Goal: Task Accomplishment & Management: Use online tool/utility

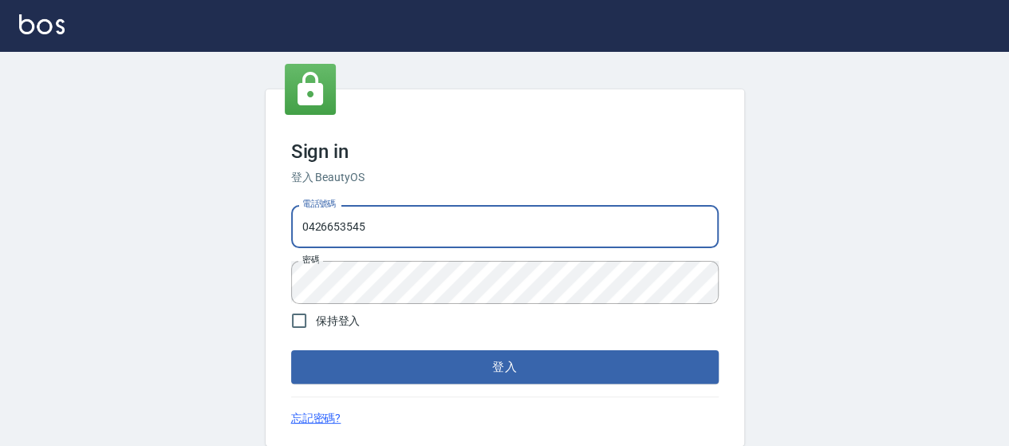
click at [402, 224] on input "0426653545" at bounding box center [504, 226] width 427 height 43
type input "0426657169"
click at [555, 372] on button "登入" at bounding box center [504, 366] width 427 height 33
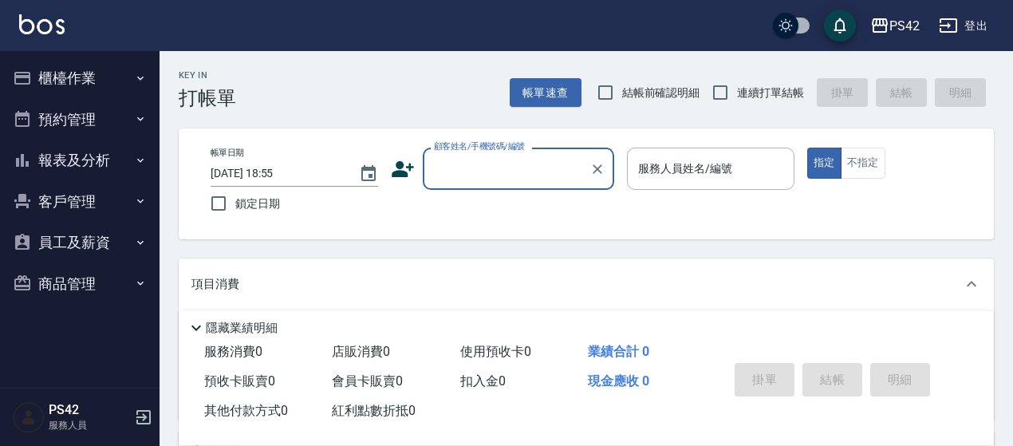
click at [738, 97] on span "連續打單結帳" at bounding box center [770, 93] width 67 height 17
click at [737, 97] on input "連續打單結帳" at bounding box center [719, 92] width 33 height 33
checkbox input "true"
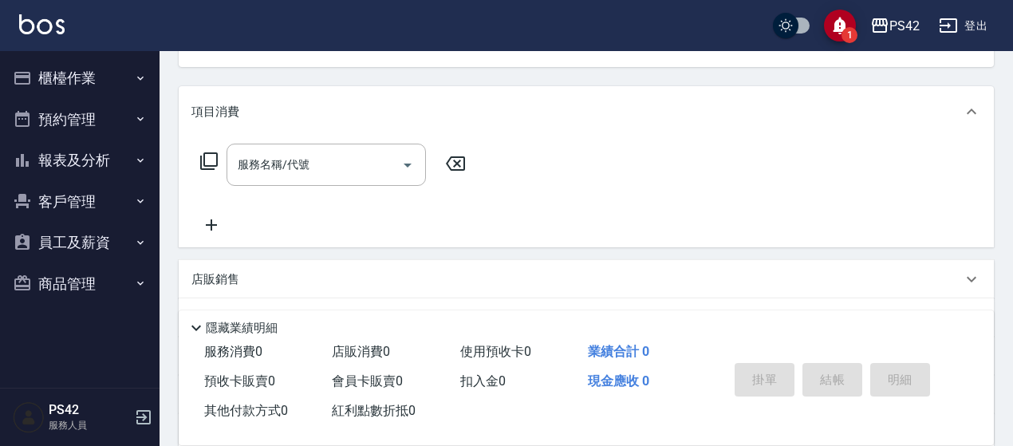
scroll to position [80, 0]
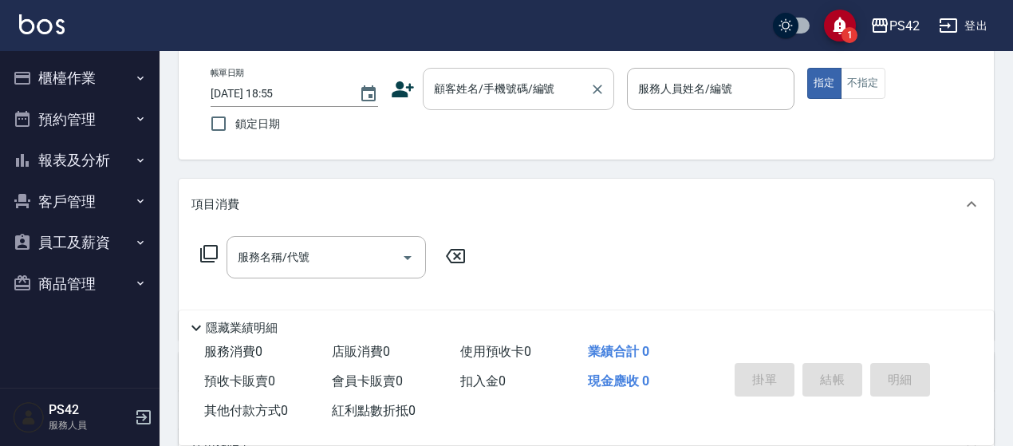
drag, startPoint x: 567, startPoint y: 82, endPoint x: 552, endPoint y: 96, distance: 20.3
click at [553, 93] on input "顧客姓名/手機號碼/編號" at bounding box center [506, 89] width 153 height 28
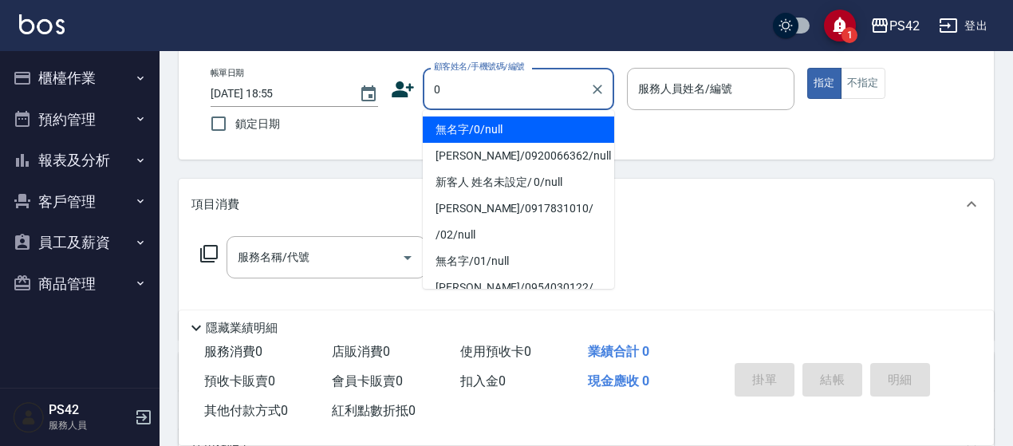
type input "無名字/0/null"
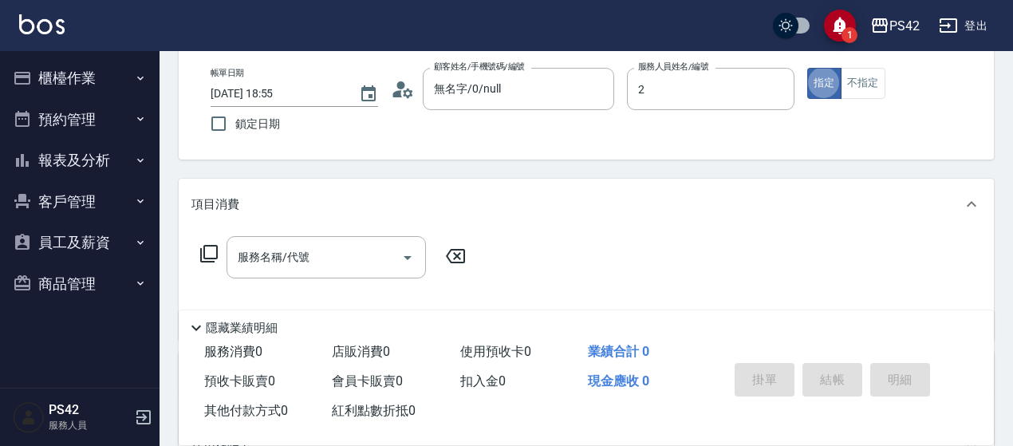
type input "[PERSON_NAME]2"
type button "true"
click at [287, 263] on input "服務名稱/代號" at bounding box center [314, 257] width 161 height 28
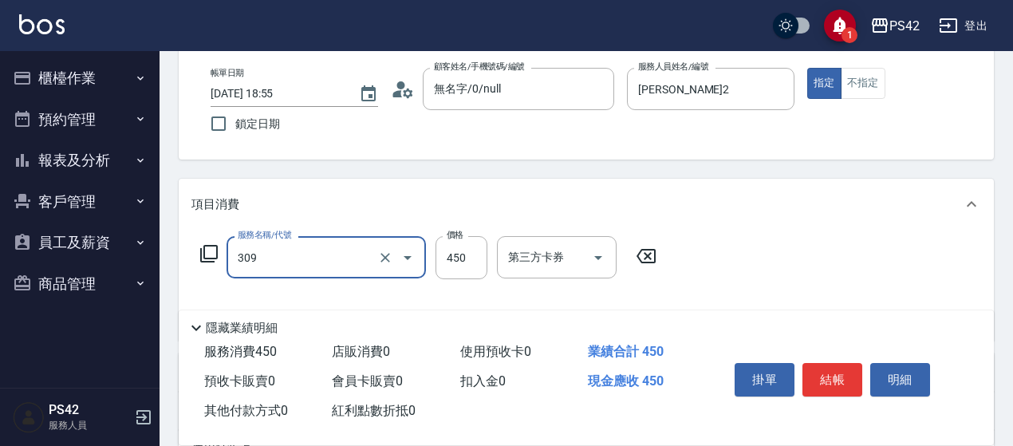
type input "洗+剪(309)"
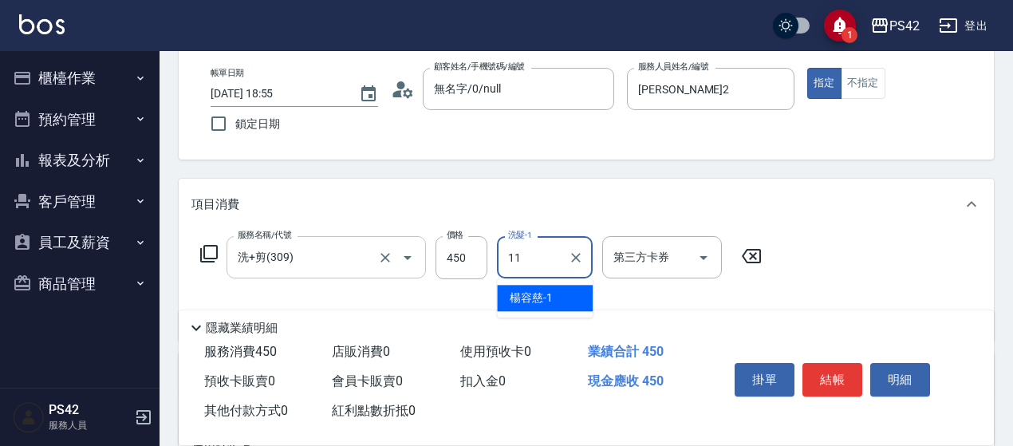
type input "[PERSON_NAME]-11"
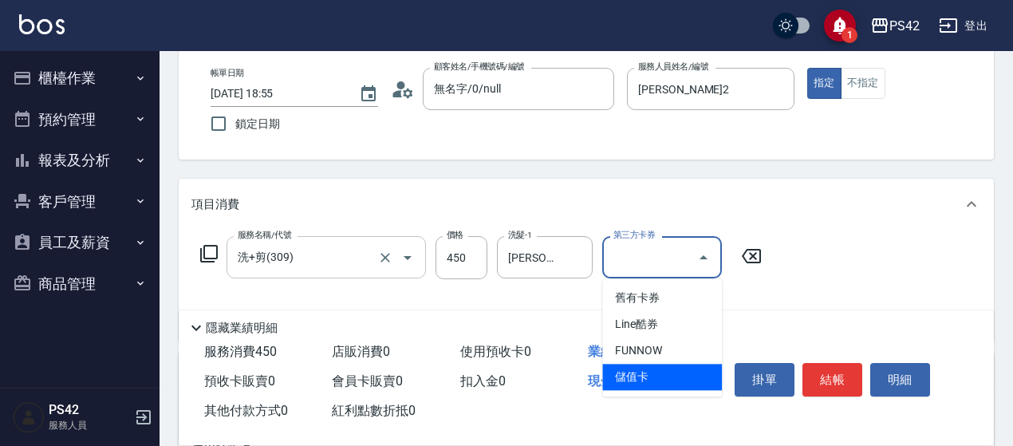
type input "儲值卡"
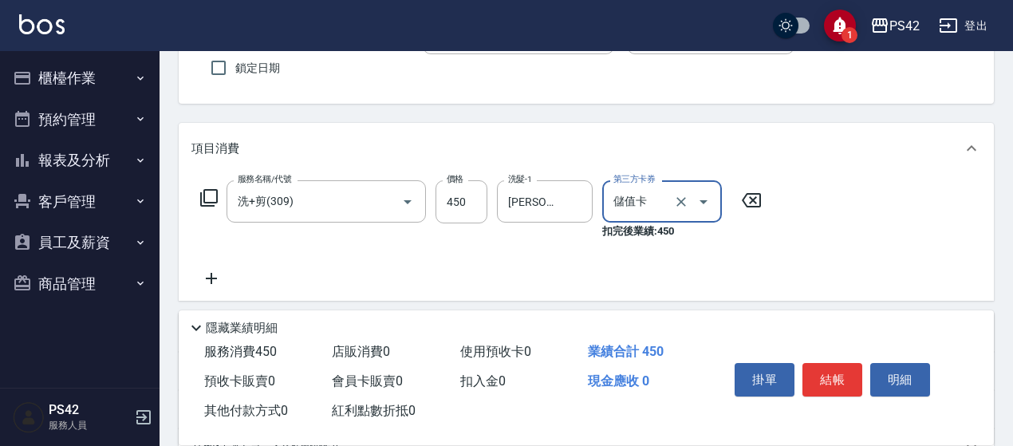
scroll to position [159, 0]
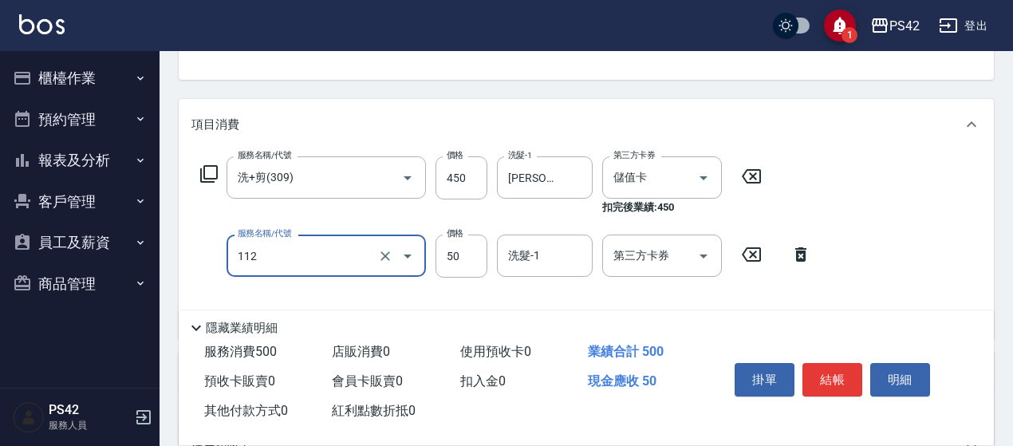
type input "精油50(112)"
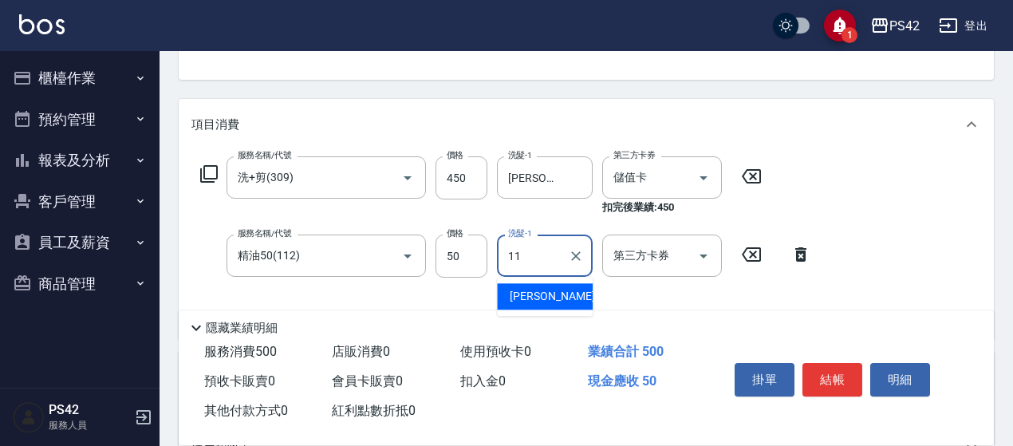
type input "[PERSON_NAME]-11"
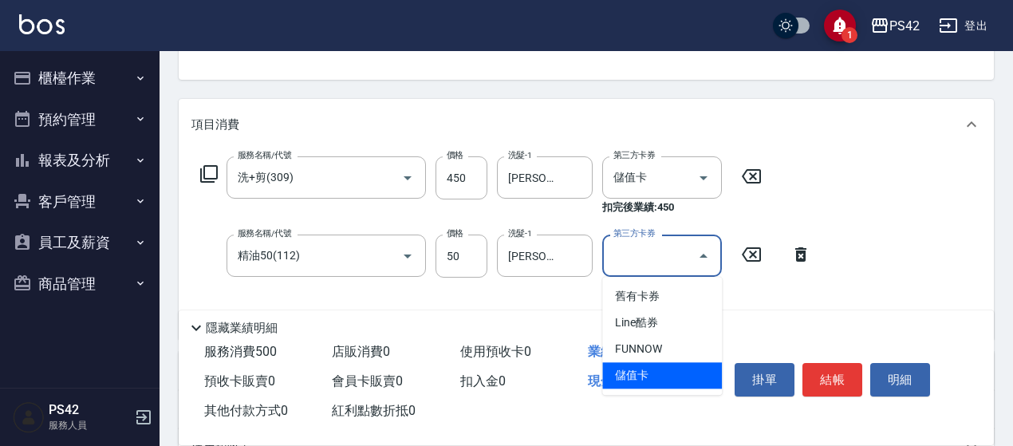
type input "儲值卡"
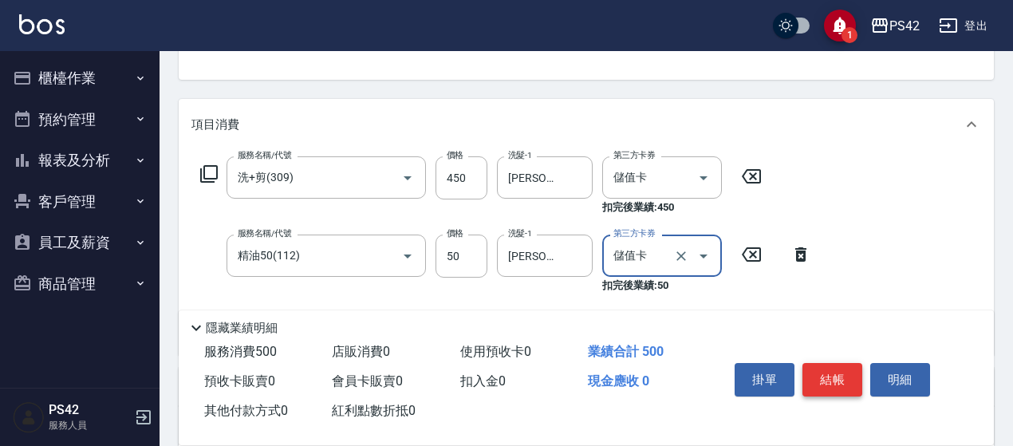
click at [829, 372] on button "結帳" at bounding box center [832, 379] width 60 height 33
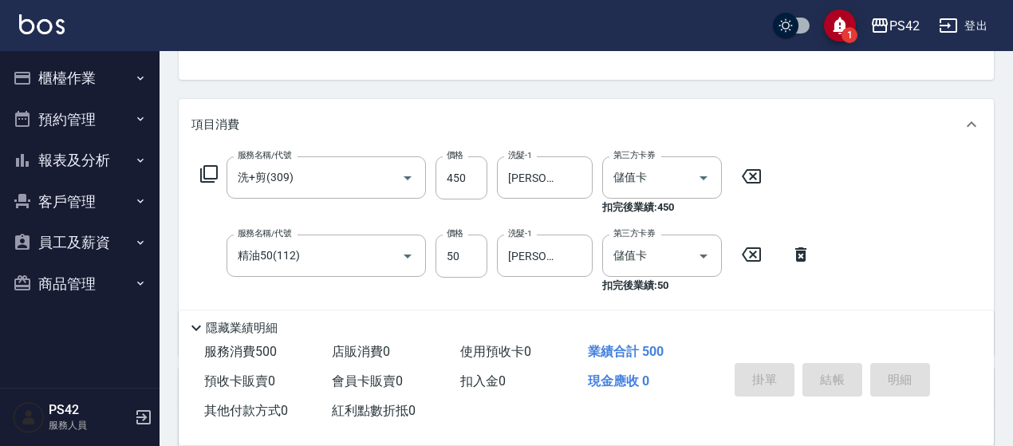
type input "[DATE] 18:59"
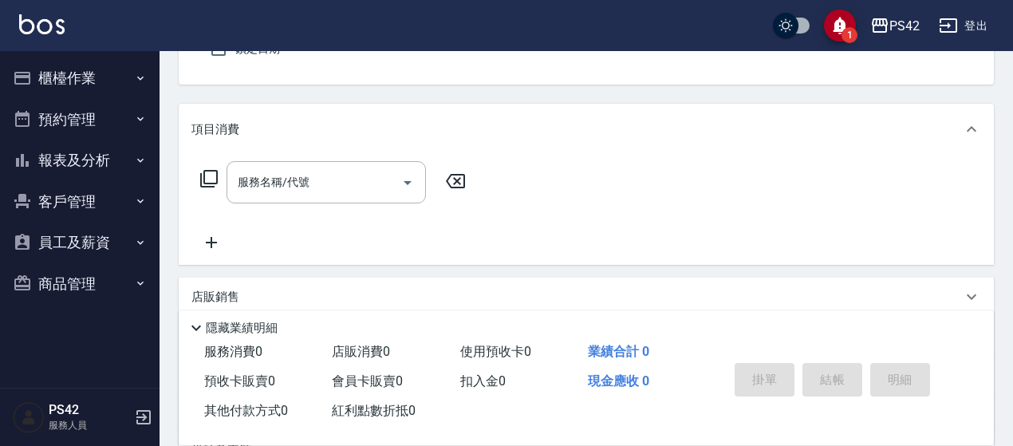
scroll to position [0, 0]
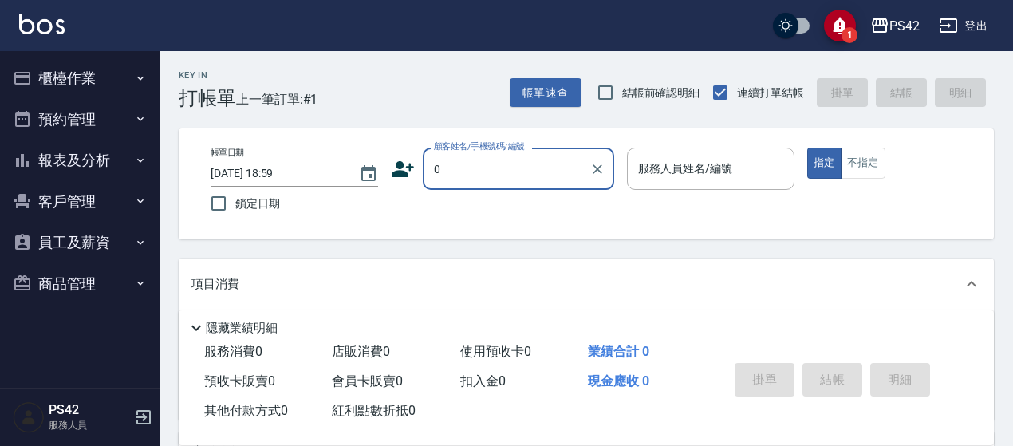
type input "無名字/0/null"
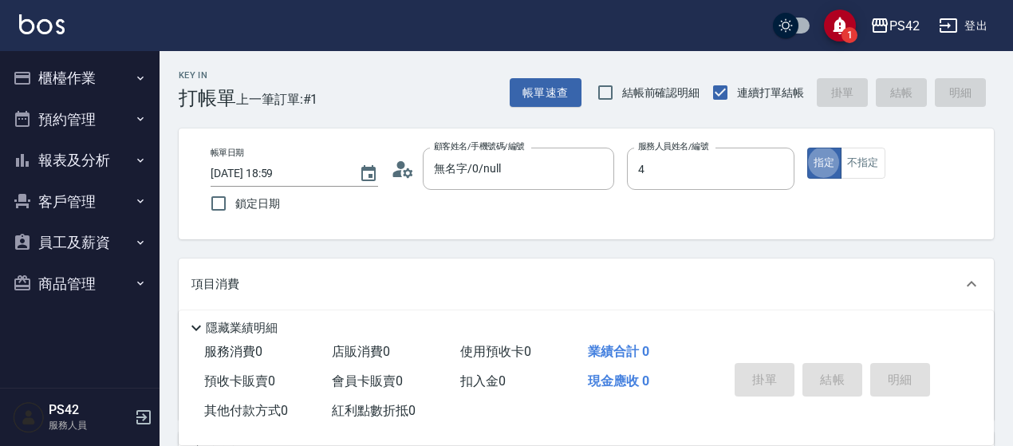
type input "[PERSON_NAME]-4"
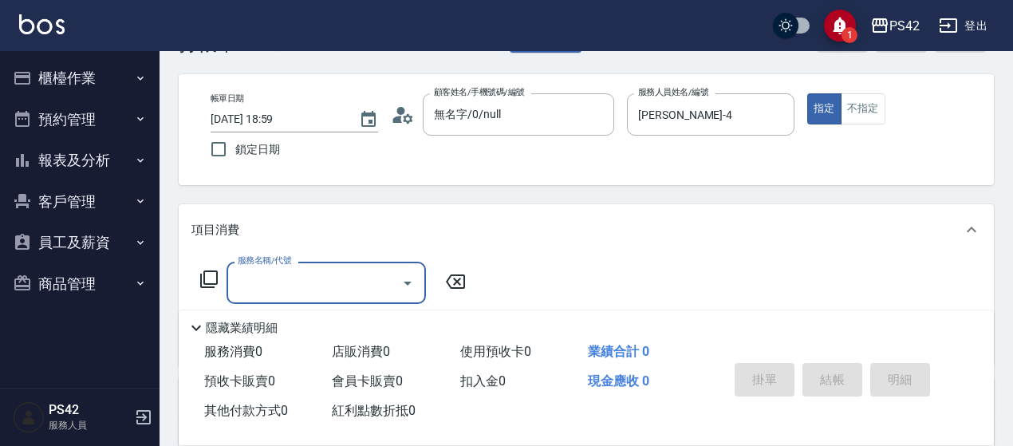
scroll to position [80, 0]
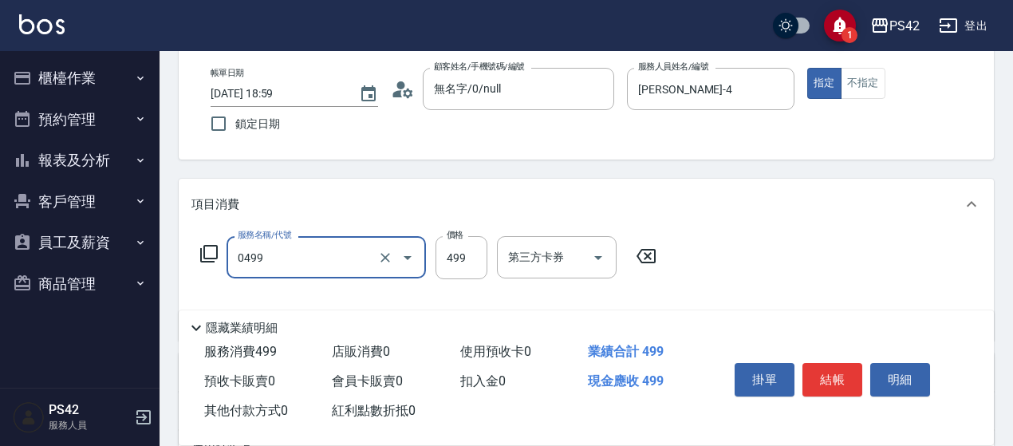
type input "[PERSON_NAME]499(0499)"
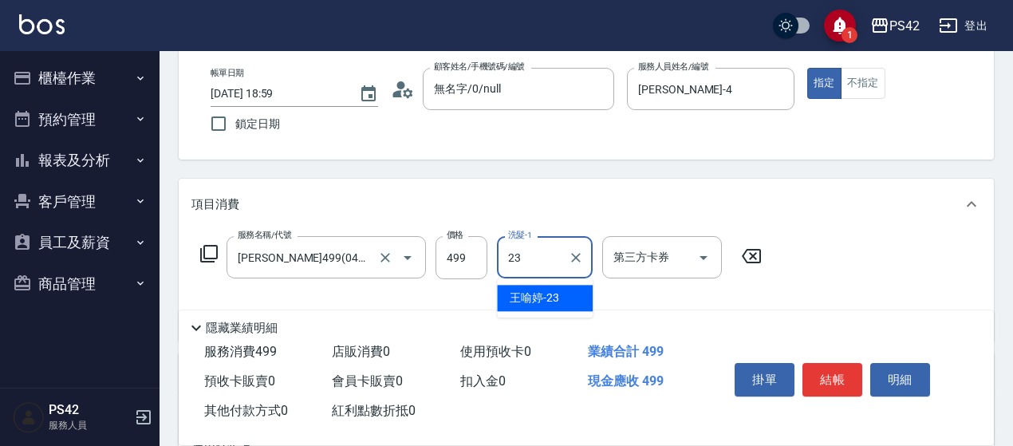
type input "[PERSON_NAME]-23"
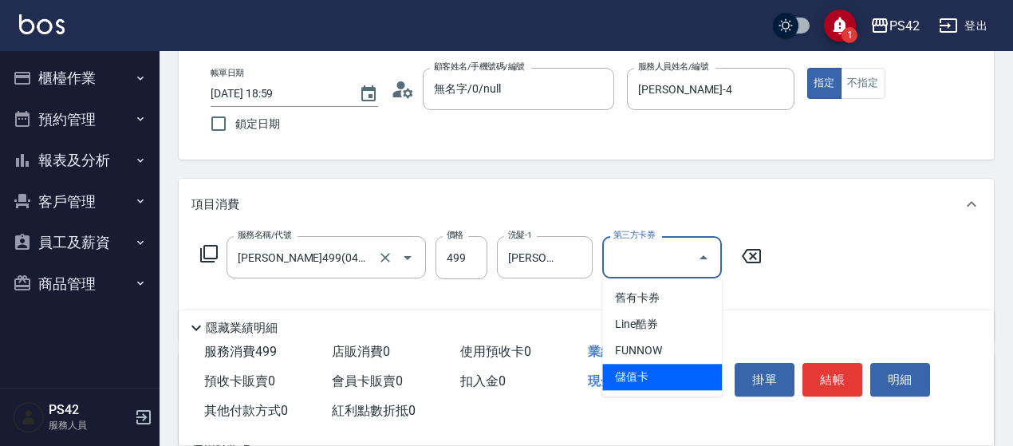
type input "儲值卡"
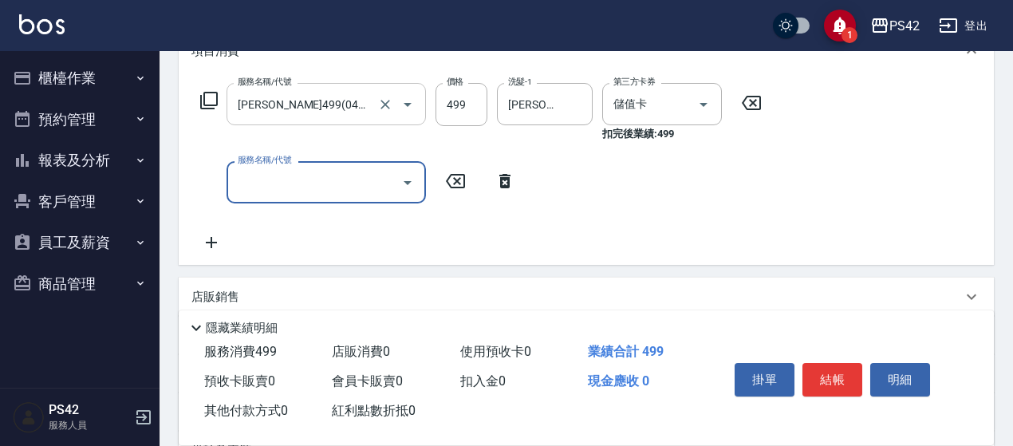
scroll to position [239, 0]
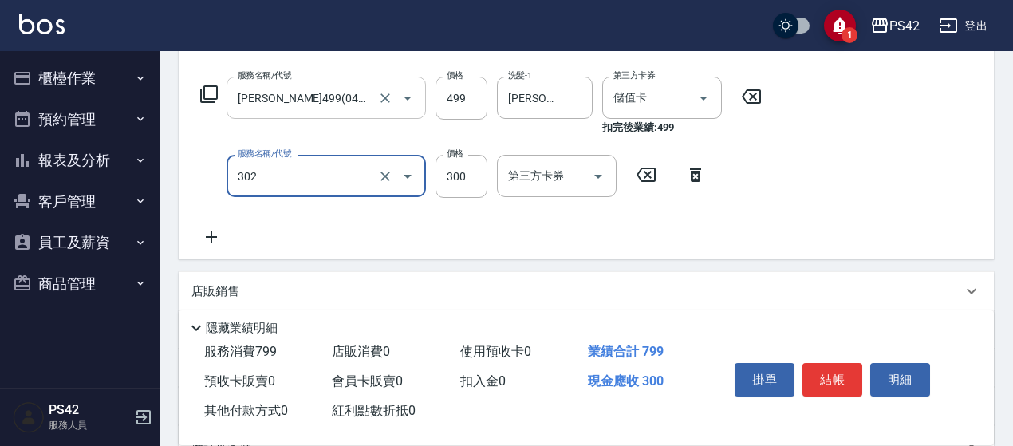
type input "剪髮(302)"
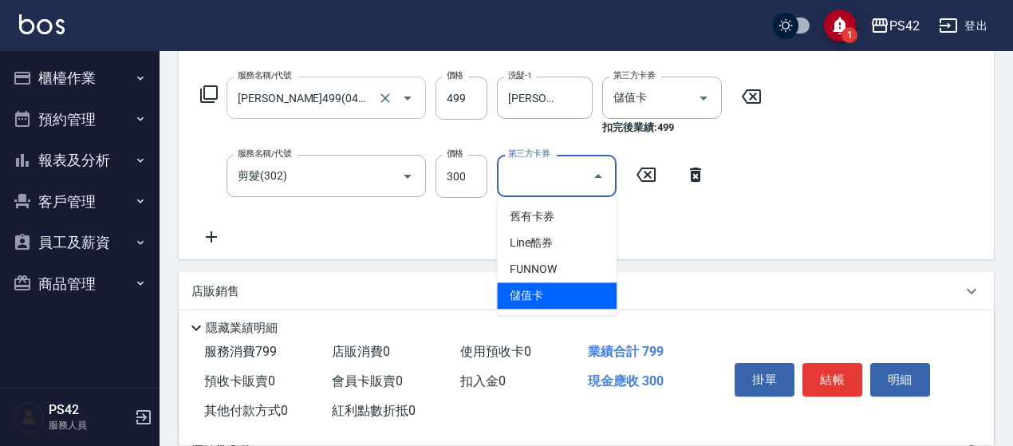
type input "儲值卡"
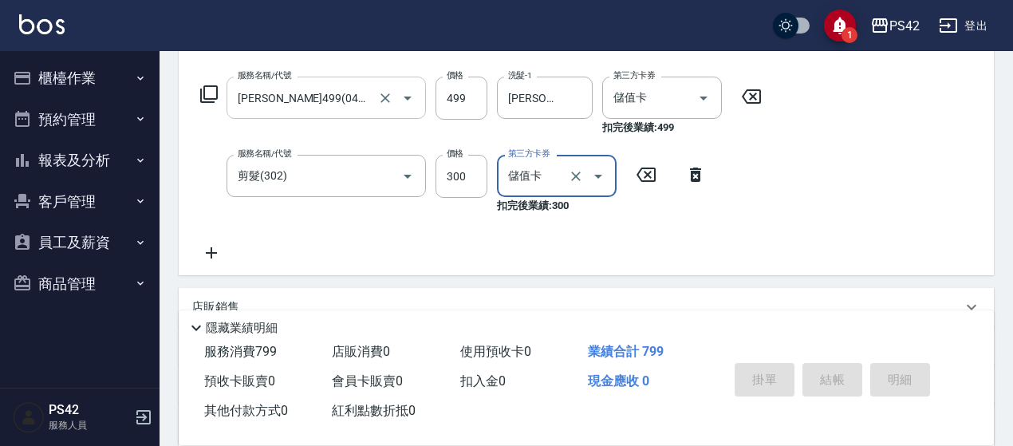
type input "[DATE] 19:00"
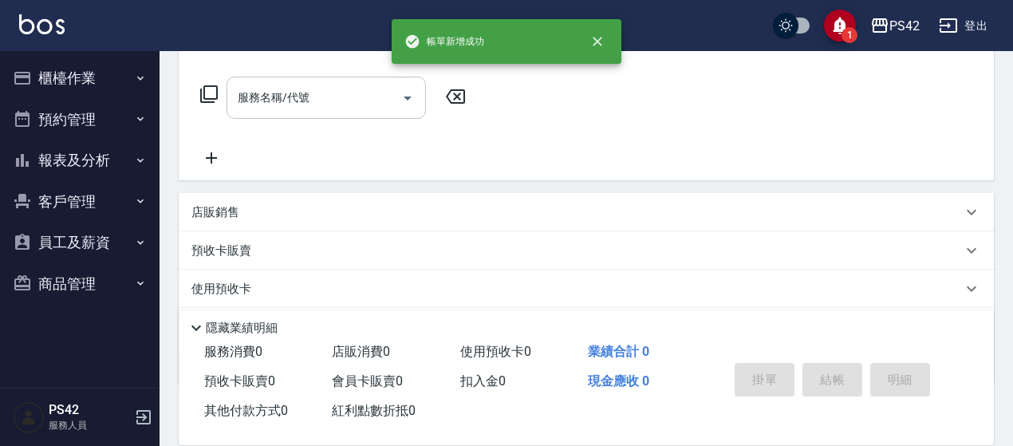
scroll to position [0, 0]
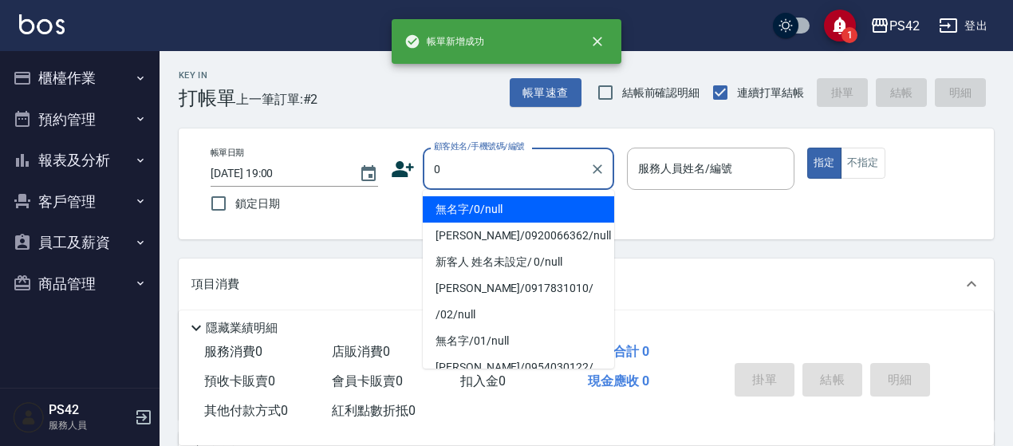
type input "無名字/0/null"
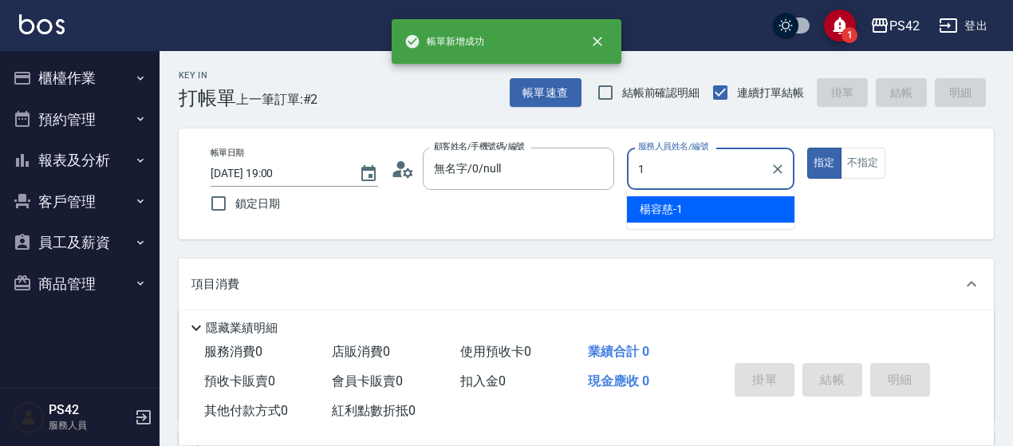
type input "[PERSON_NAME]-1"
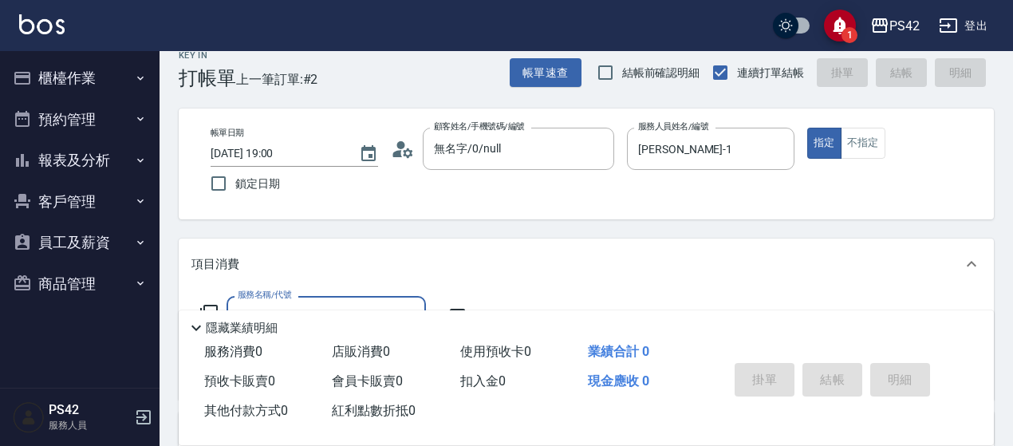
scroll to position [80, 0]
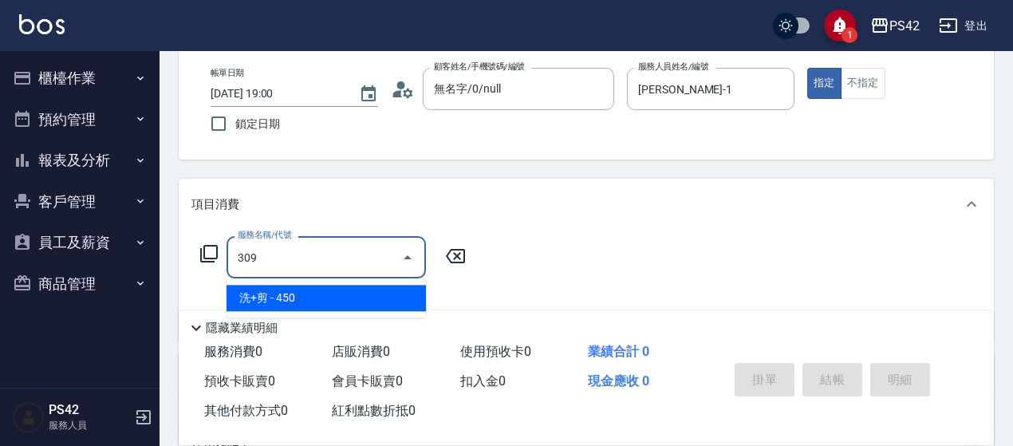
type input "洗+剪(309)"
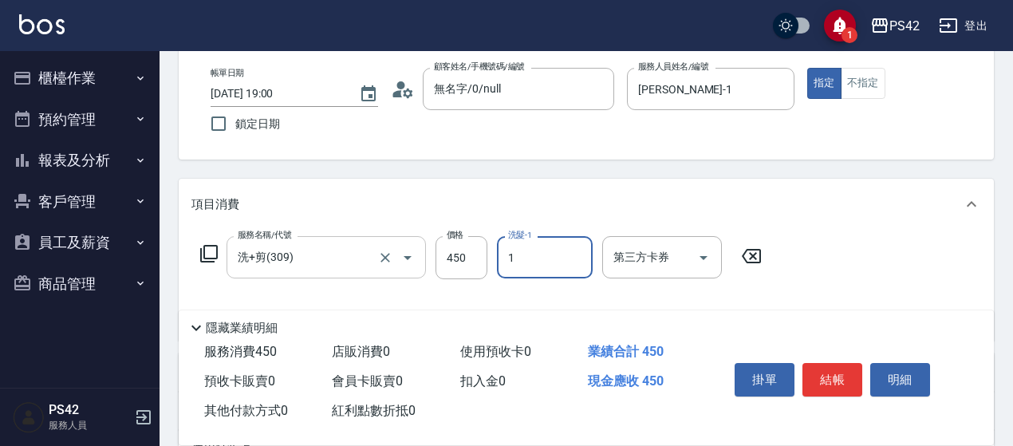
type input "[PERSON_NAME]-1"
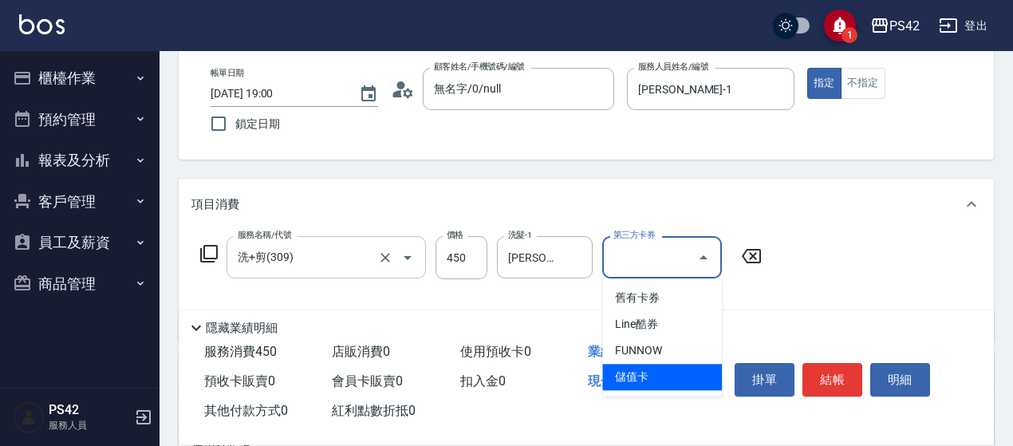
type input "儲值卡"
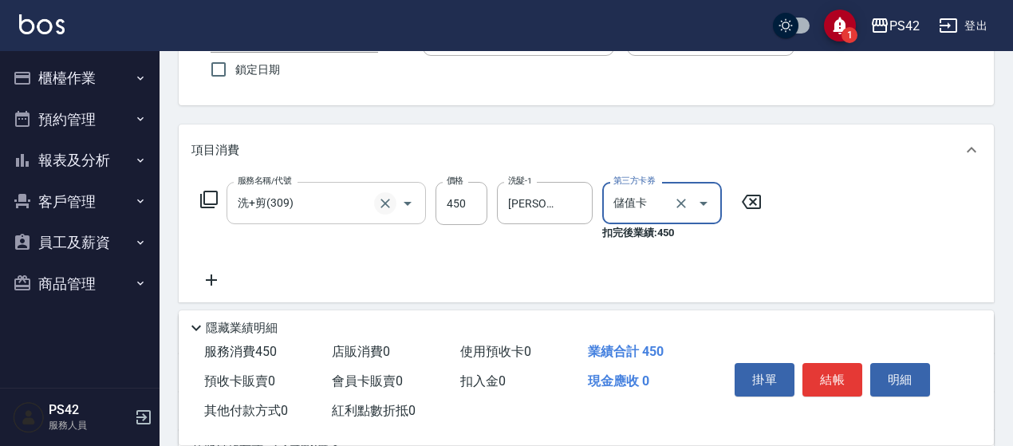
scroll to position [159, 0]
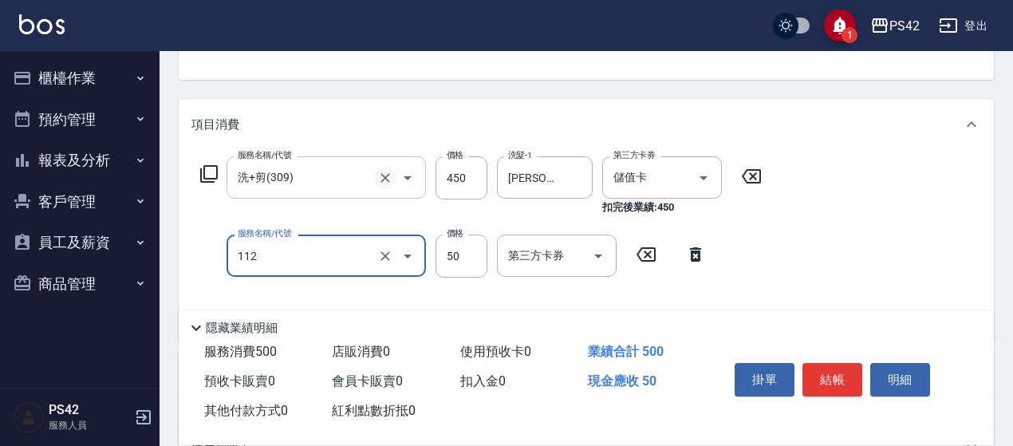
type input "精油50(112)"
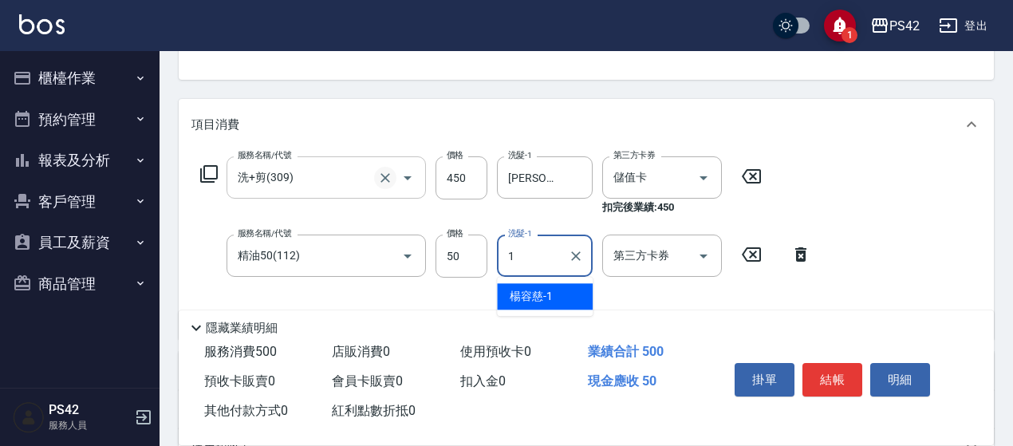
type input "[PERSON_NAME]-1"
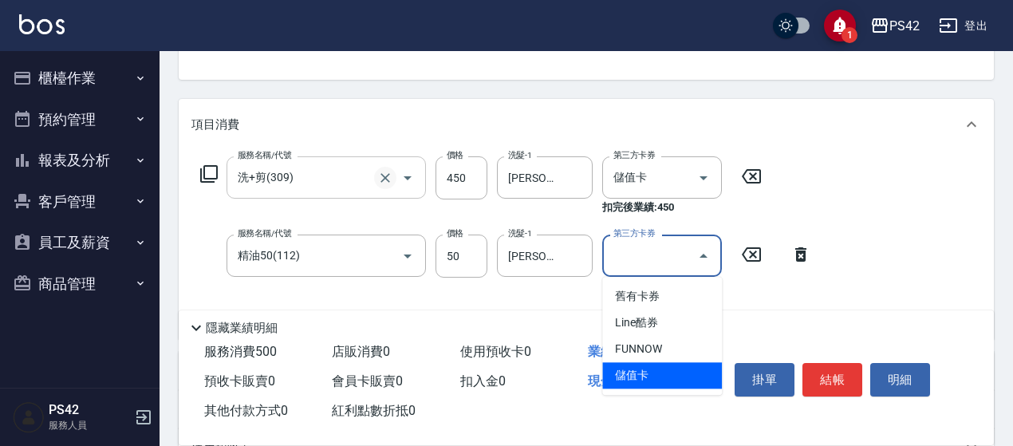
type input "儲值卡"
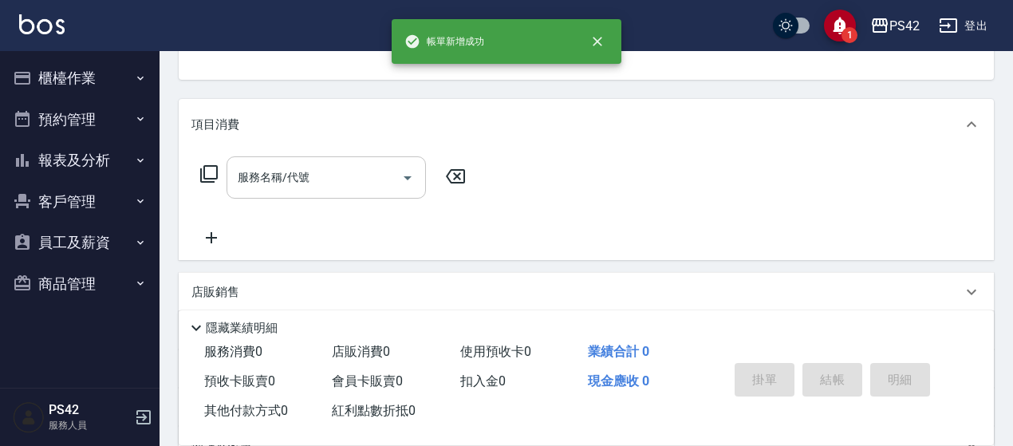
scroll to position [155, 0]
type input "無名字/0/null"
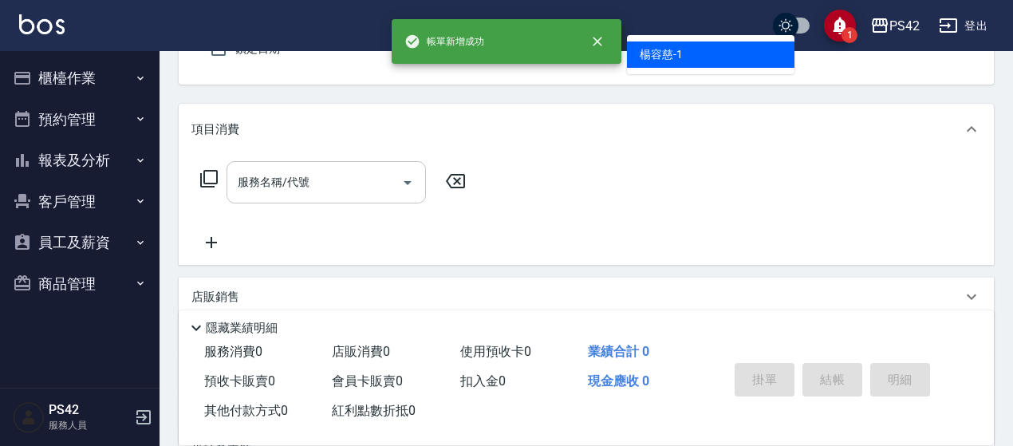
type input "[PERSON_NAME]-1"
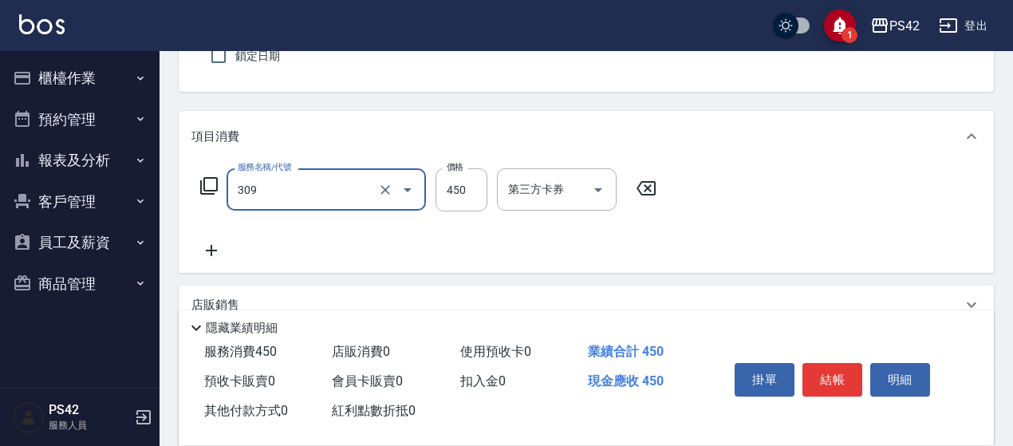
type input "洗+剪(309)"
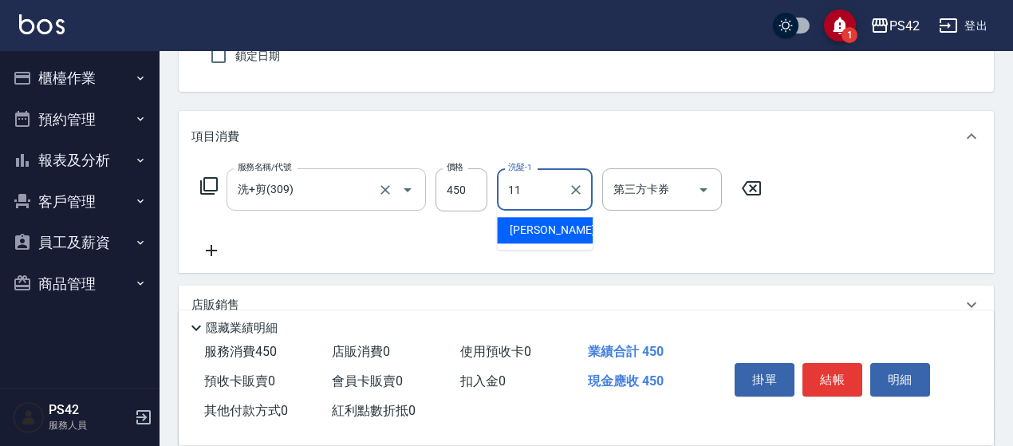
type input "[PERSON_NAME]-11"
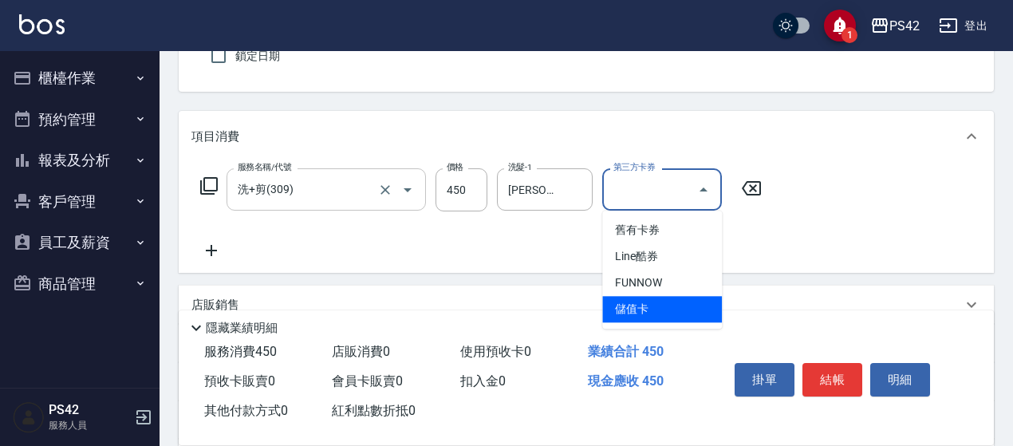
type input "儲值卡"
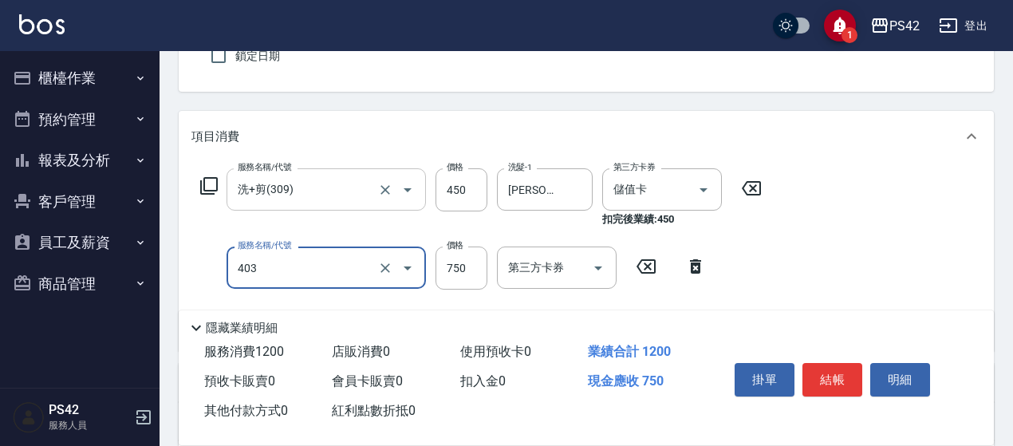
type input "750護(403)"
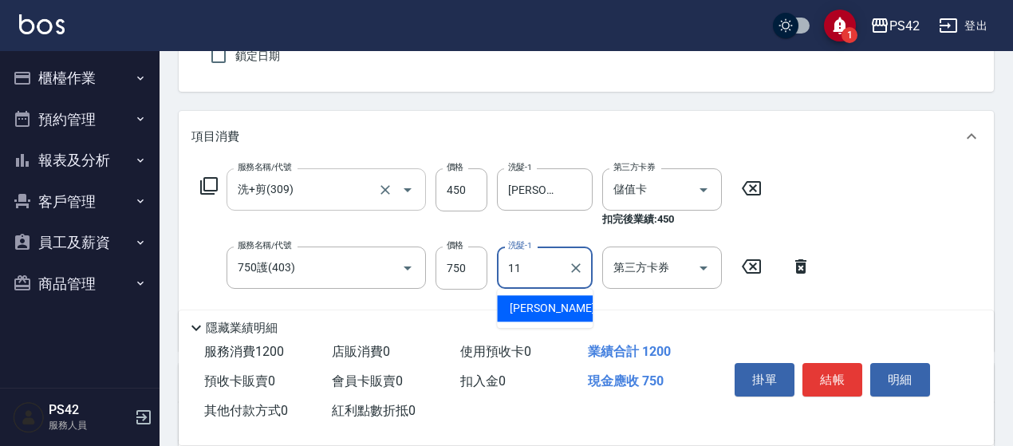
type input "[PERSON_NAME]-11"
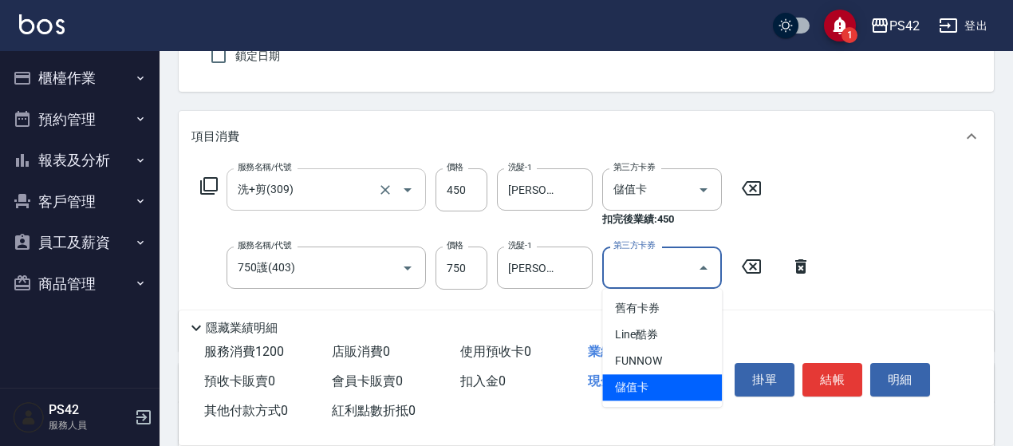
type input "儲值卡"
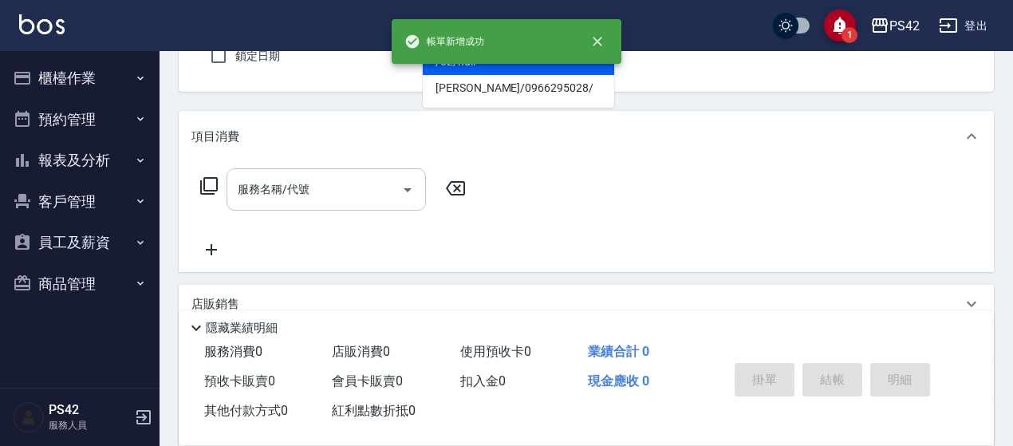
type input "/02/null"
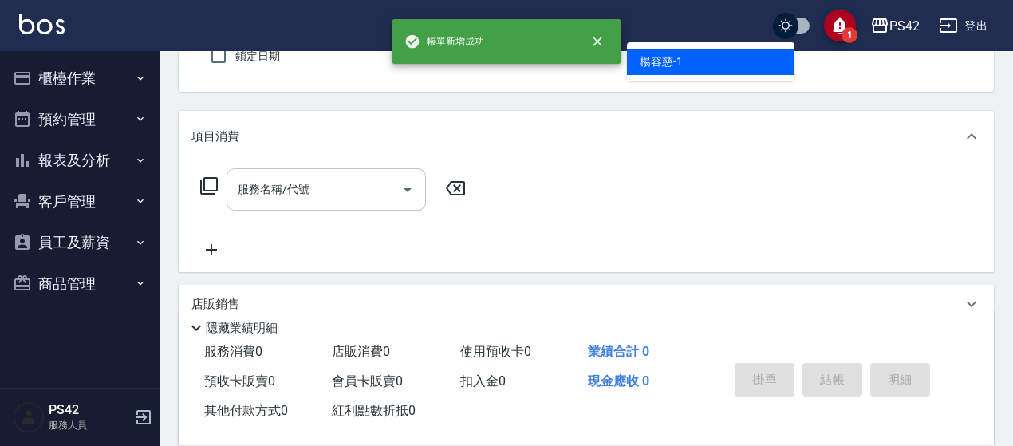
type input "[PERSON_NAME]-1"
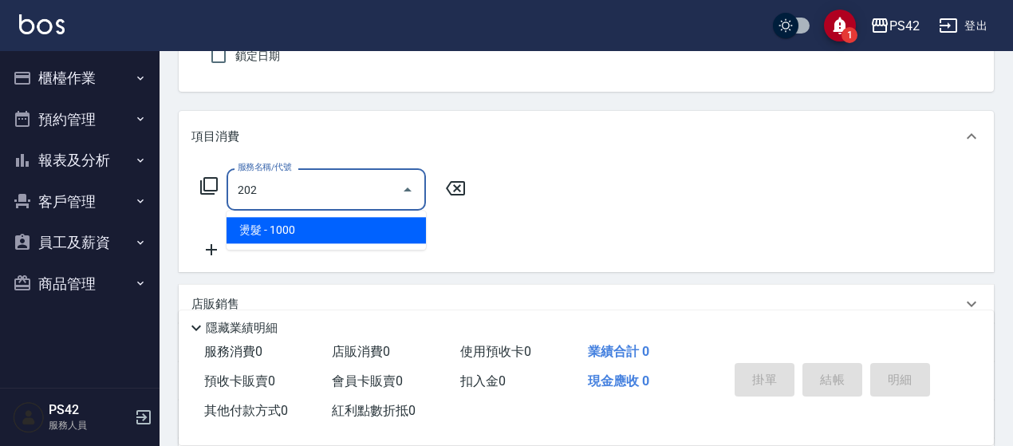
type input "燙髮(202)"
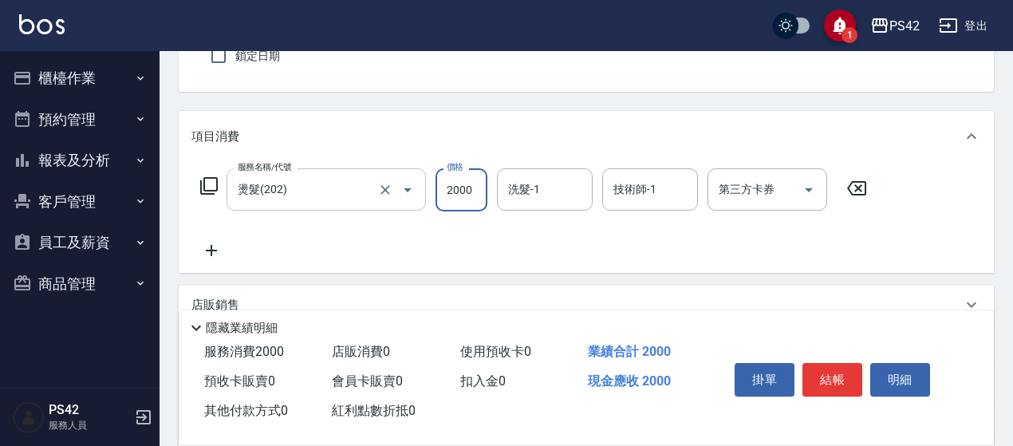
type input "2000"
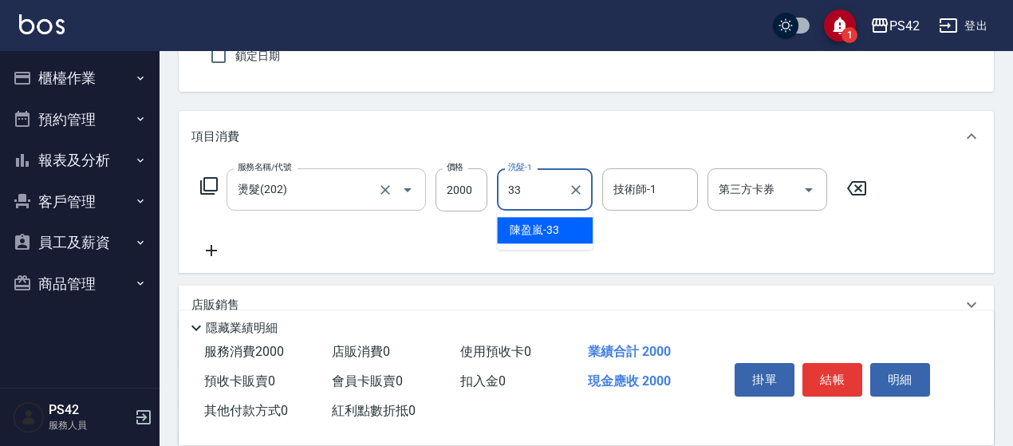
type input "[PERSON_NAME]33"
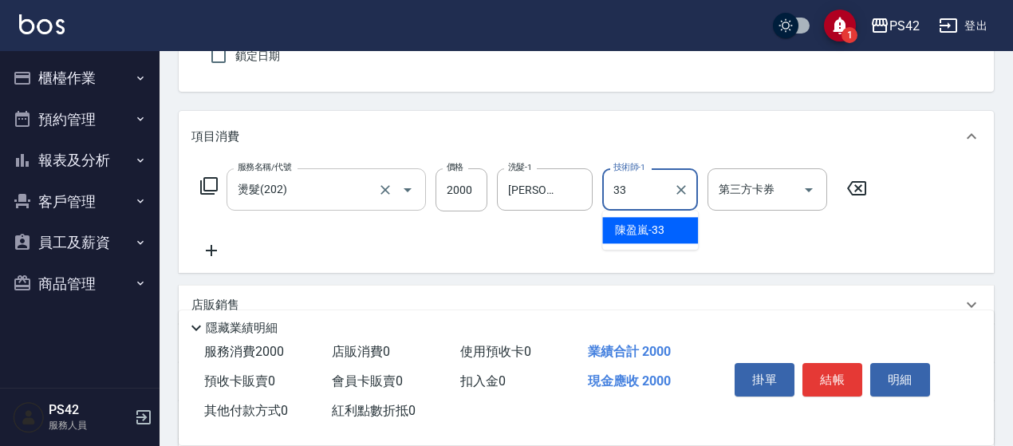
type input "[PERSON_NAME]33"
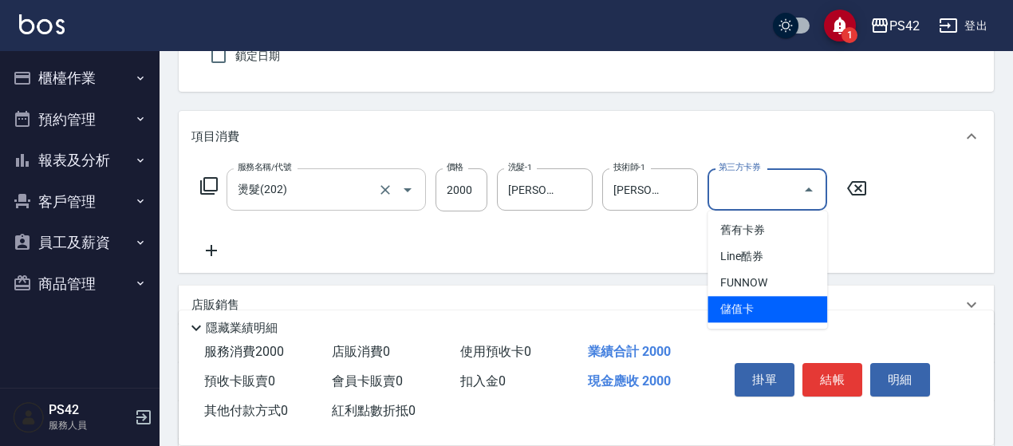
type input "儲值卡"
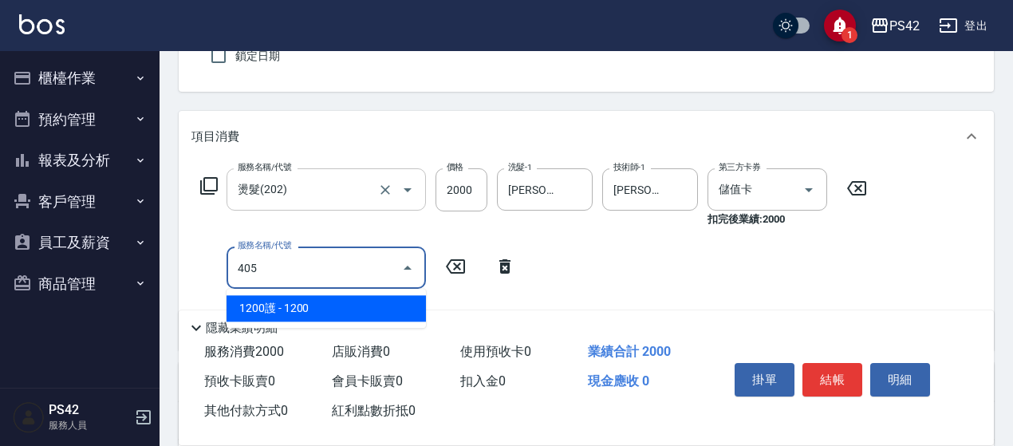
type input "1200護(405)"
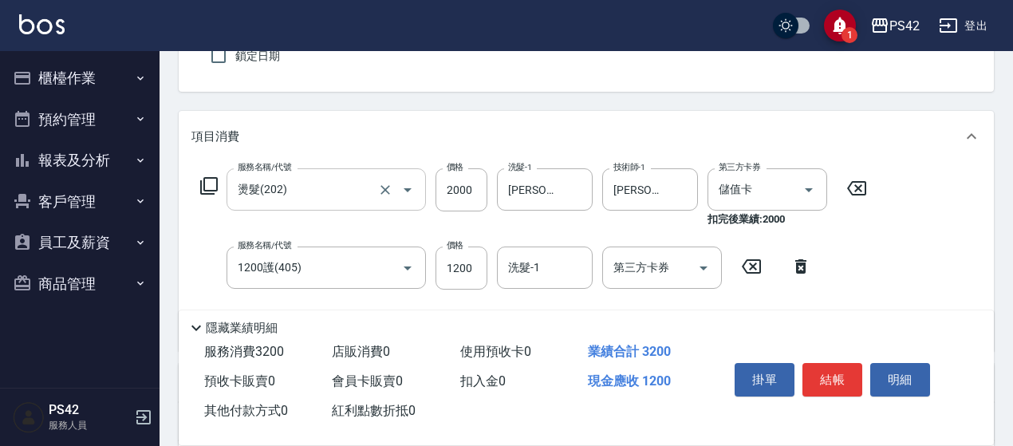
click at [735, 267] on icon at bounding box center [751, 266] width 40 height 19
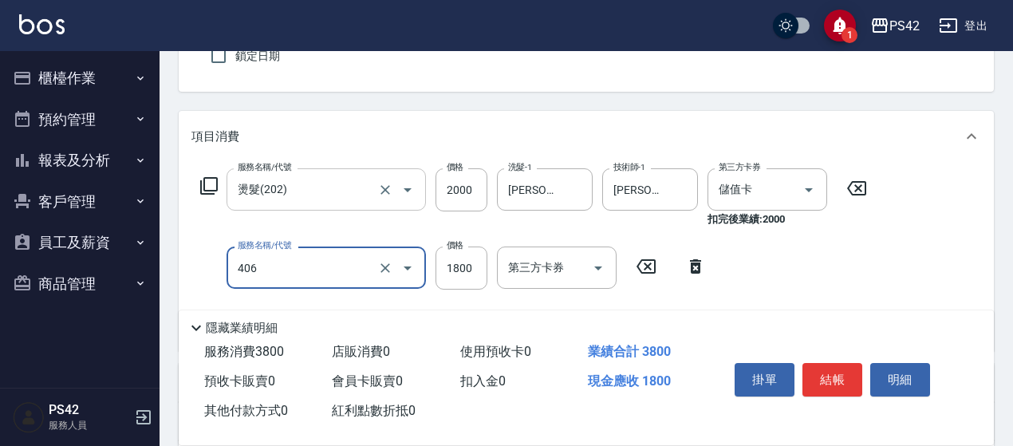
type input "鏡面二劑(406)"
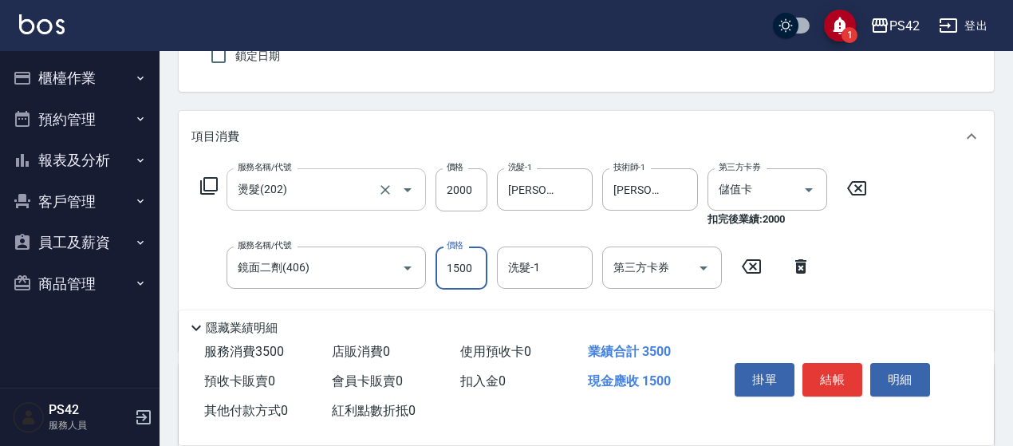
type input "1500"
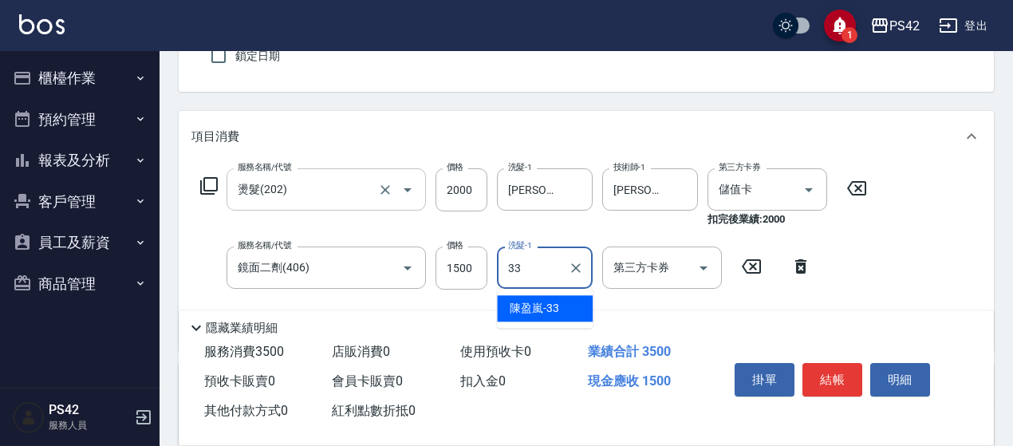
type input "[PERSON_NAME]33"
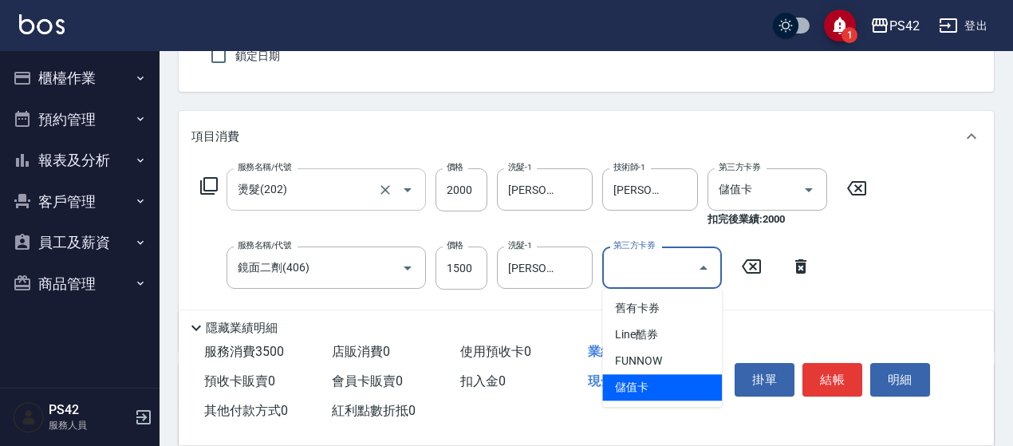
type input "儲值卡"
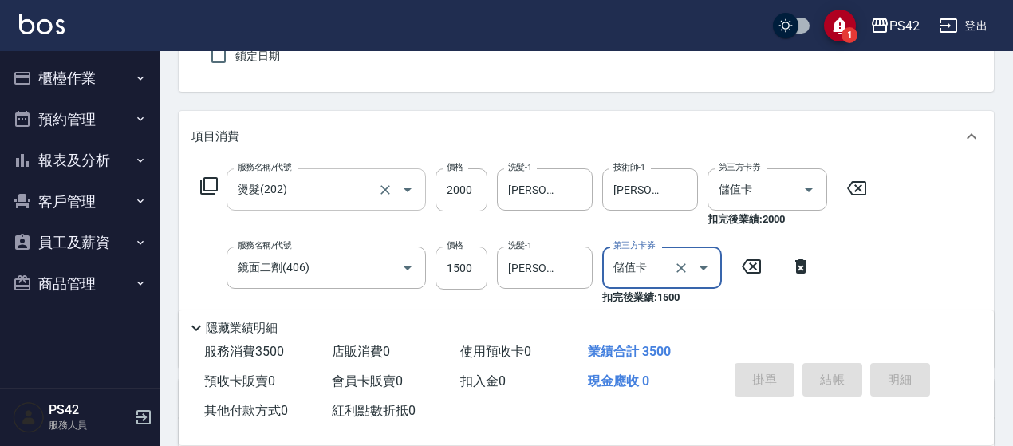
type input "[DATE] 19:01"
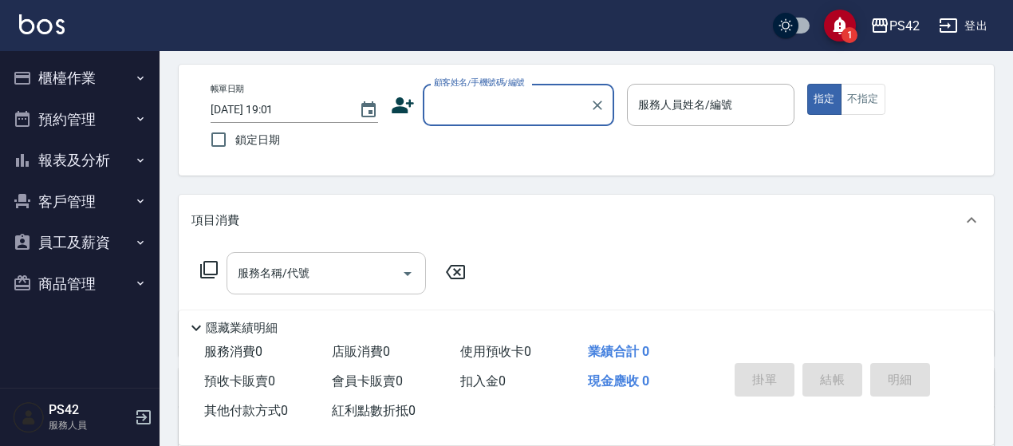
scroll to position [0, 0]
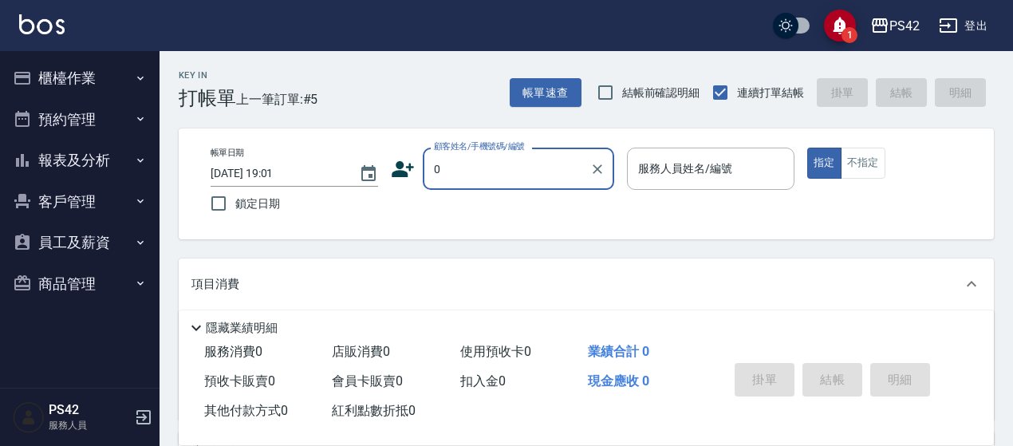
type input "/02/null"
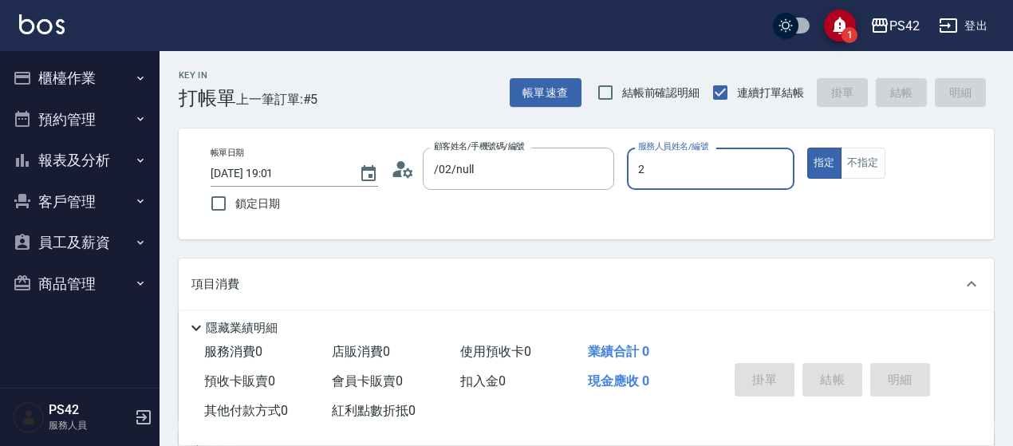
type input "[PERSON_NAME]2"
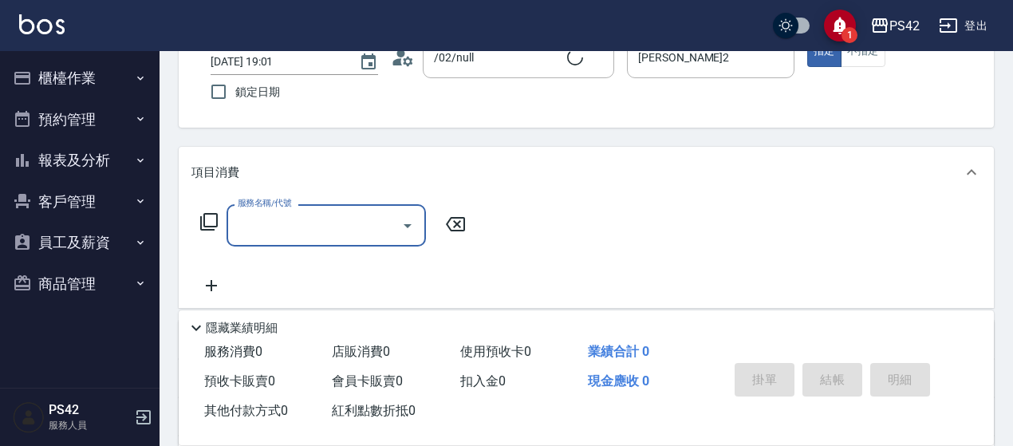
scroll to position [159, 0]
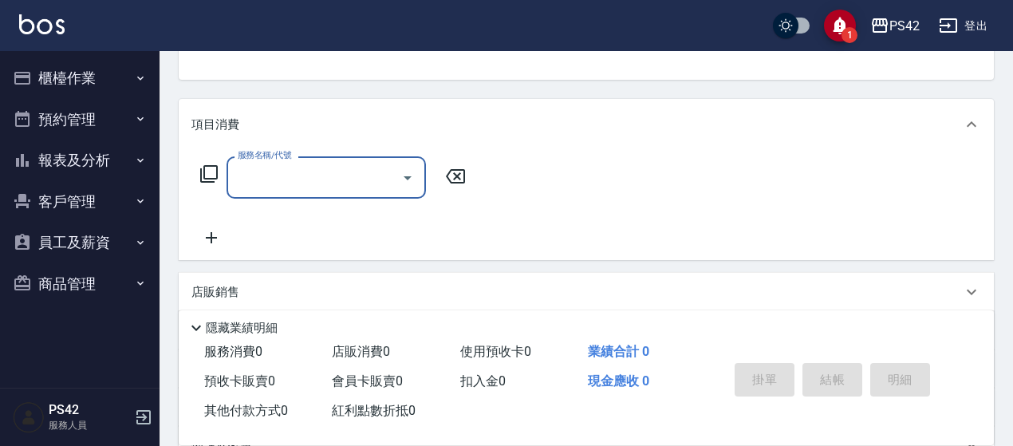
type input "無名字/0/null"
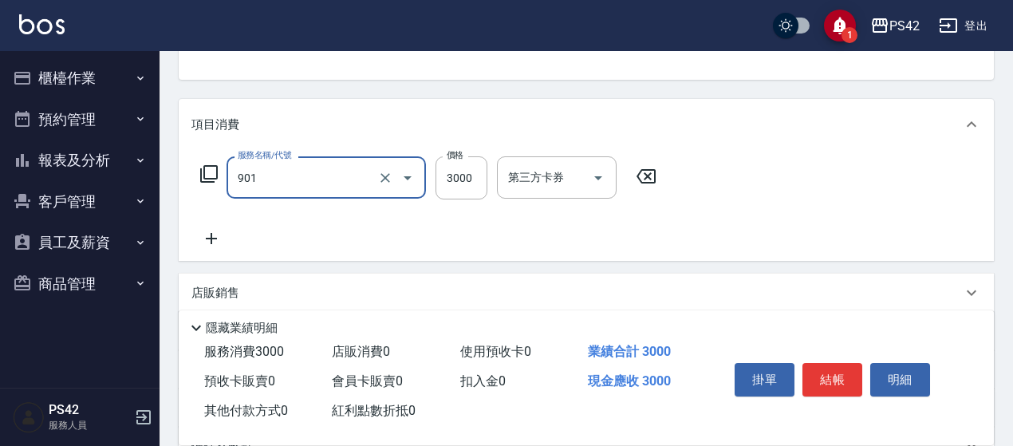
type input "儲值3000(901)"
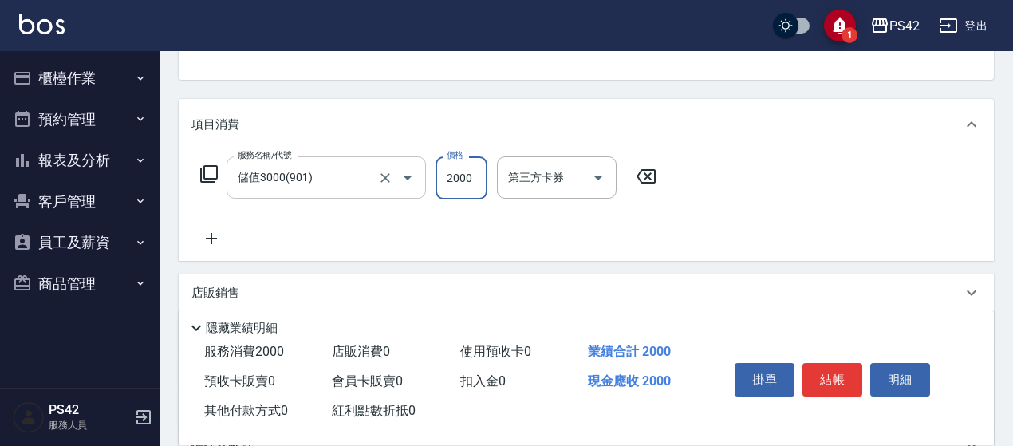
type input "2000"
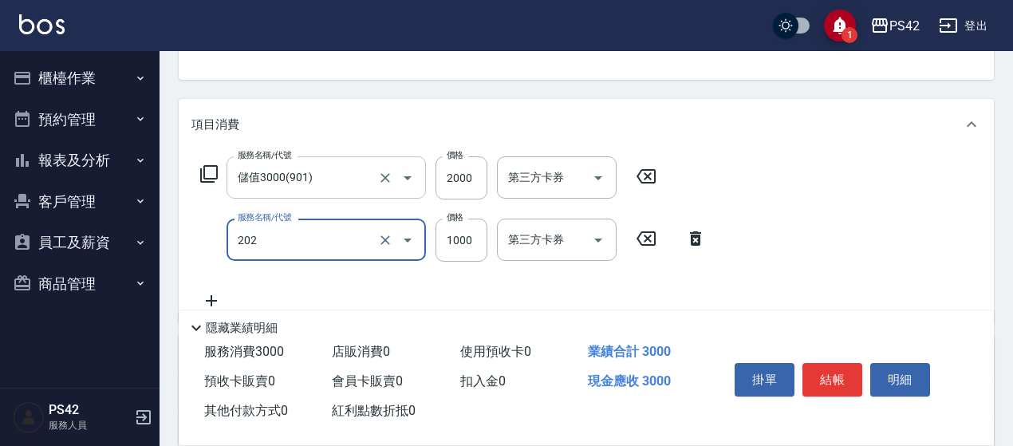
type input "燙髮(202)"
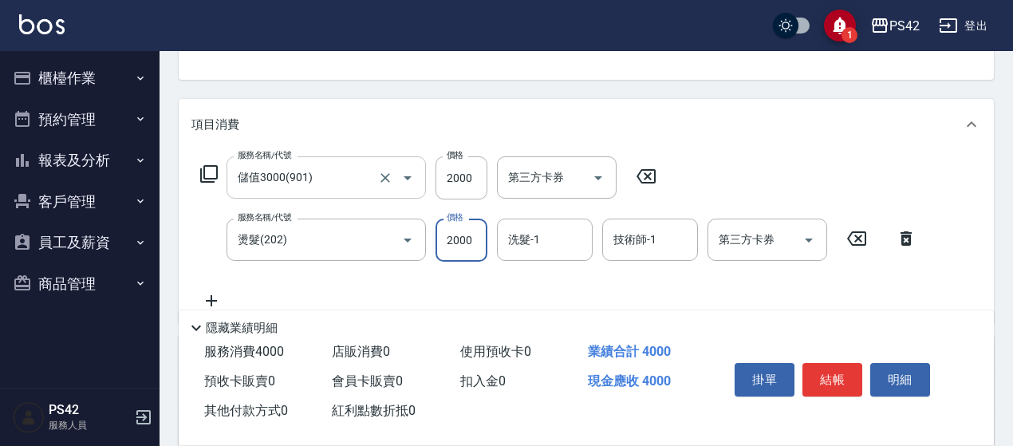
type input "2000"
type input "[PERSON_NAME]33"
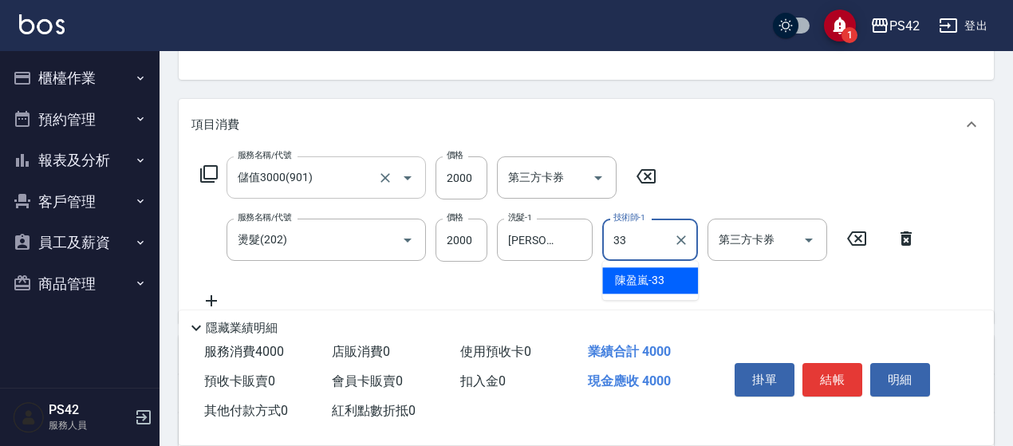
type input "[PERSON_NAME]33"
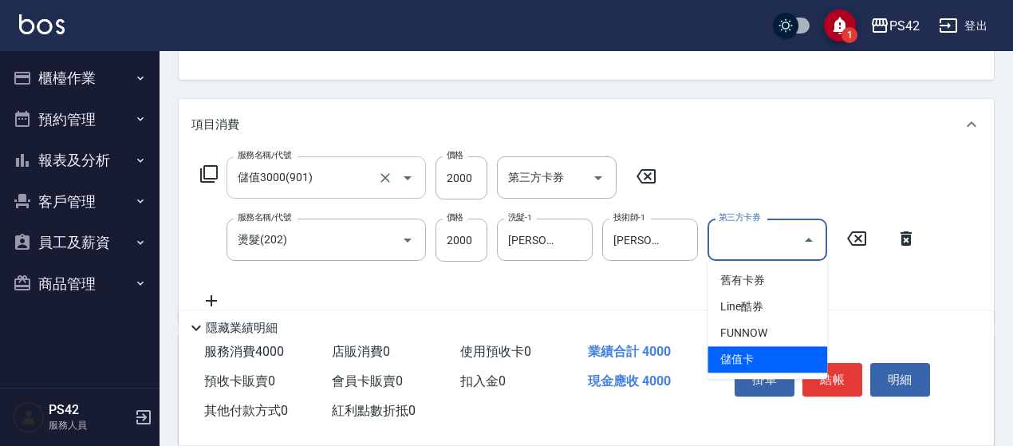
type input "儲值卡"
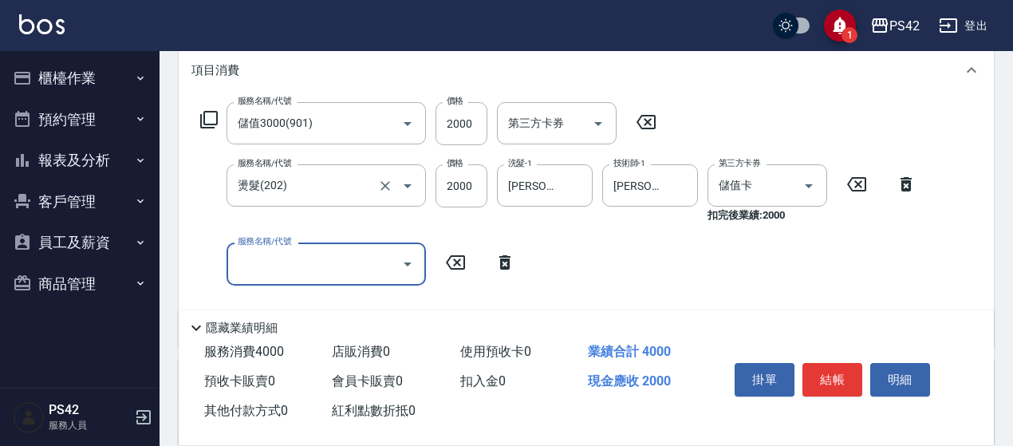
scroll to position [239, 0]
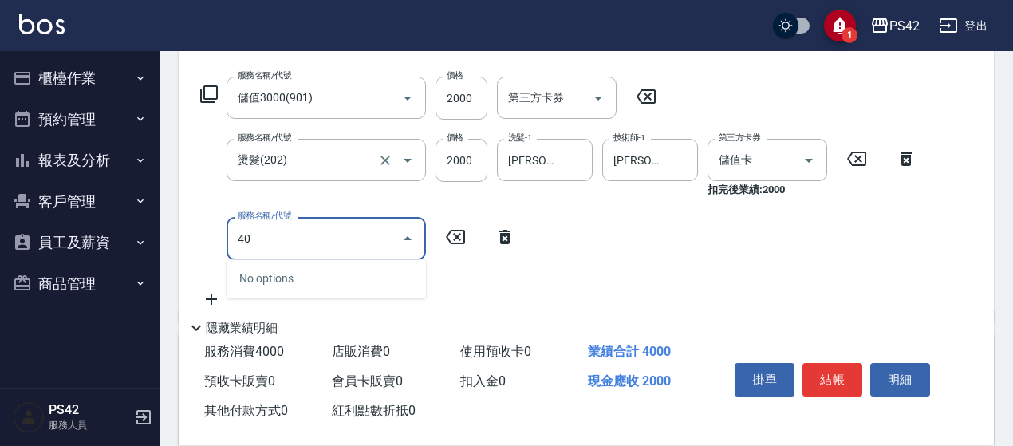
type input "4"
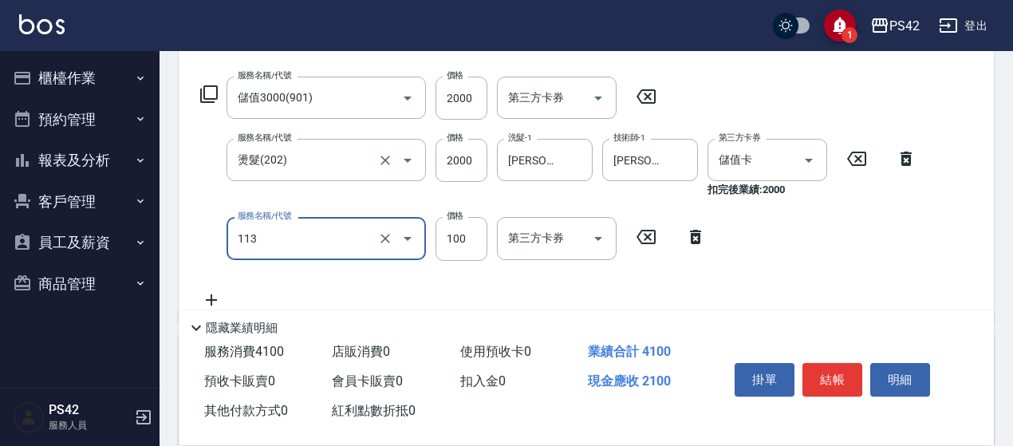
type input "瞬護100(113)"
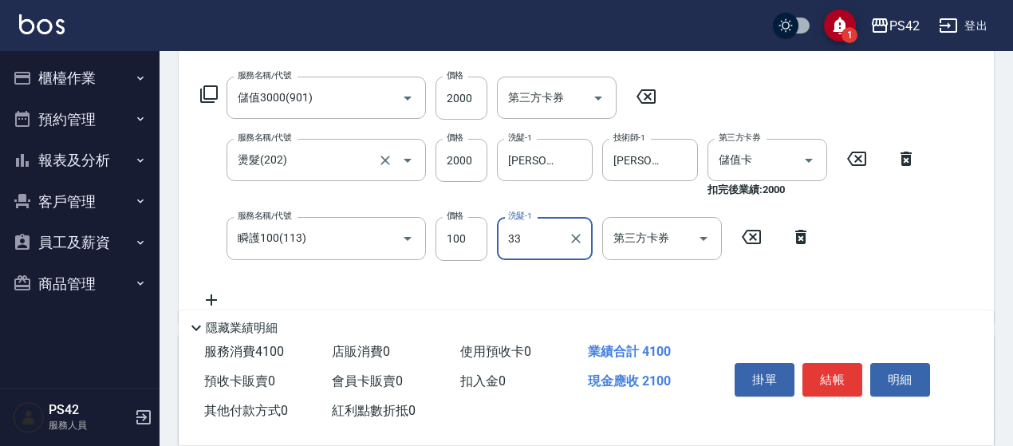
type input "[PERSON_NAME]33"
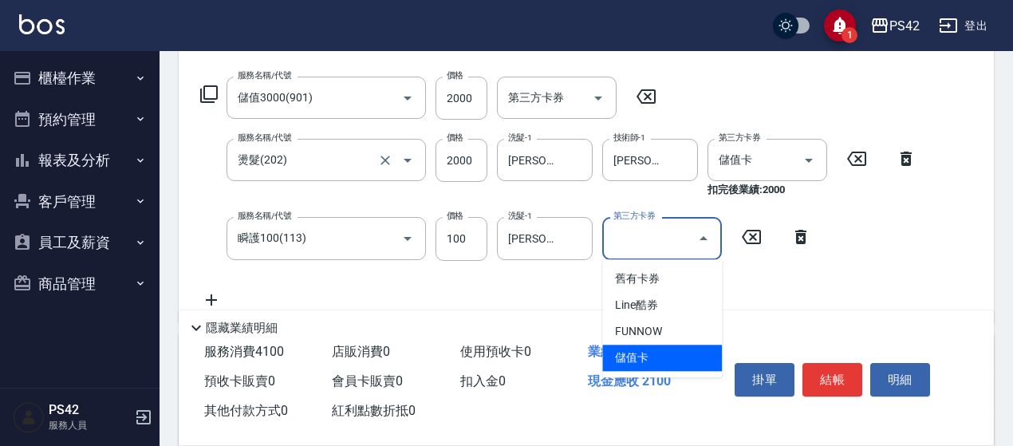
type input "儲值卡"
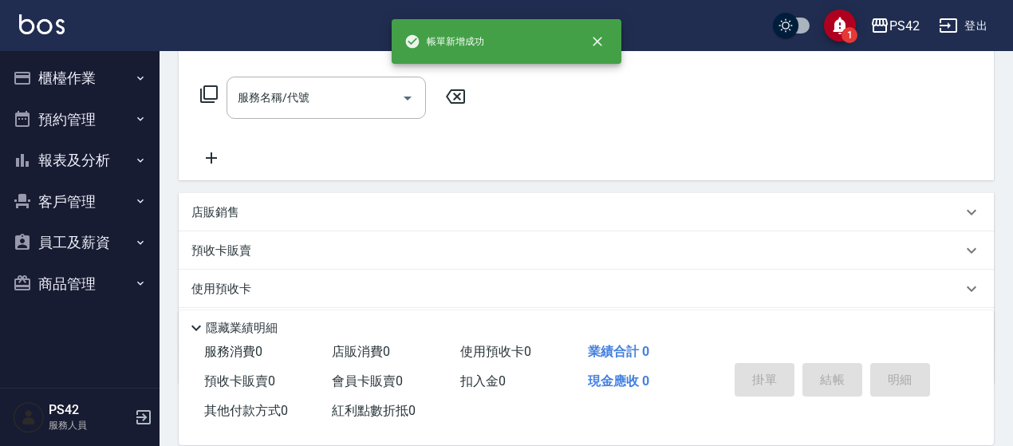
scroll to position [0, 0]
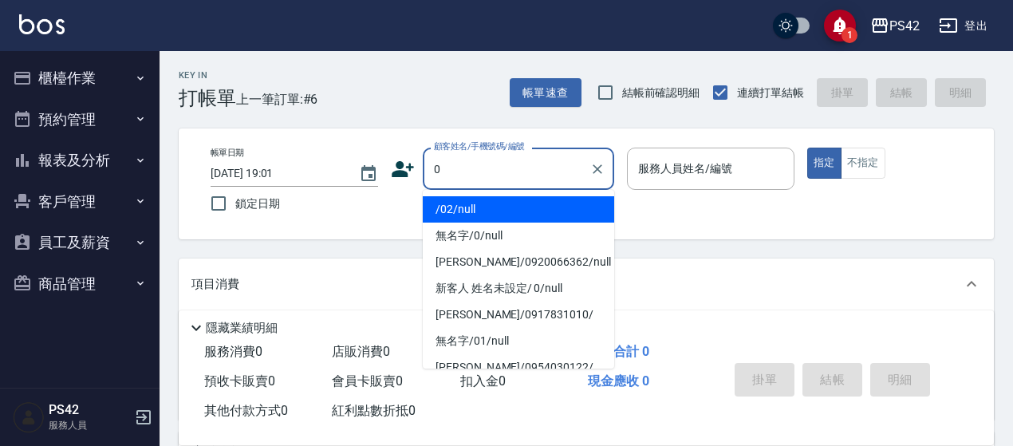
type input "/02/null"
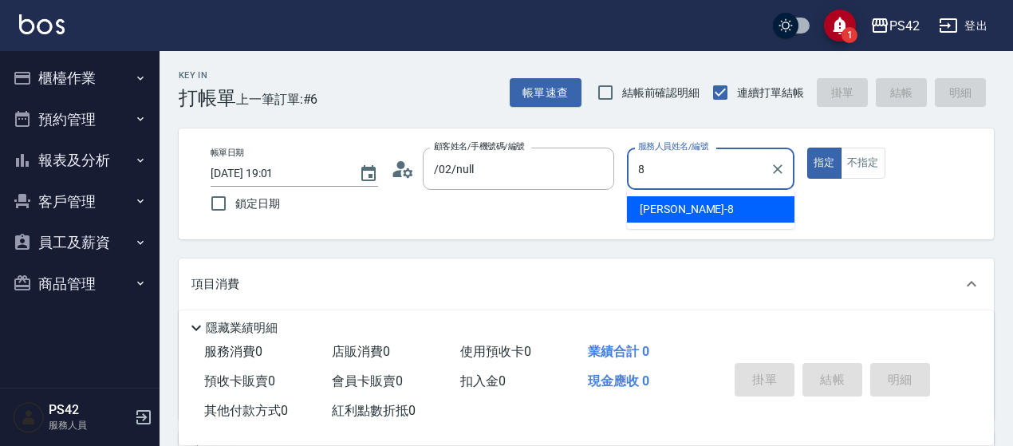
type input "[PERSON_NAME]-8"
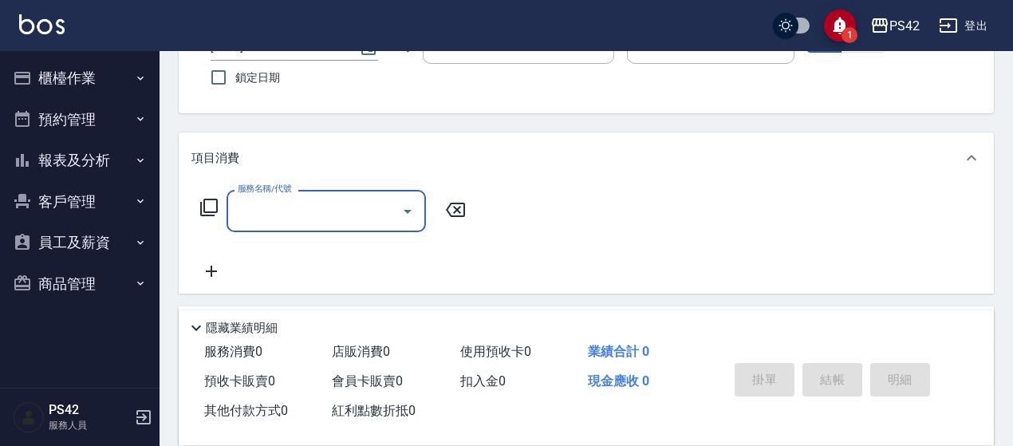
scroll to position [159, 0]
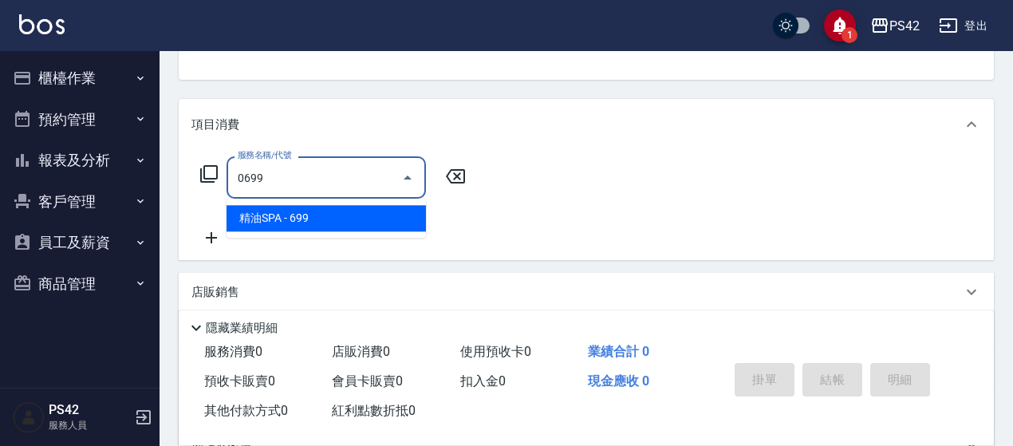
type input "精油SPA(0699)"
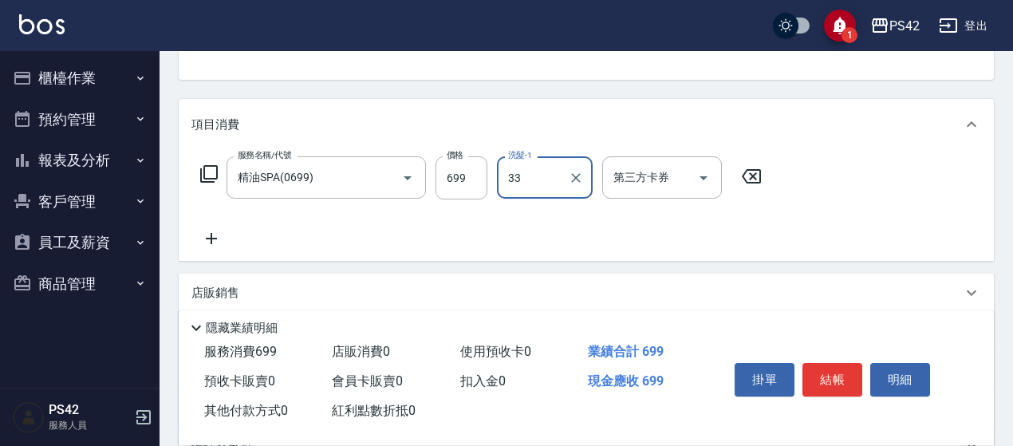
type input "[PERSON_NAME]33"
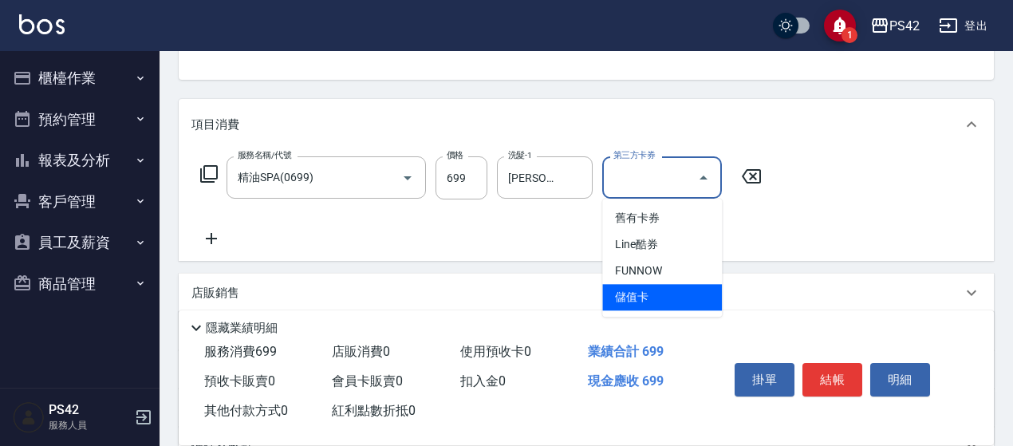
type input "儲值卡"
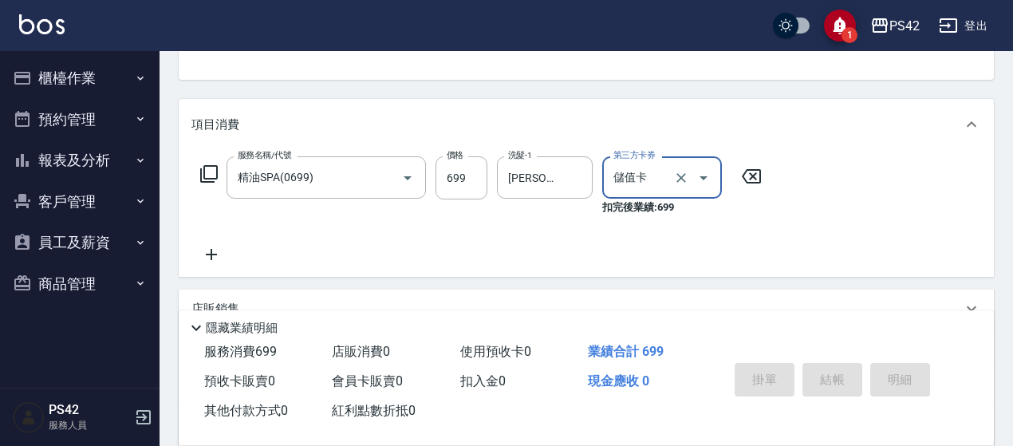
type input "[DATE] 19:02"
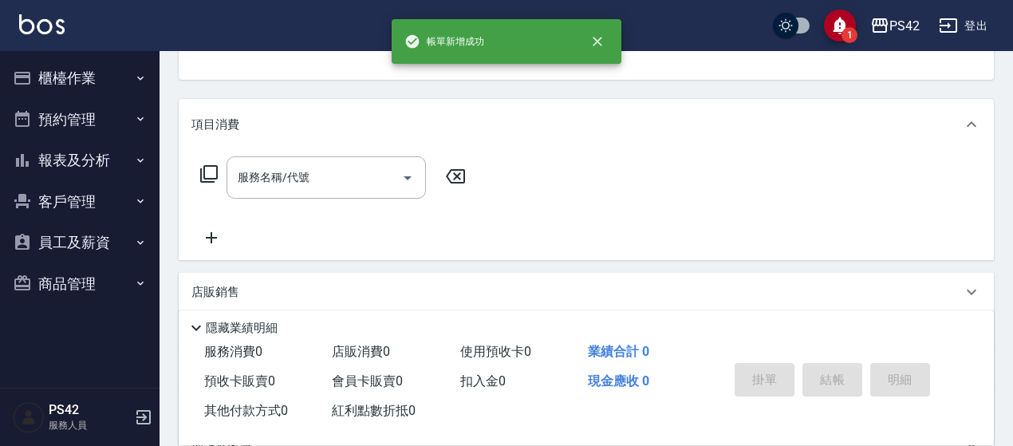
scroll to position [155, 0]
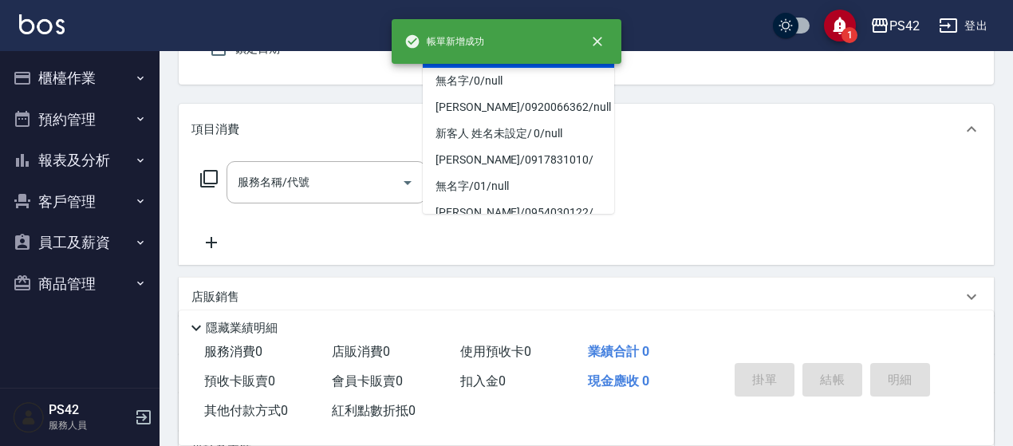
type input "/02/null"
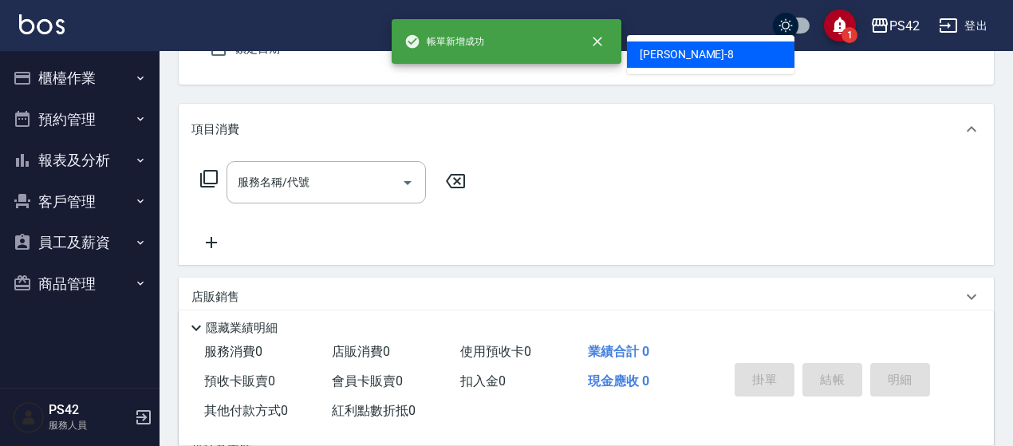
type input "[PERSON_NAME]-8"
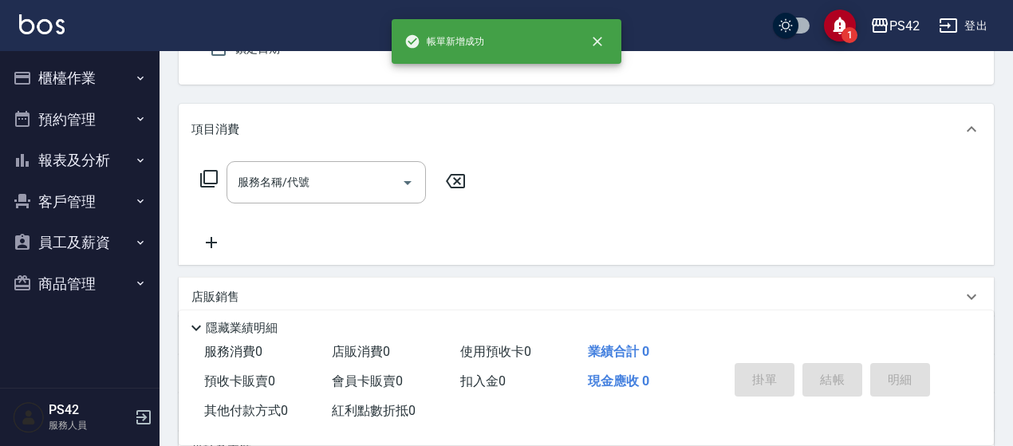
scroll to position [148, 0]
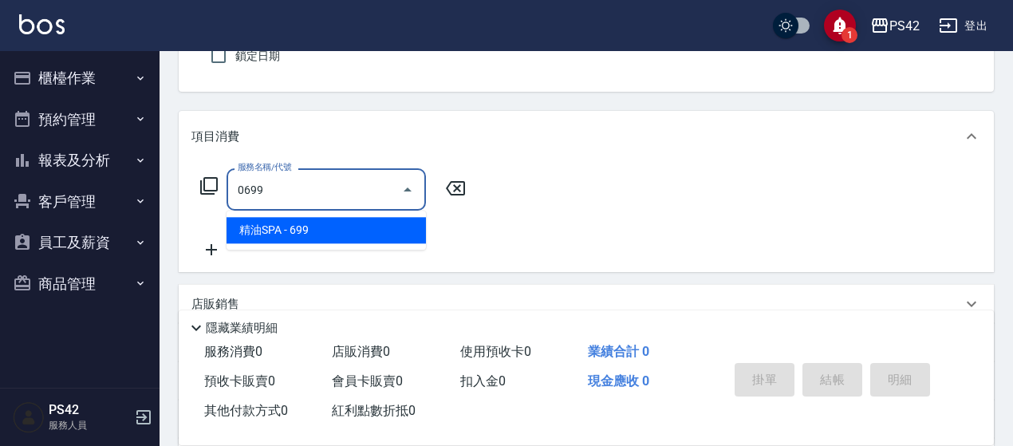
type input "精油SPA(0699)"
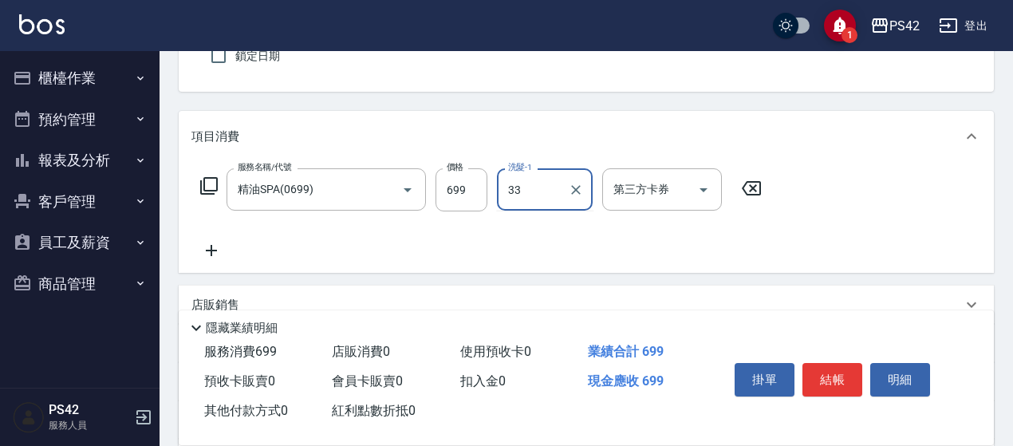
type input "[PERSON_NAME]33"
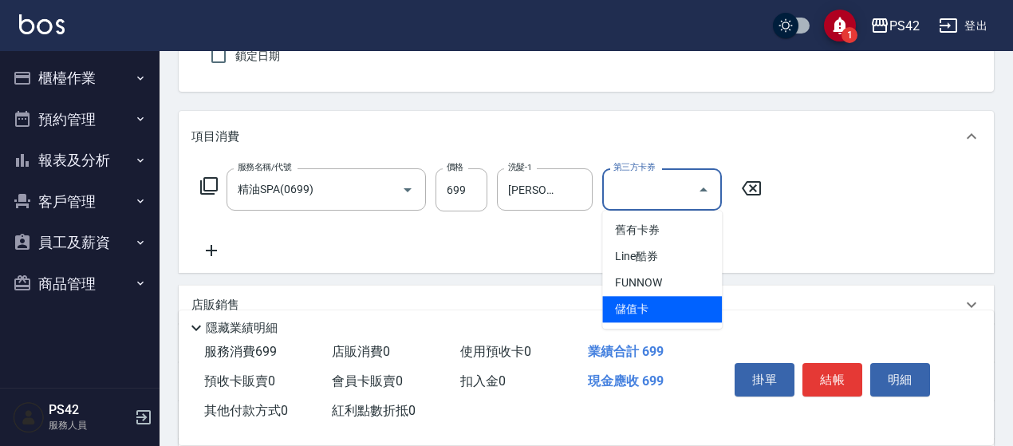
type input "儲值卡"
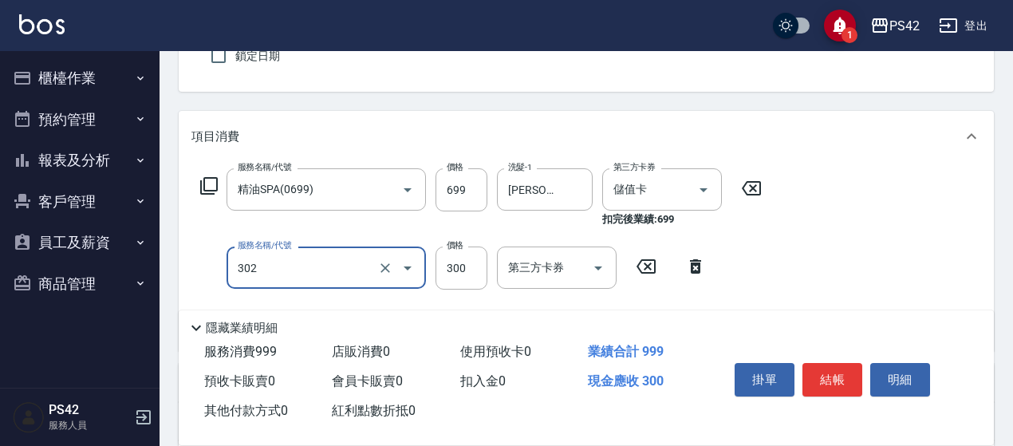
type input "剪髮(302)"
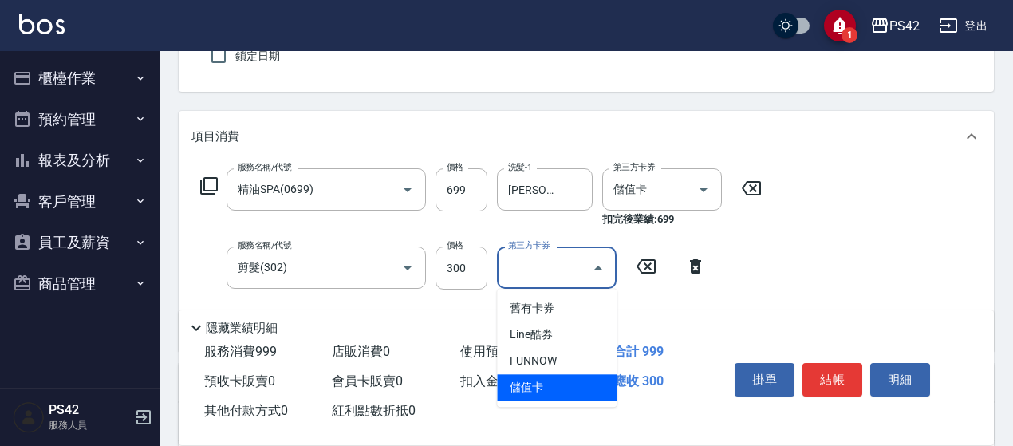
type input "儲值卡"
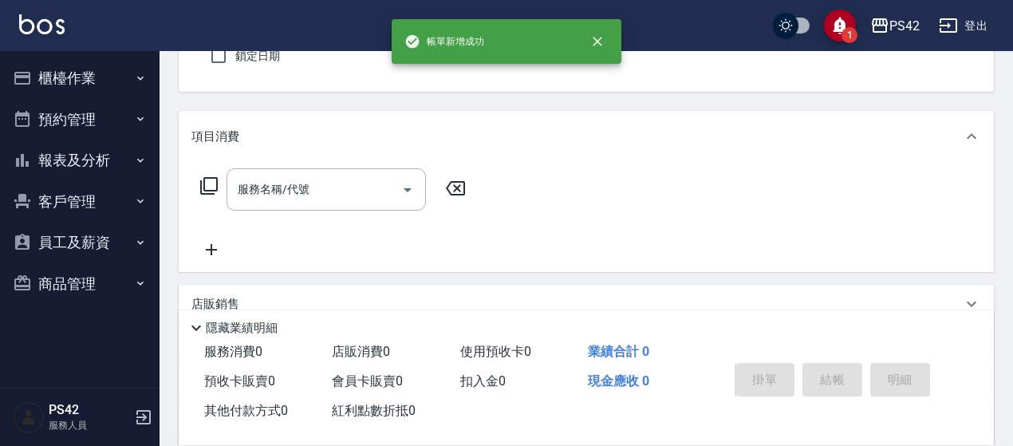
type input "/02/null"
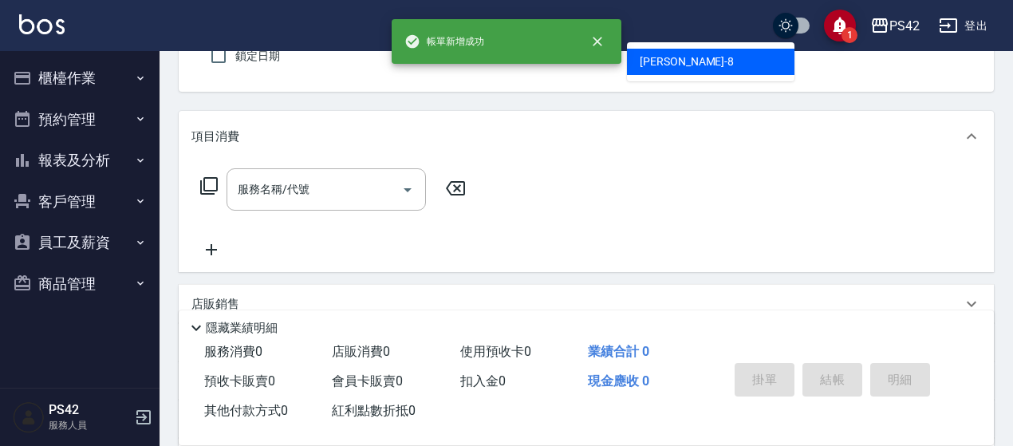
type input "[PERSON_NAME]-8"
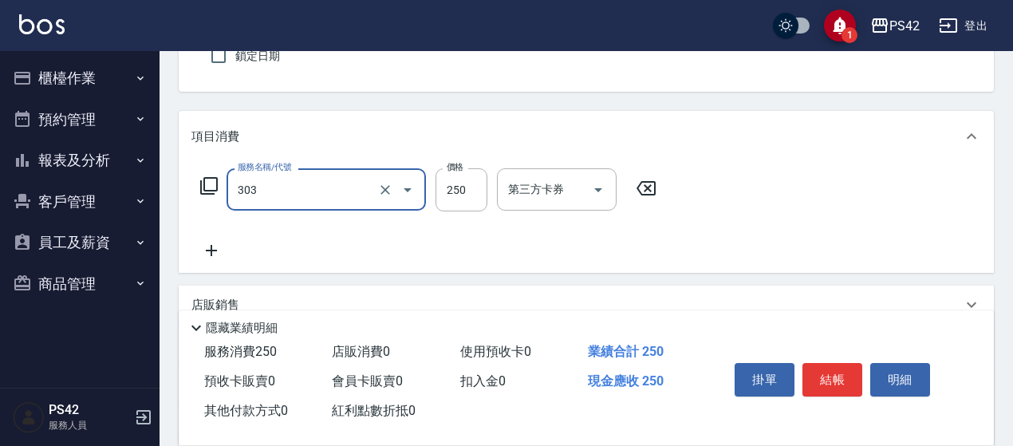
type input "剪髮(303)"
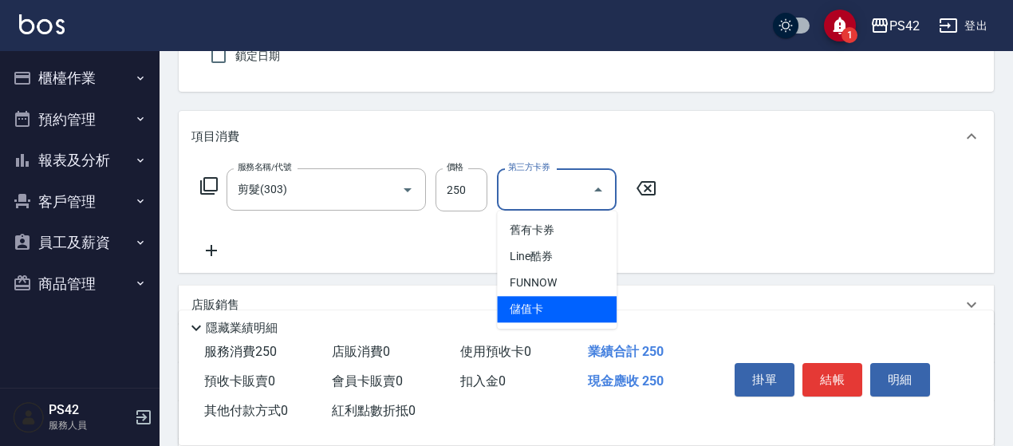
type input "儲值卡"
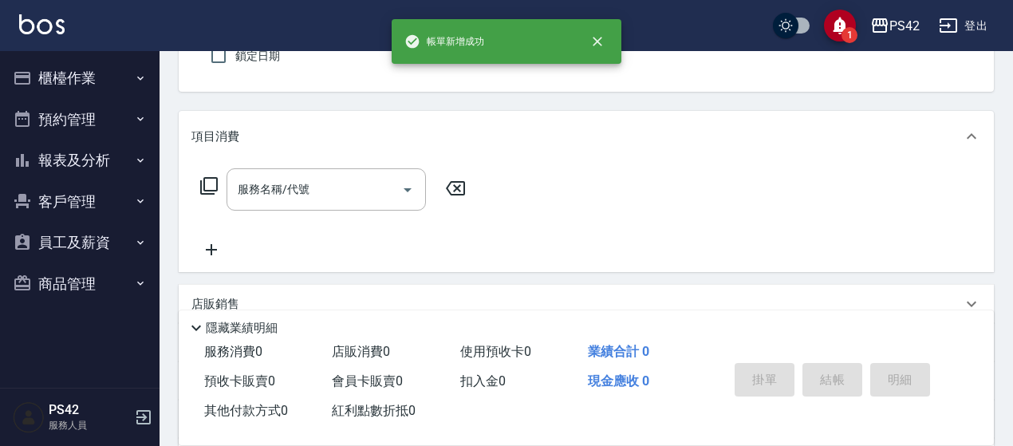
type input "/02/null"
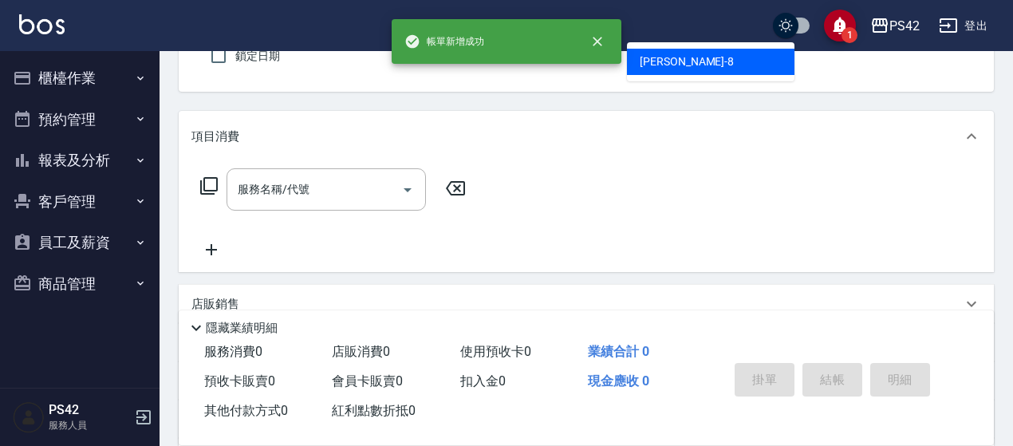
type input "[PERSON_NAME]-8"
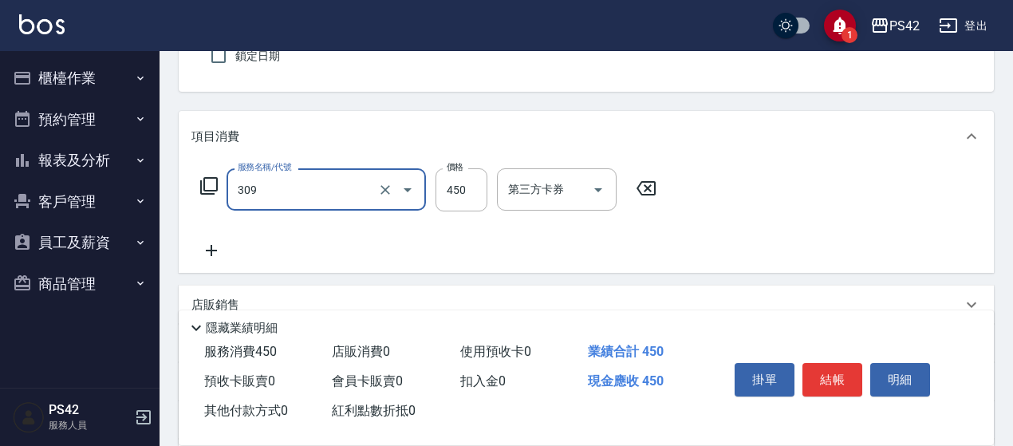
type input "洗+剪(309)"
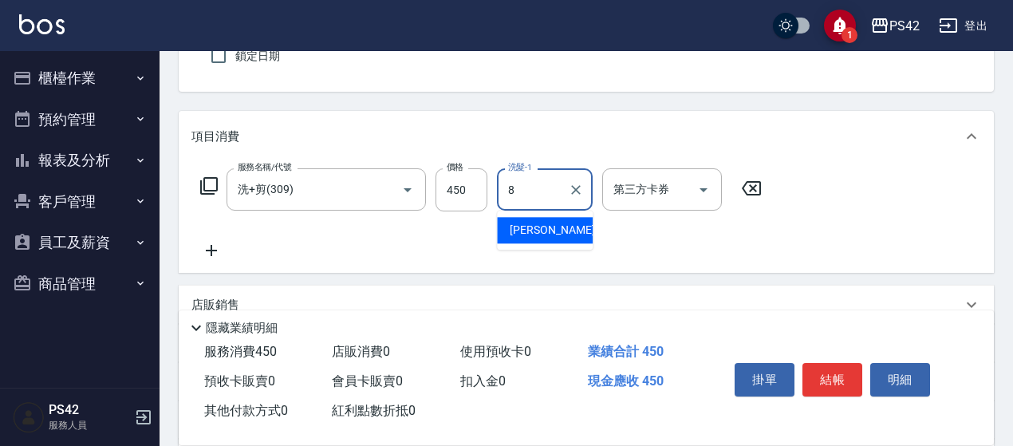
type input "[PERSON_NAME]-8"
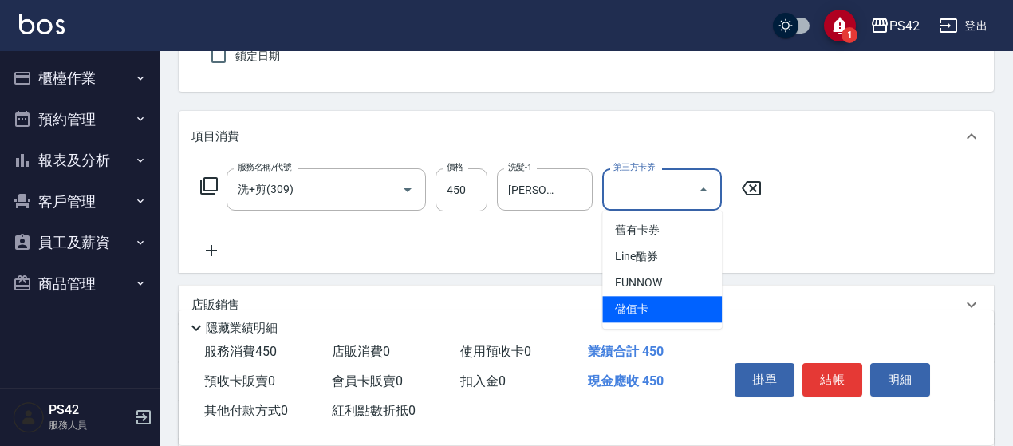
type input "儲值卡"
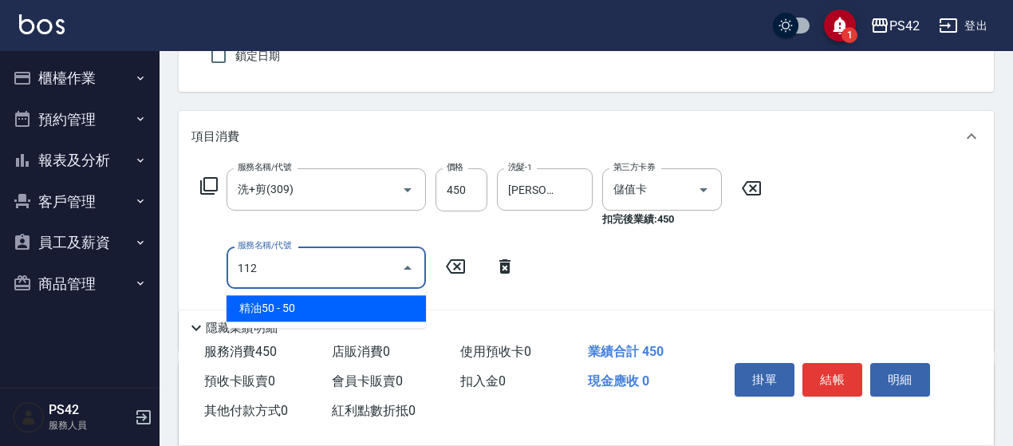
type input "精油50(112)"
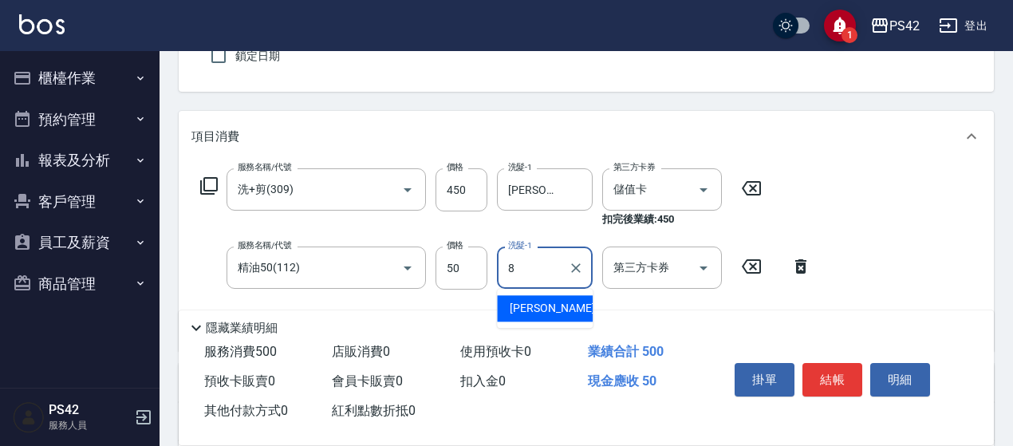
type input "[PERSON_NAME]-8"
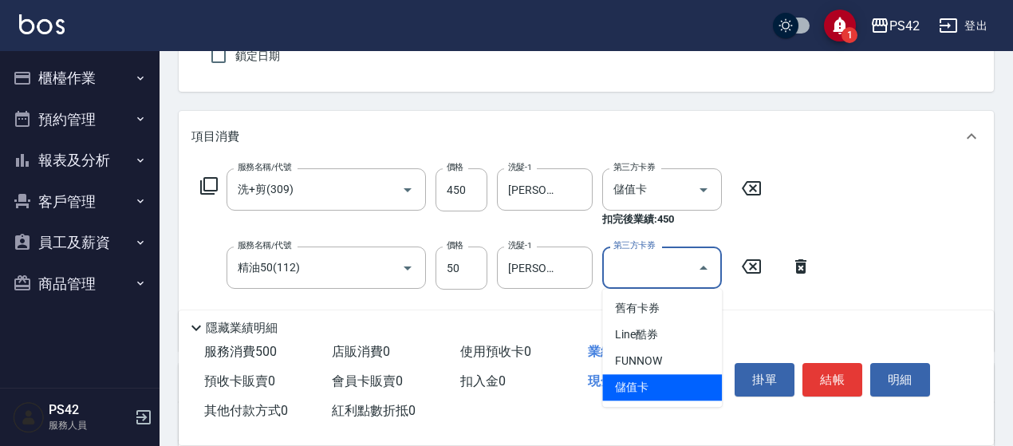
type input "儲值卡"
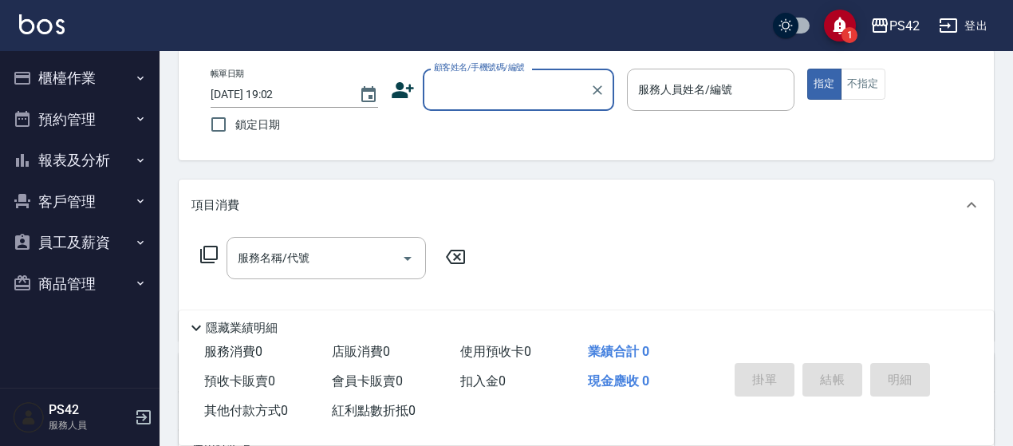
scroll to position [159, 0]
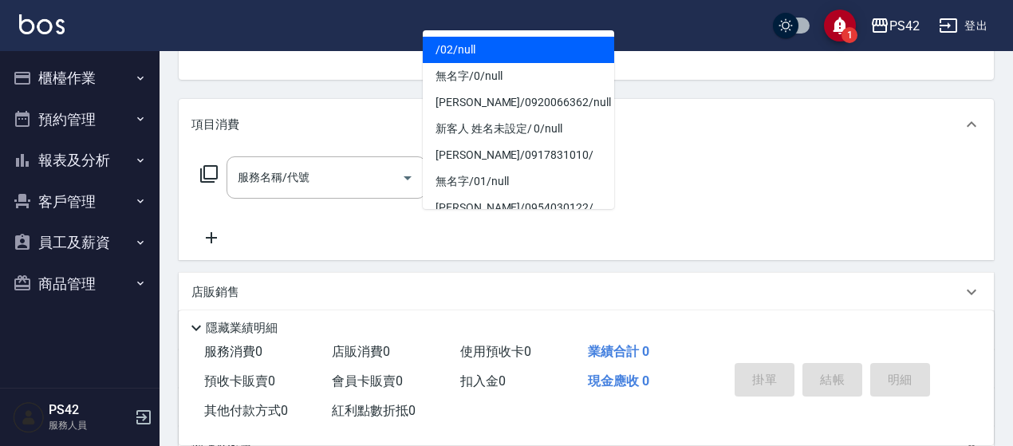
type input "/02/null"
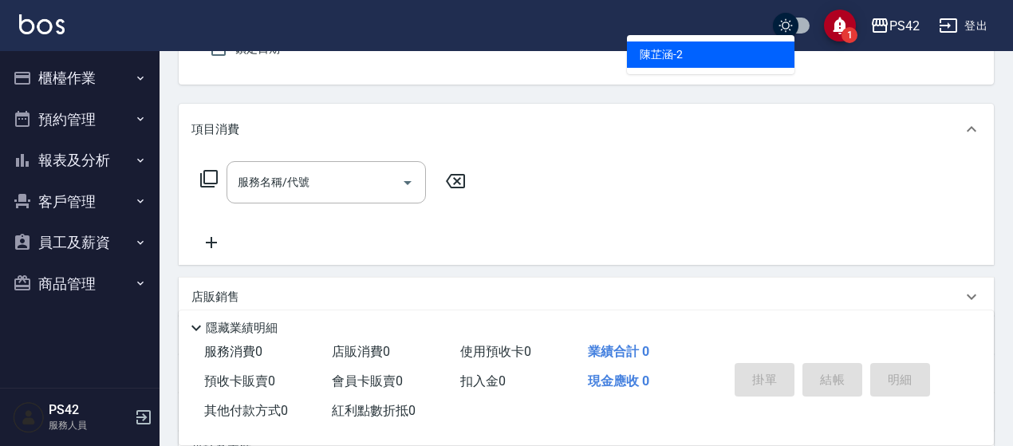
type input "[PERSON_NAME]2"
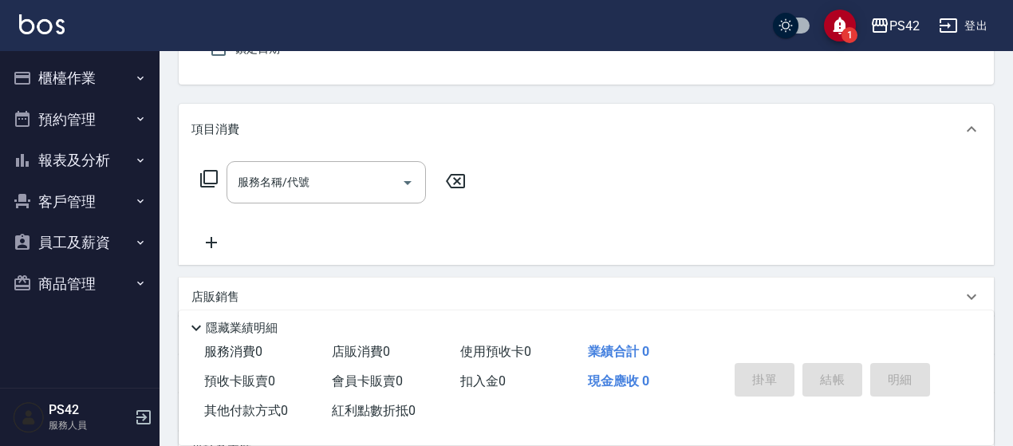
scroll to position [148, 0]
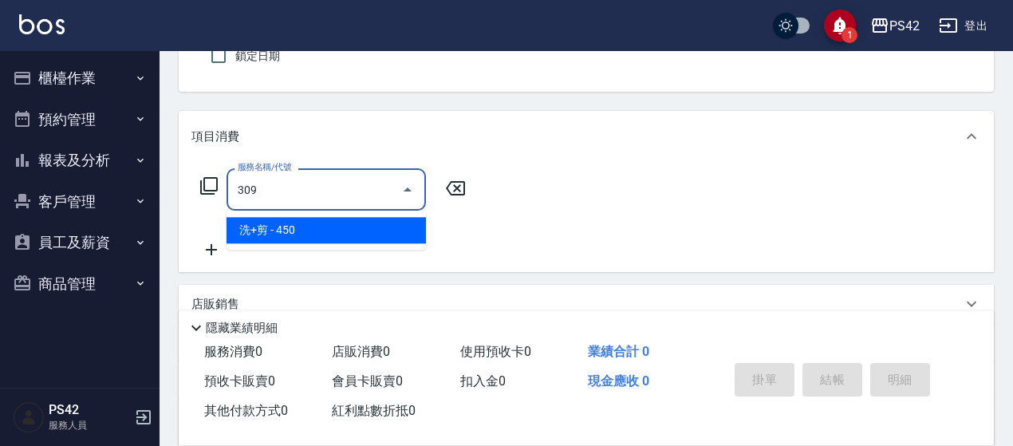
type input "洗+剪(309)"
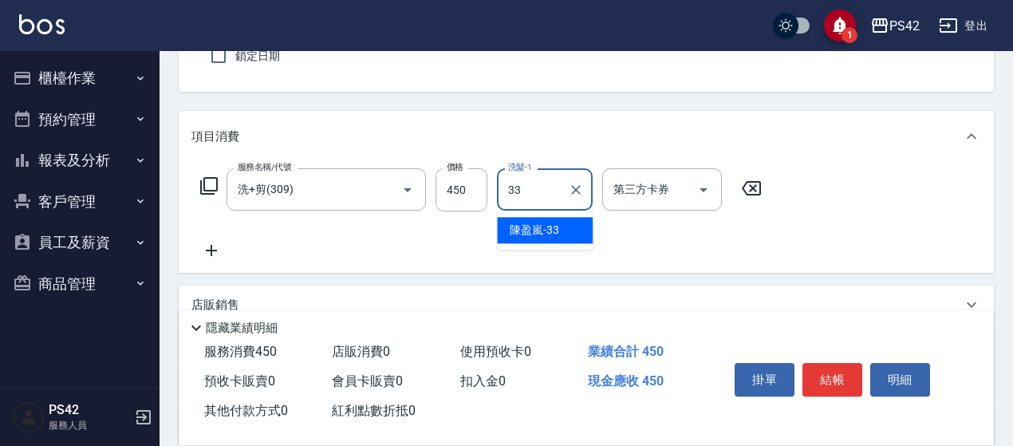
type input "[PERSON_NAME]33"
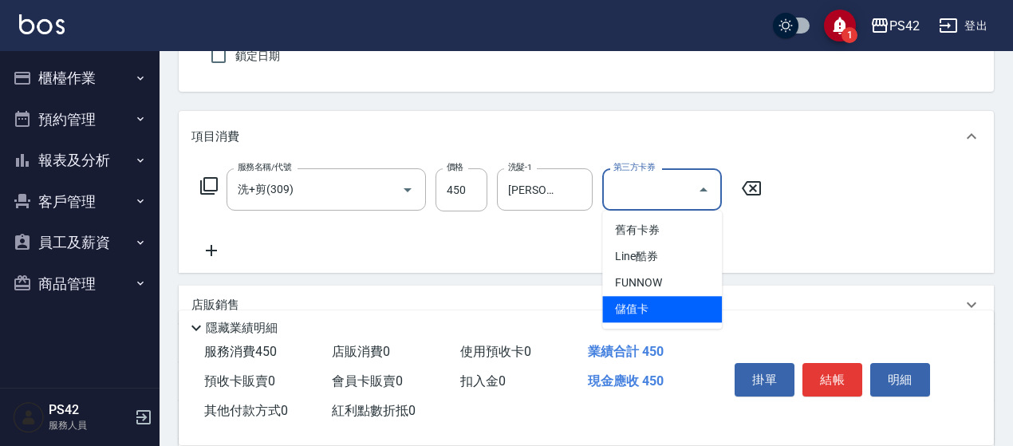
type input "儲值卡"
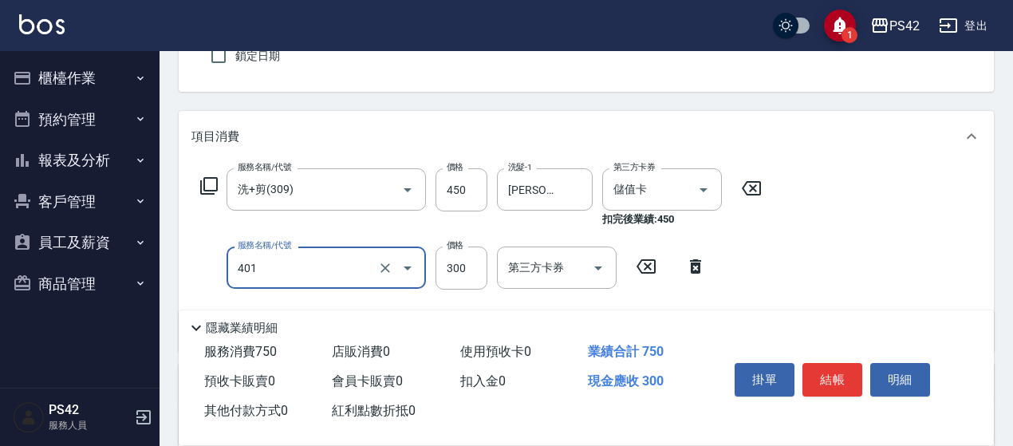
type input "300護(401)"
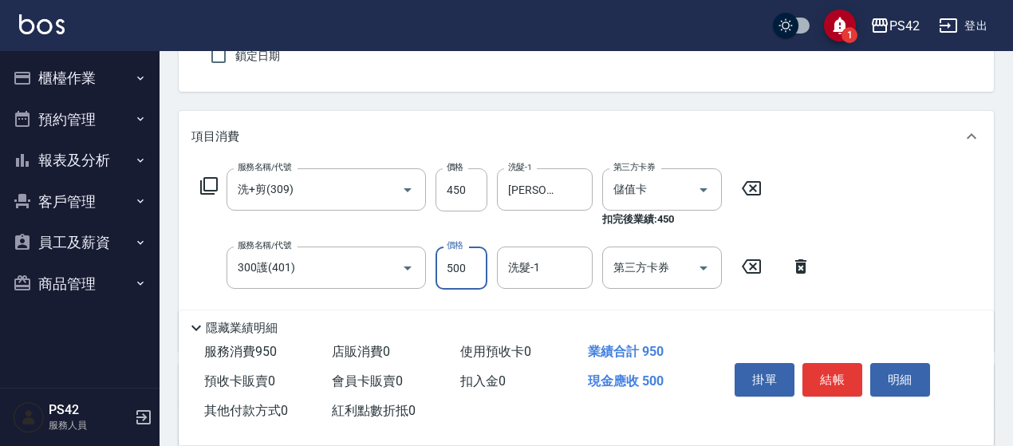
type input "500"
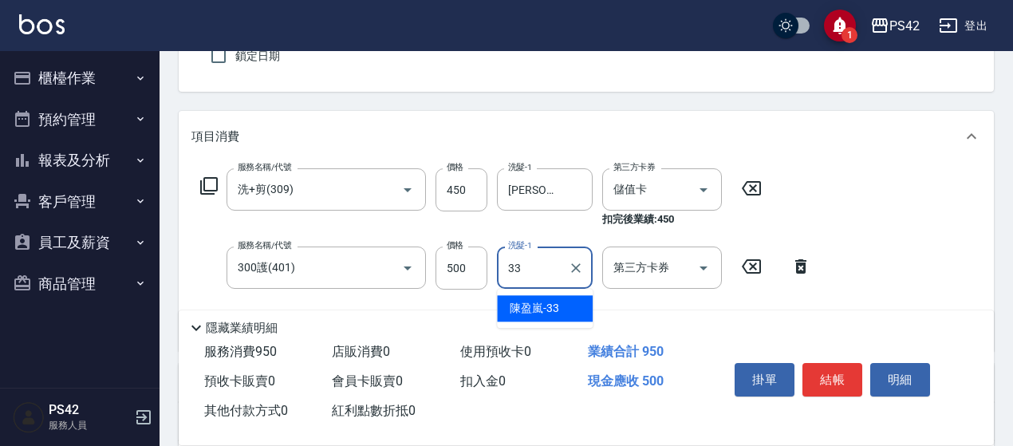
type input "[PERSON_NAME]33"
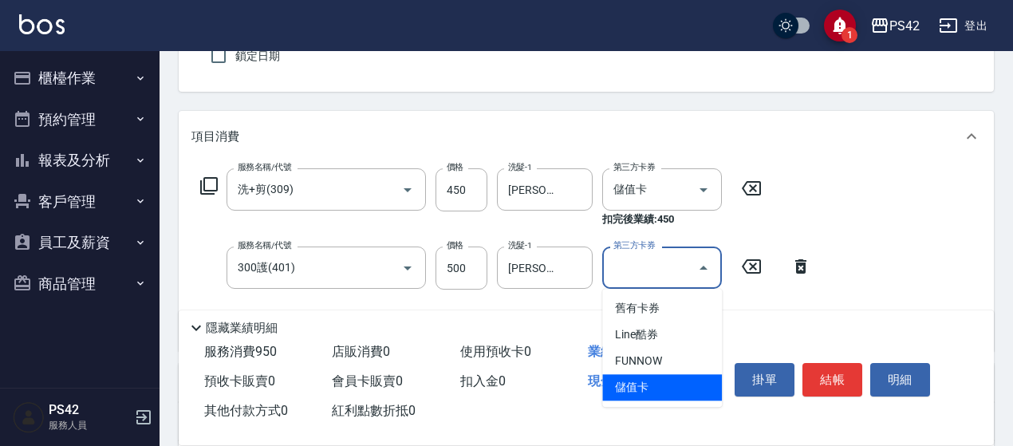
type input "儲值卡"
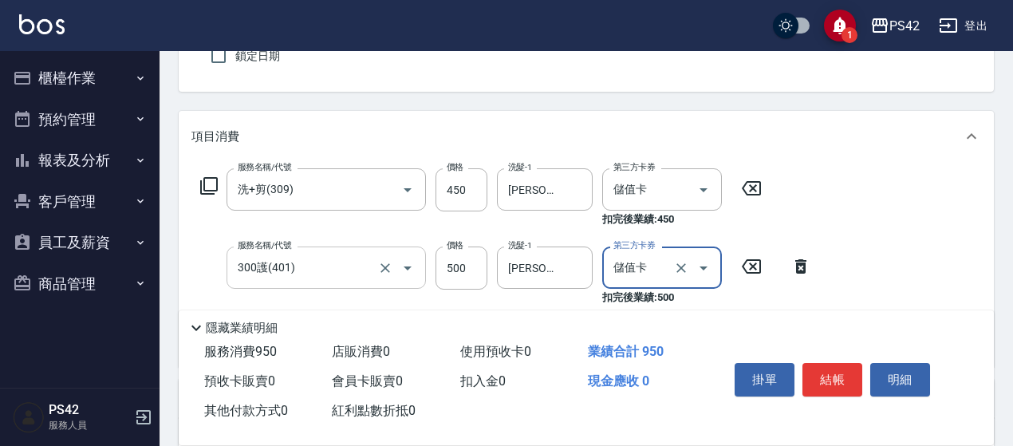
scroll to position [227, 0]
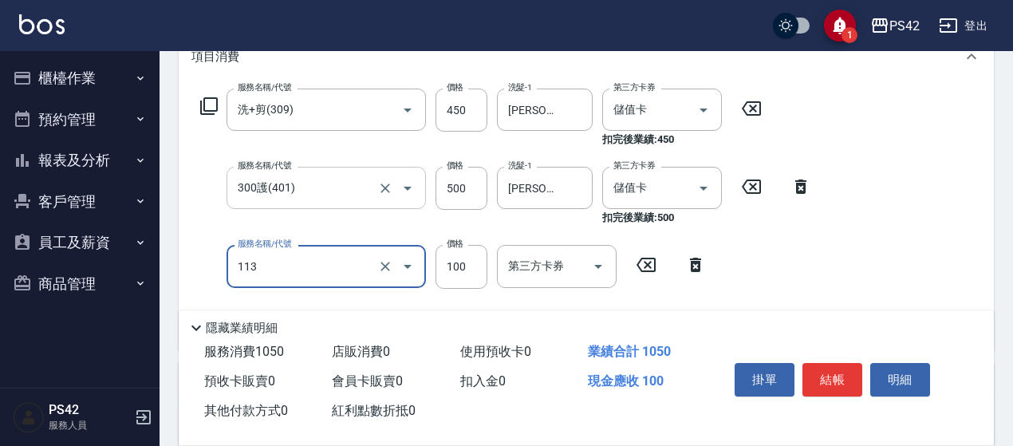
type input "瞬護100(113)"
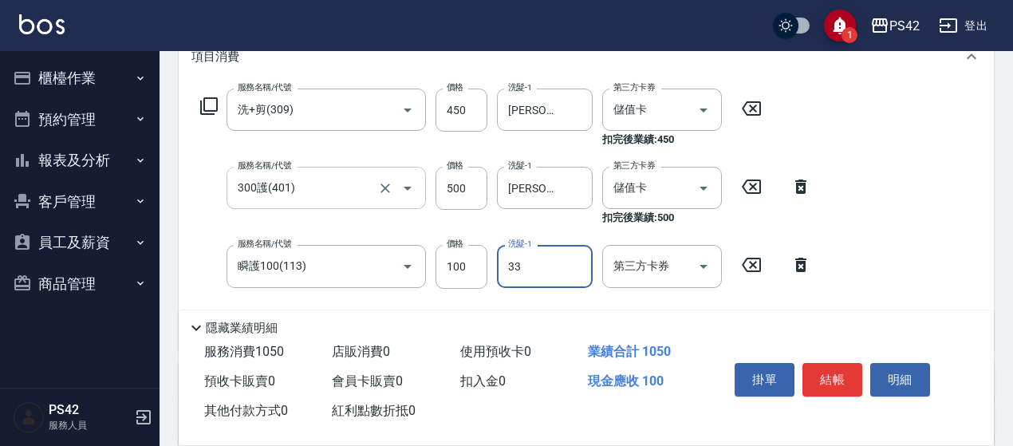
type input "[PERSON_NAME]33"
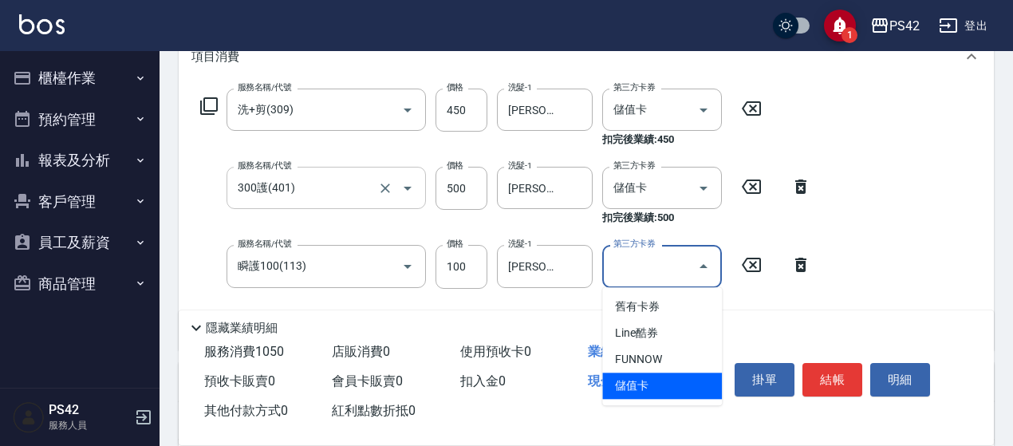
type input "儲值卡"
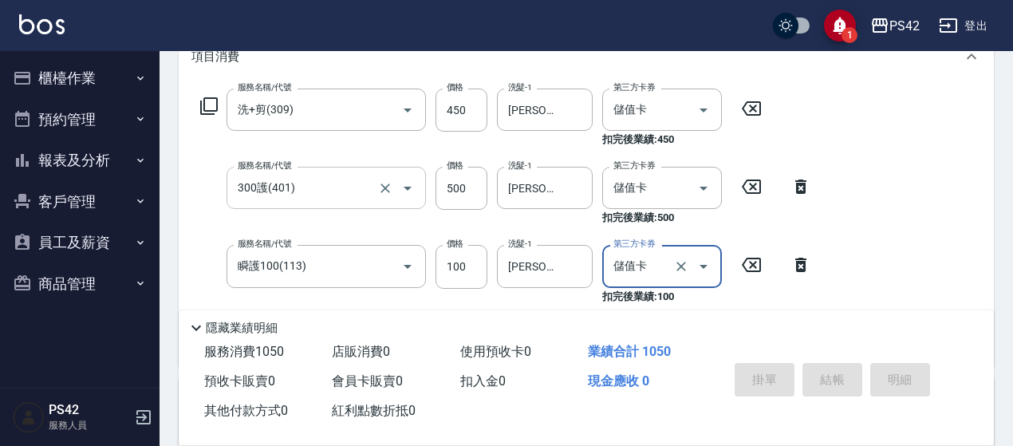
type input "[DATE] 19:03"
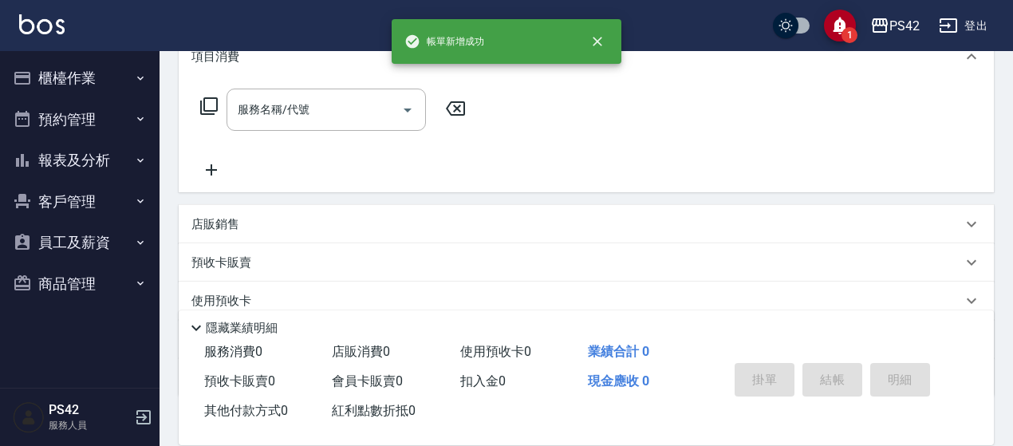
scroll to position [0, 0]
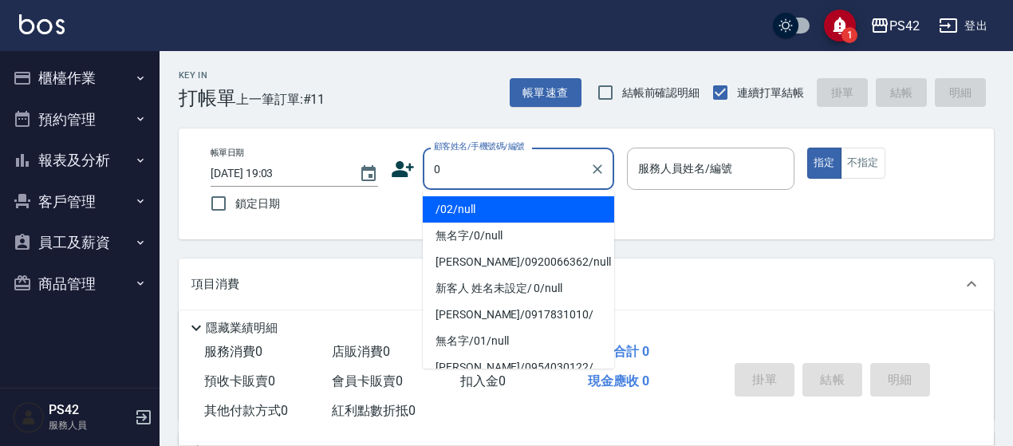
type input "0"
type input "2"
type input "/02/null"
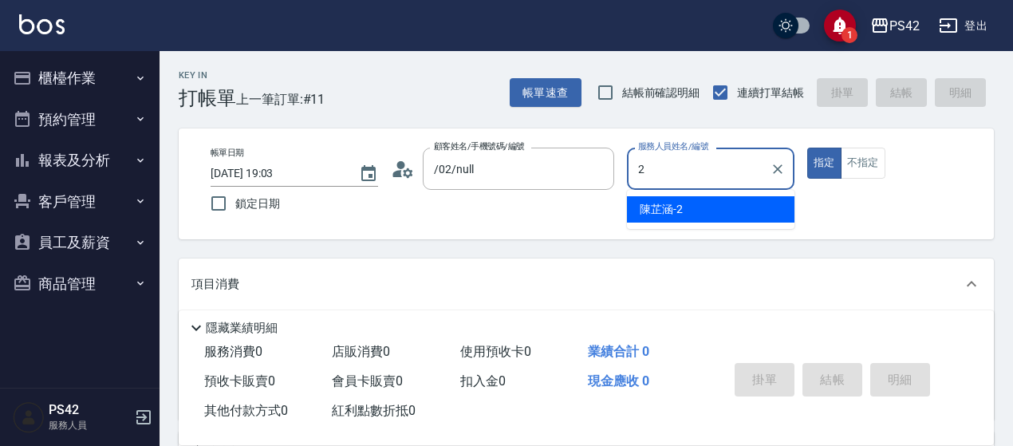
type input "[PERSON_NAME]2"
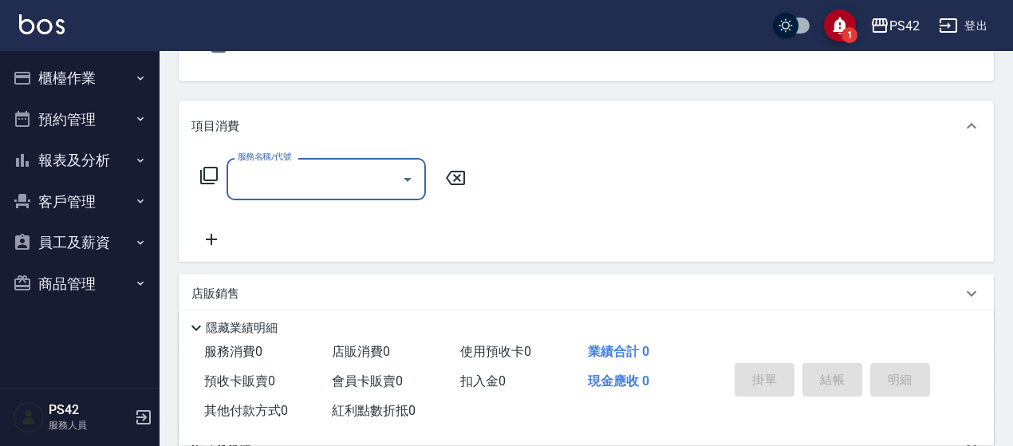
scroll to position [159, 0]
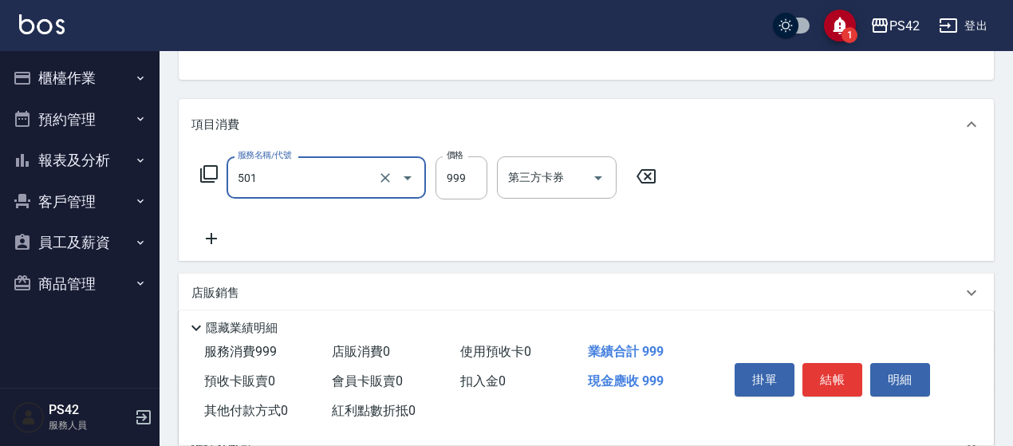
type input "染髮(501)"
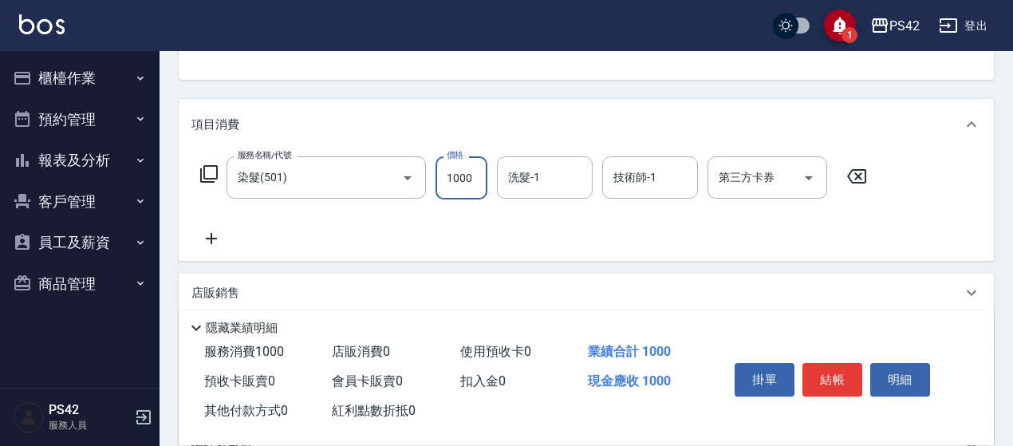
type input "1000"
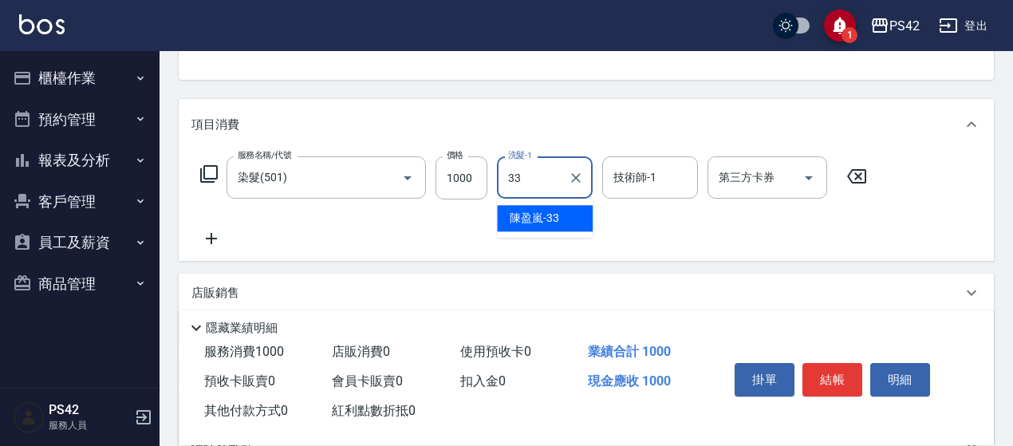
type input "[PERSON_NAME]33"
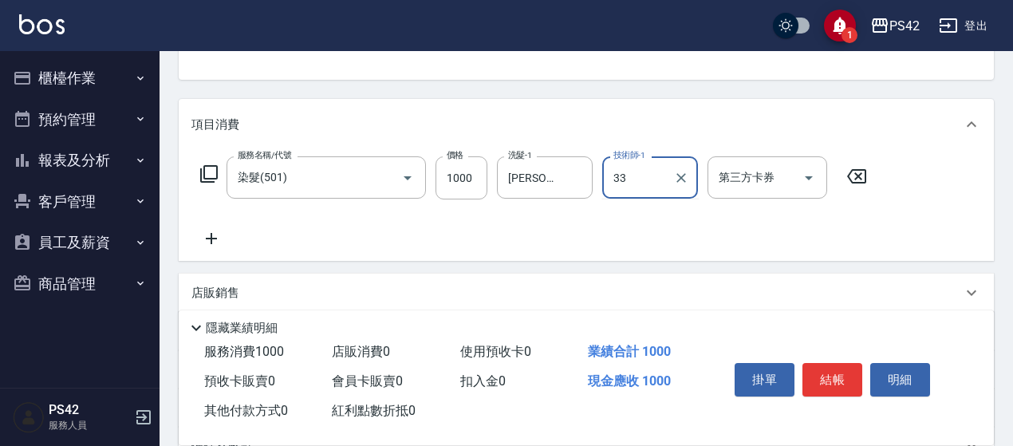
type input "[PERSON_NAME]33"
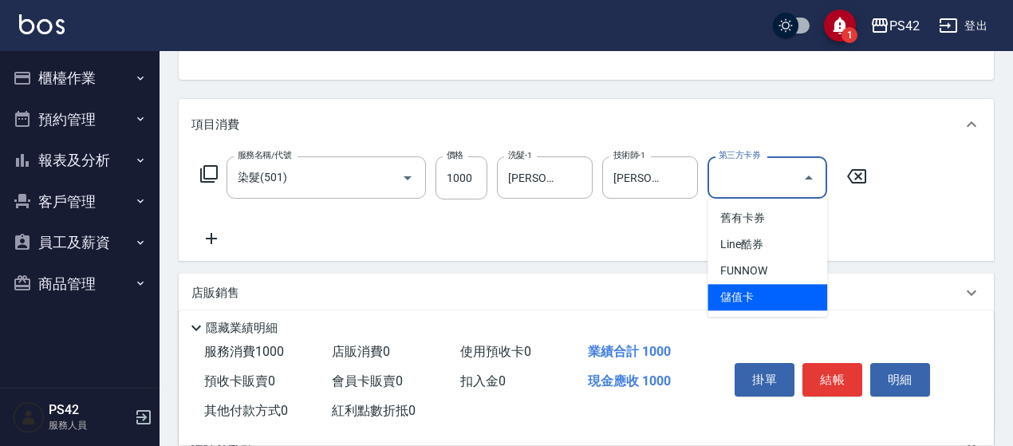
type input "儲值卡"
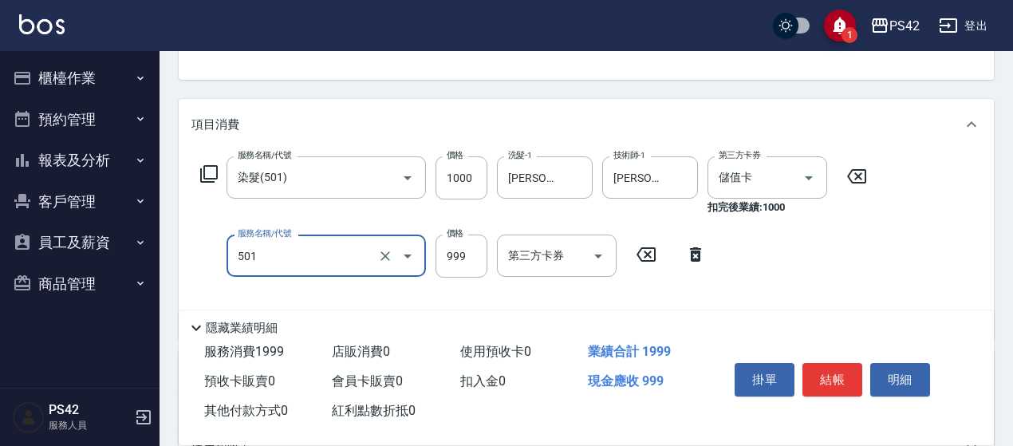
type input "染髮(501)"
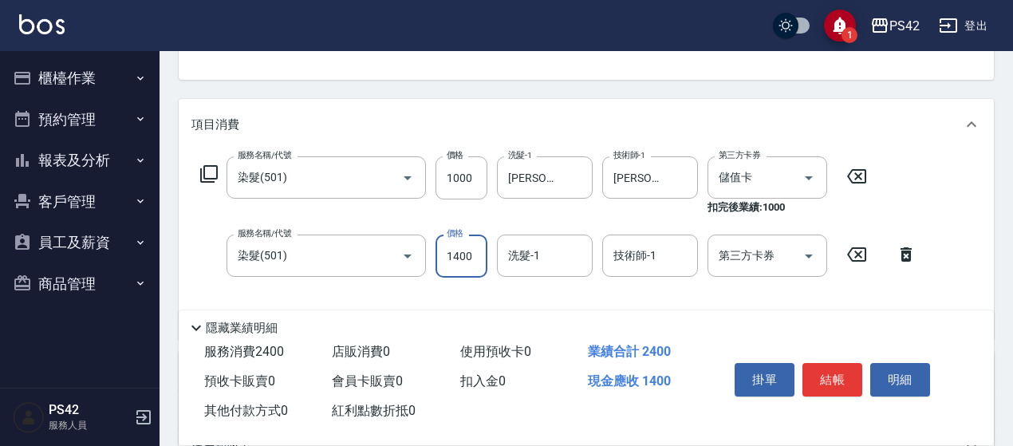
type input "1400"
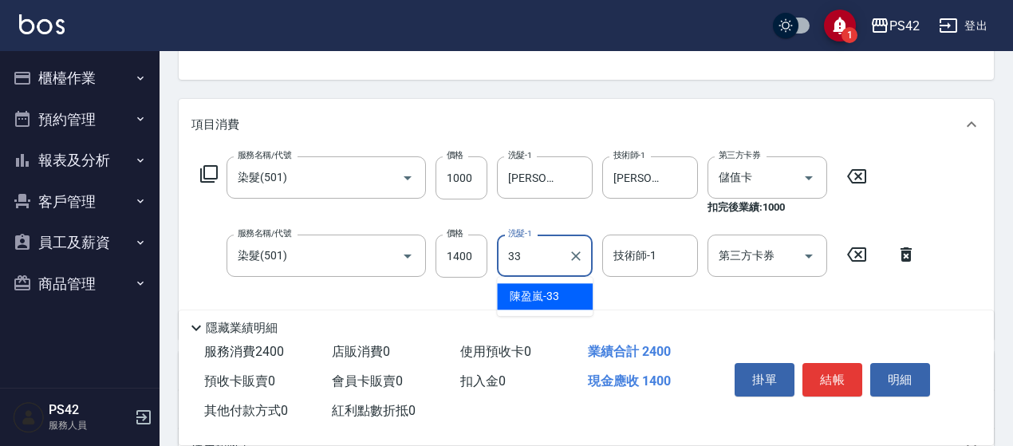
type input "[PERSON_NAME]33"
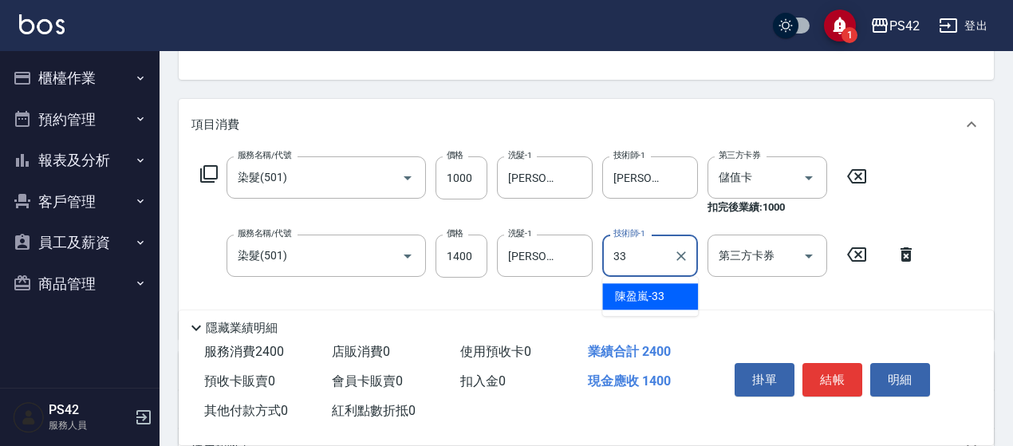
type input "[PERSON_NAME]33"
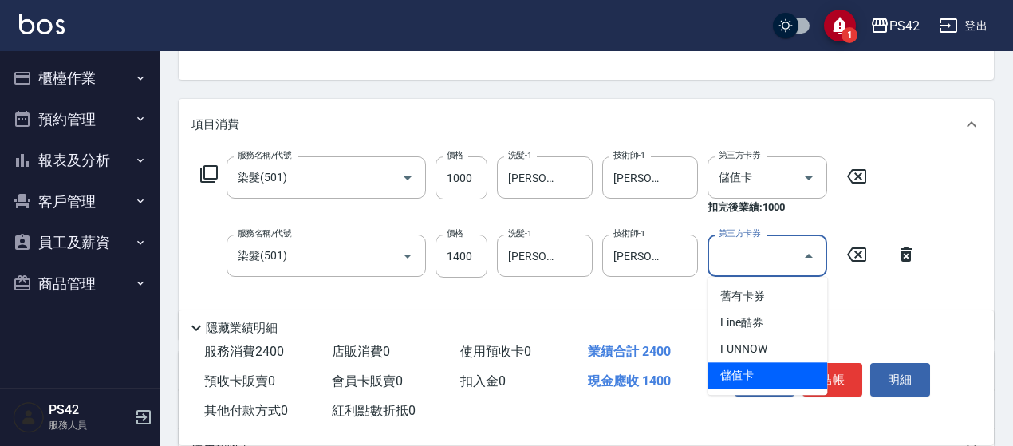
type input "儲值卡"
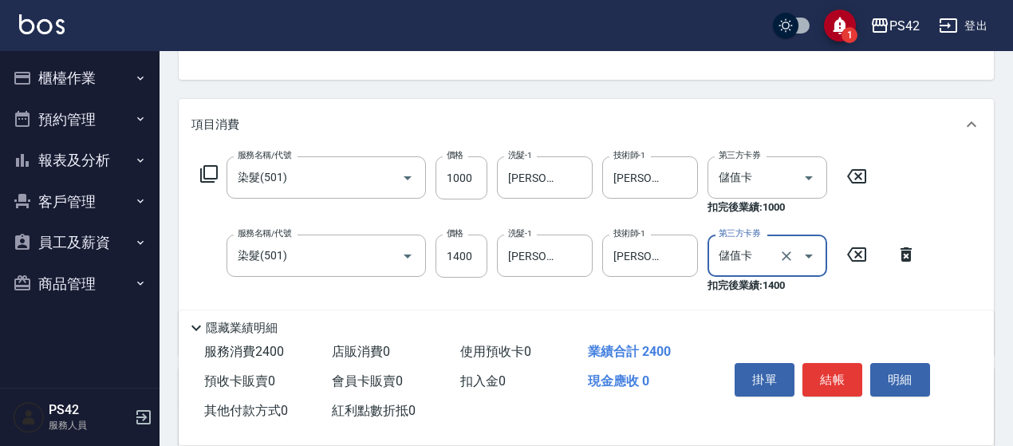
scroll to position [239, 0]
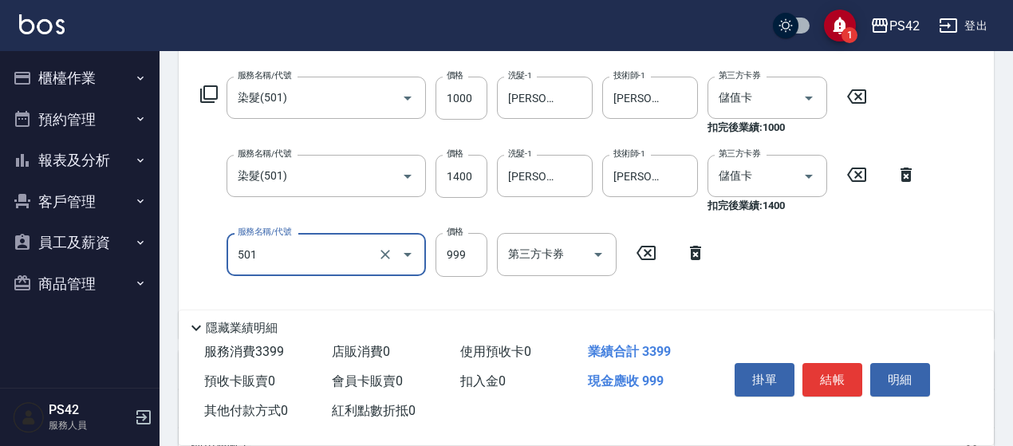
type input "染髮(501)"
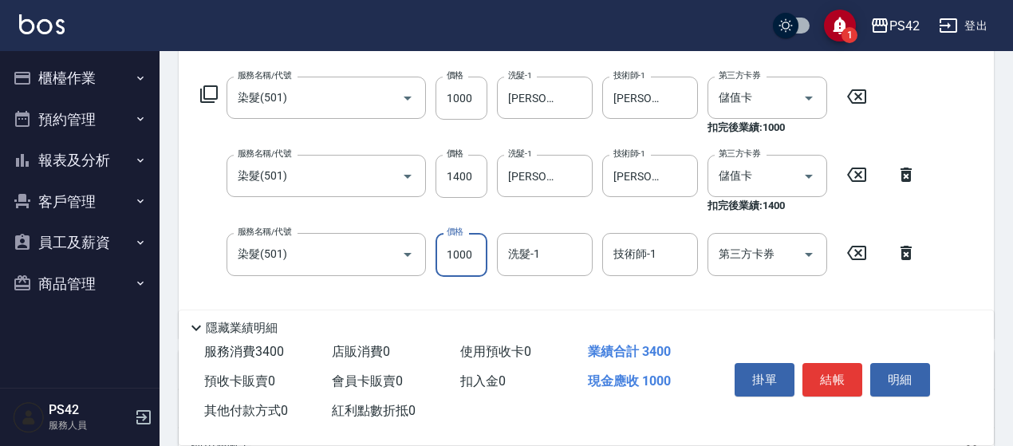
type input "1000"
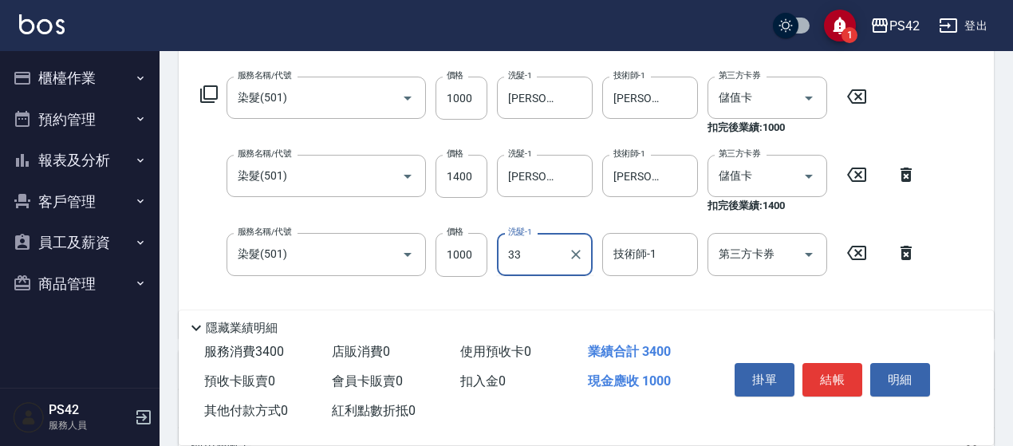
type input "[PERSON_NAME]33"
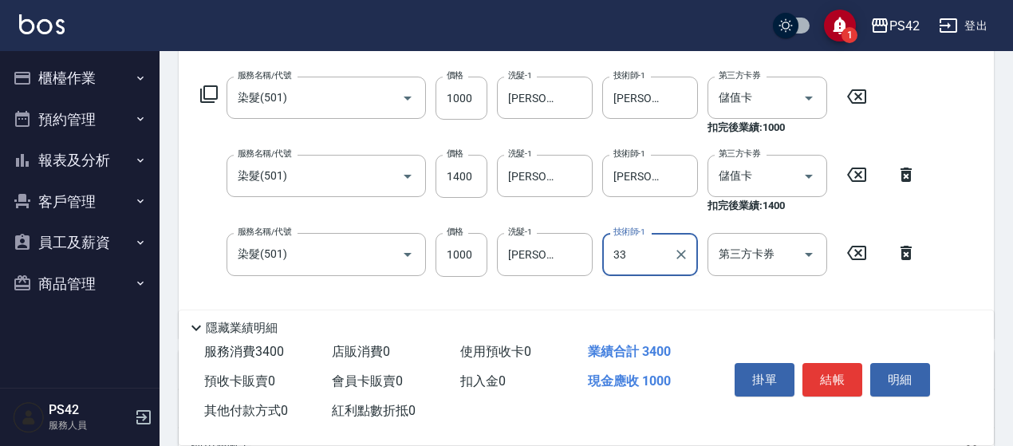
type input "[PERSON_NAME]33"
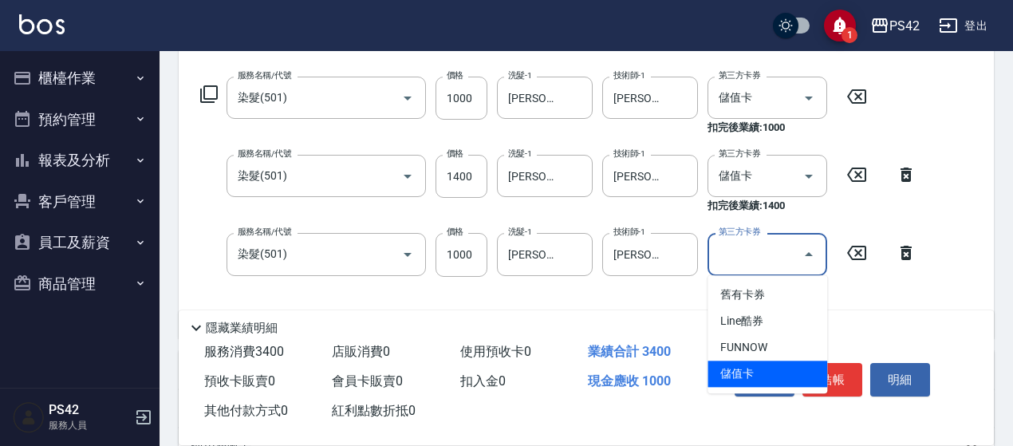
type input "儲值卡"
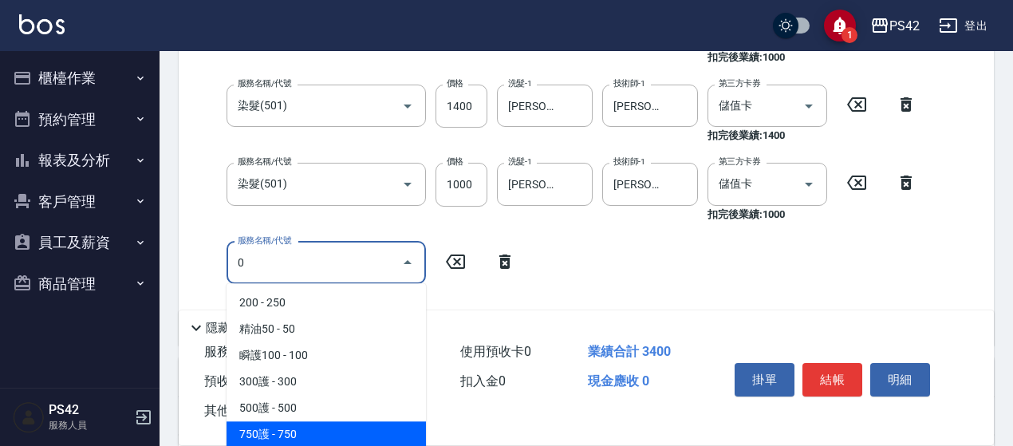
scroll to position [399, 0]
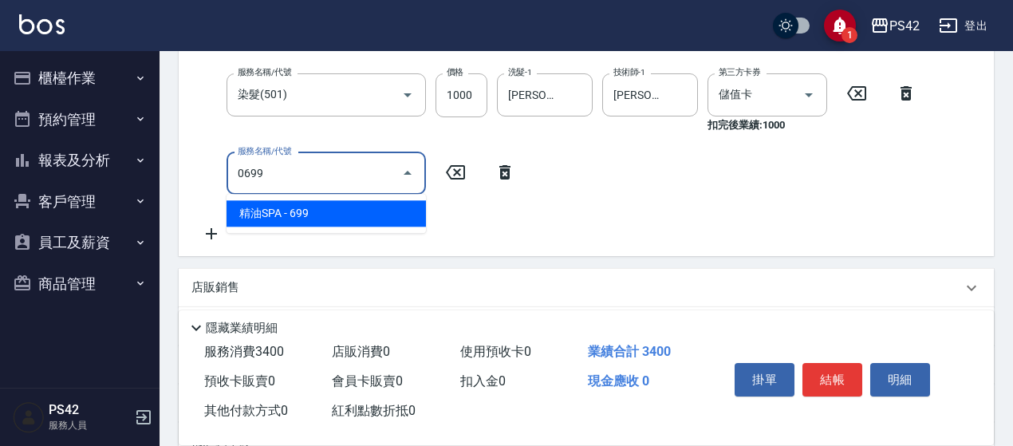
type input "精油SPA(0699)"
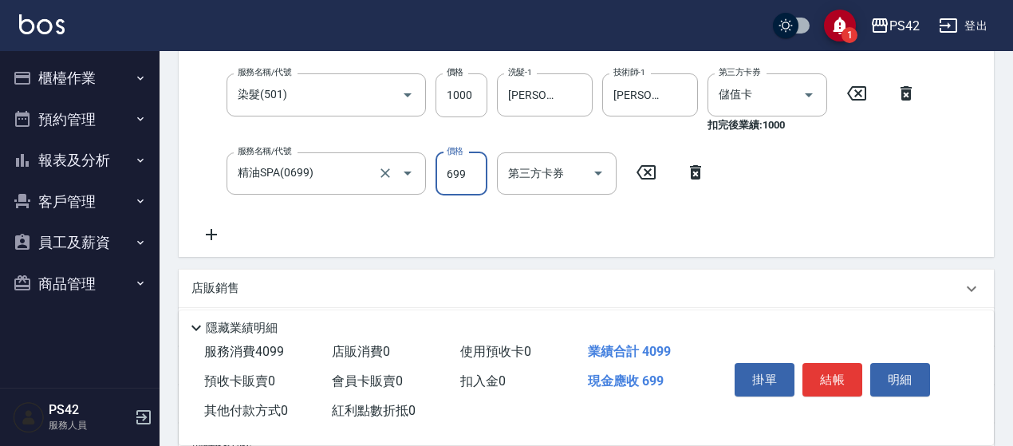
scroll to position [148, 0]
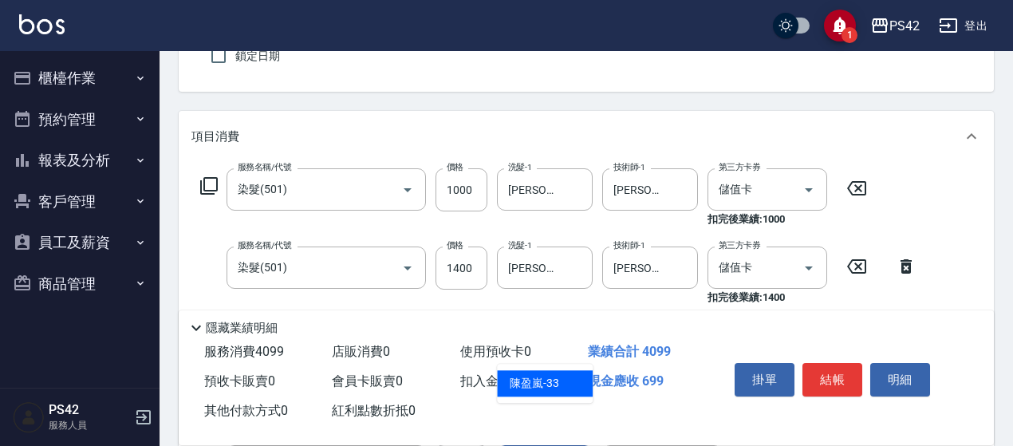
type input "[PERSON_NAME]33"
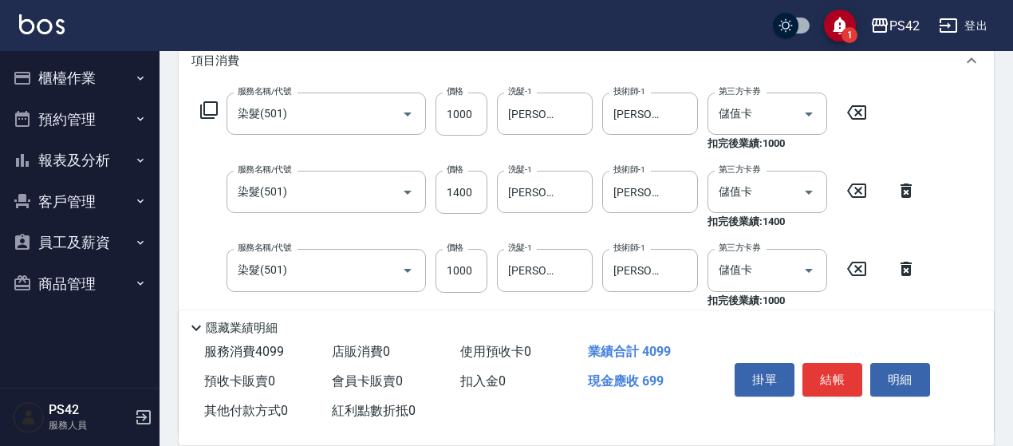
scroll to position [307, 0]
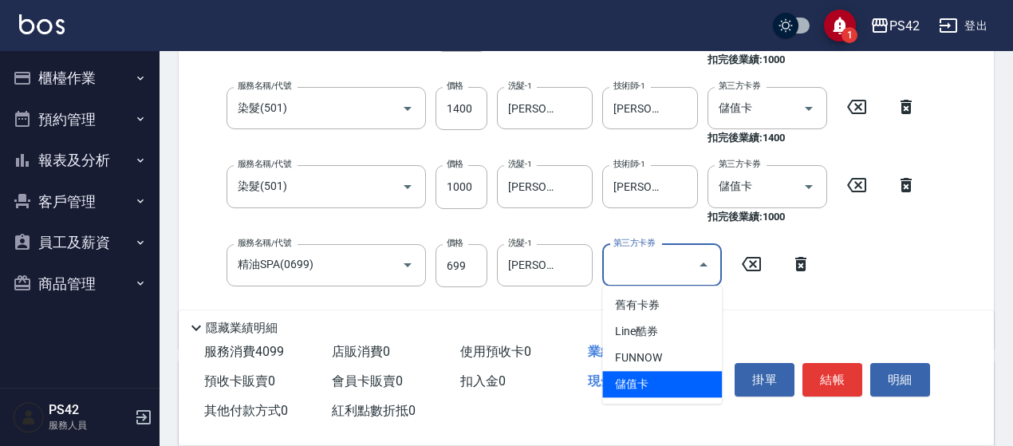
type input "儲值卡"
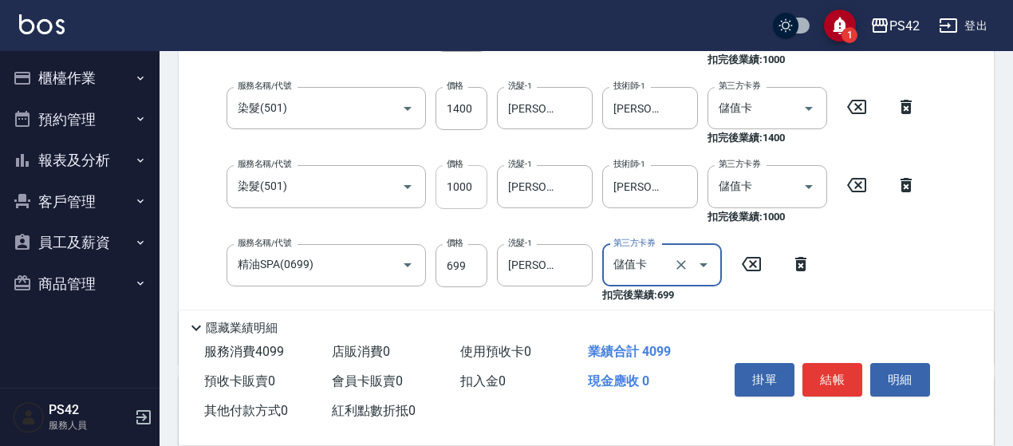
click at [455, 197] on input "1000" at bounding box center [461, 186] width 52 height 43
click at [472, 184] on input "1000" at bounding box center [461, 186] width 52 height 43
type input "500"
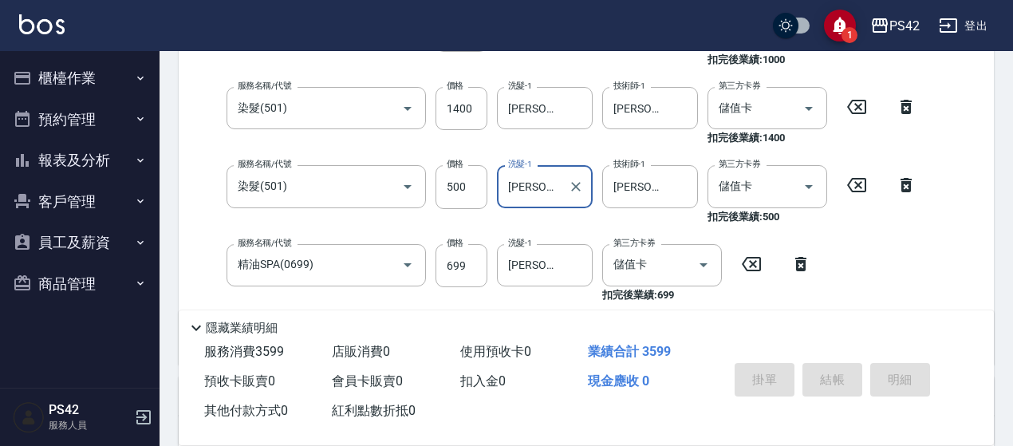
type input "[DATE] 19:04"
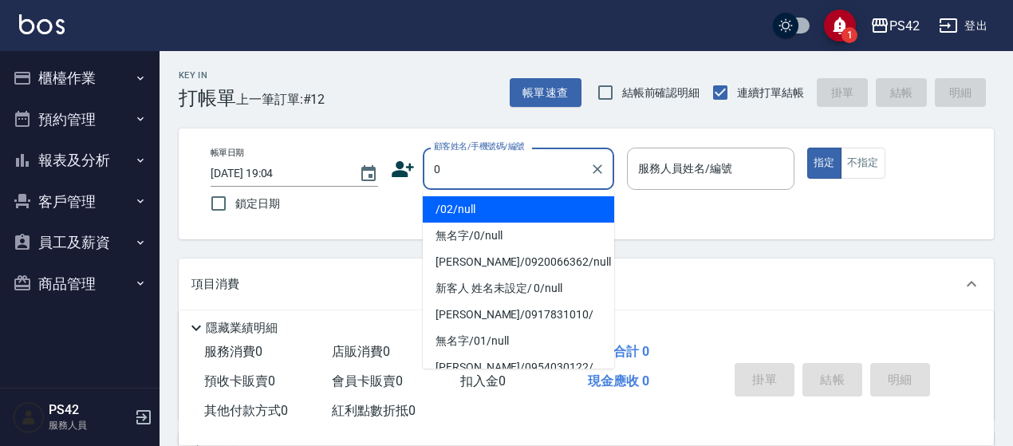
type input "/02/null"
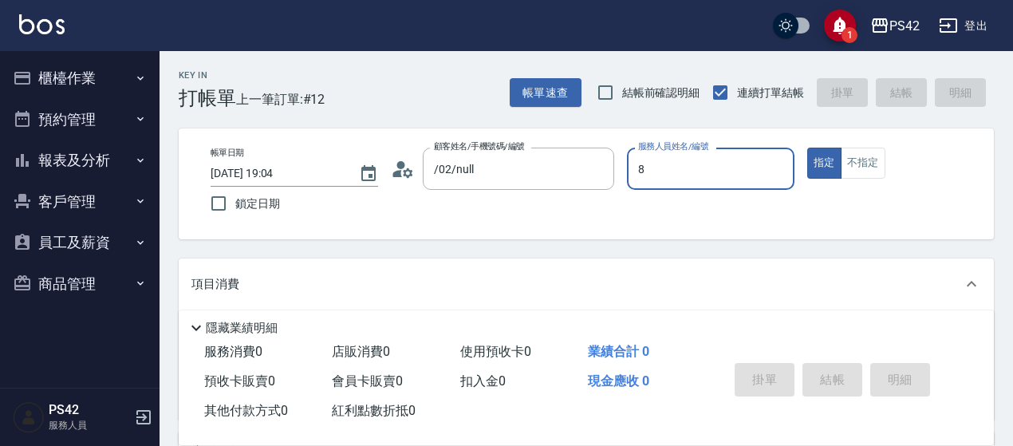
type input "[PERSON_NAME]-8"
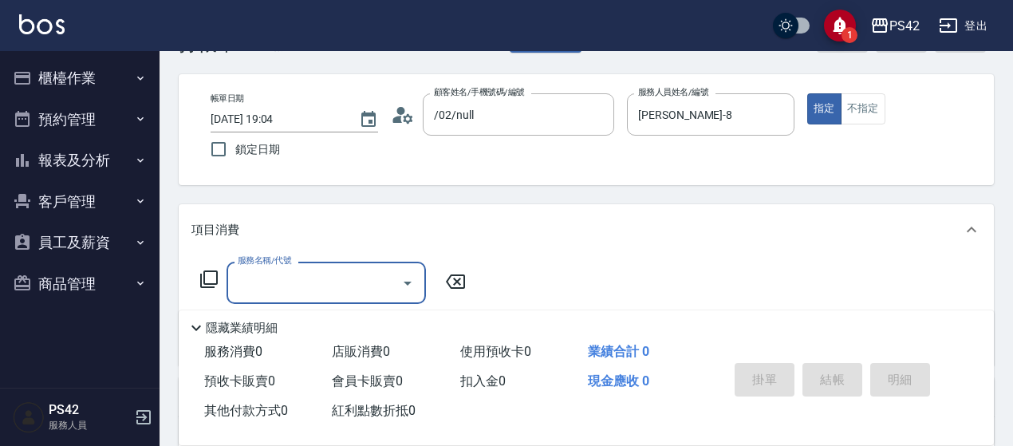
scroll to position [80, 0]
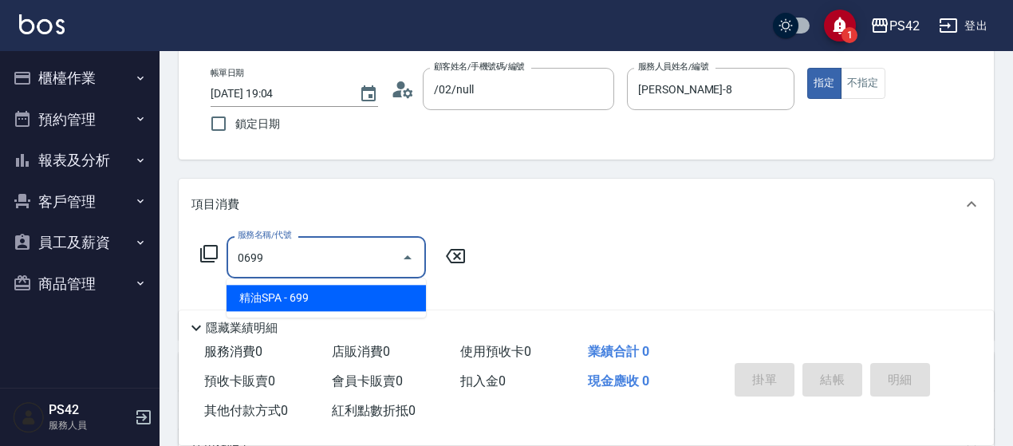
type input "精油SPA(0699)"
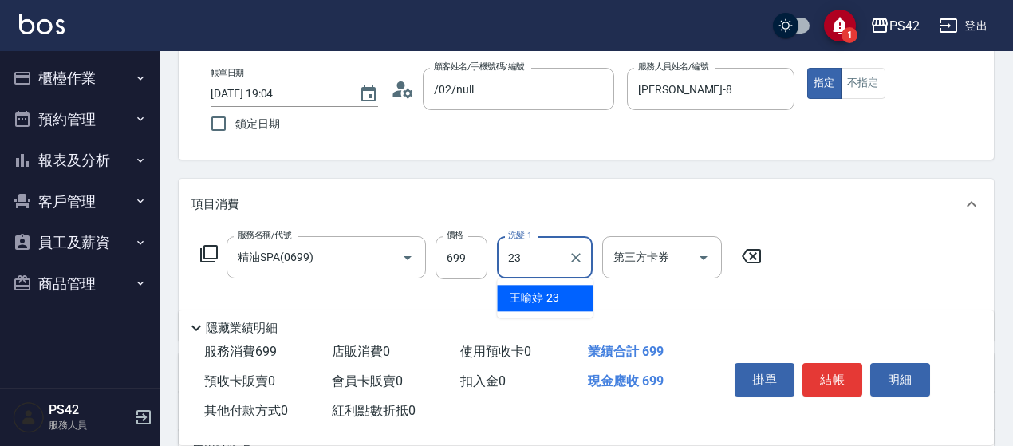
type input "[PERSON_NAME]-23"
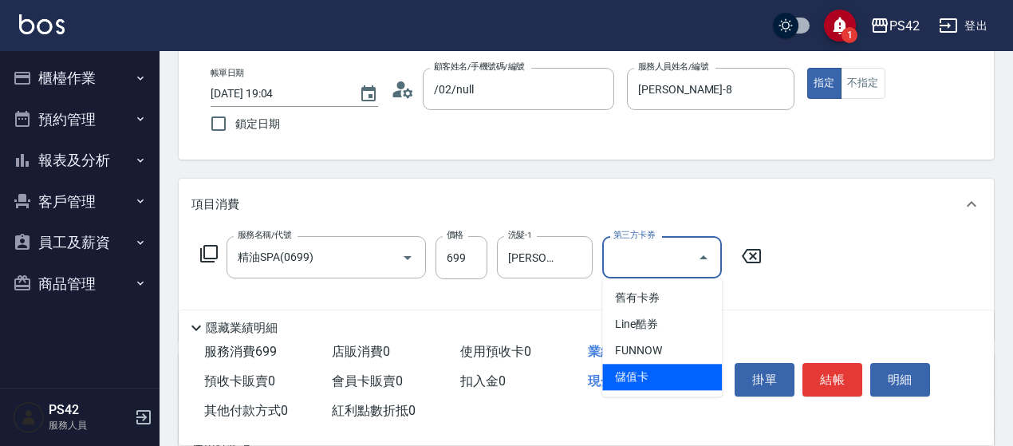
type input "儲值卡"
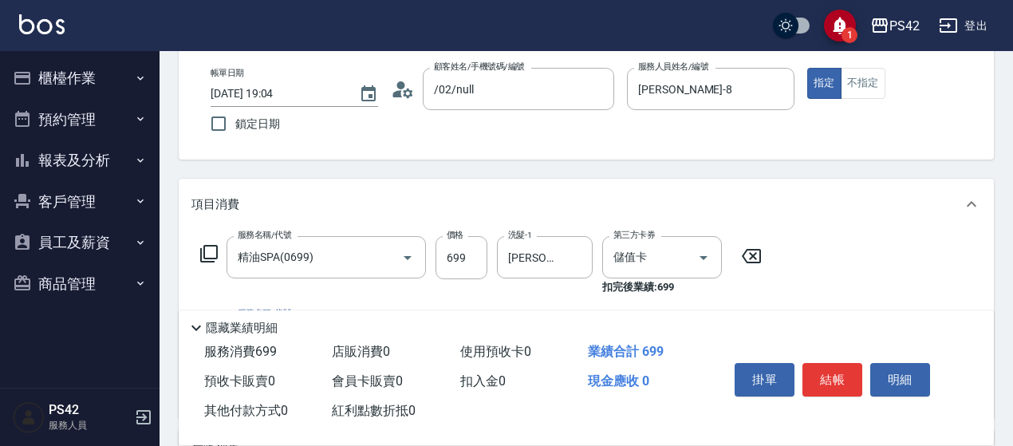
scroll to position [239, 0]
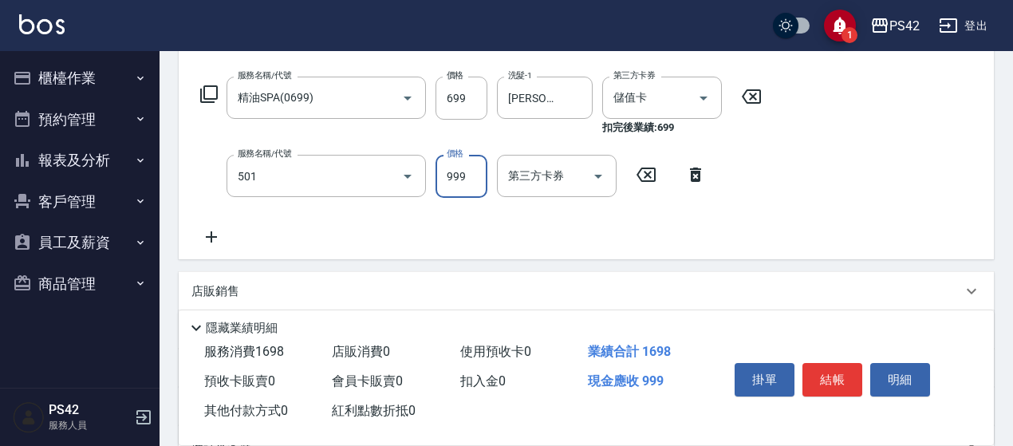
type input "染髮(501)"
type input "1400"
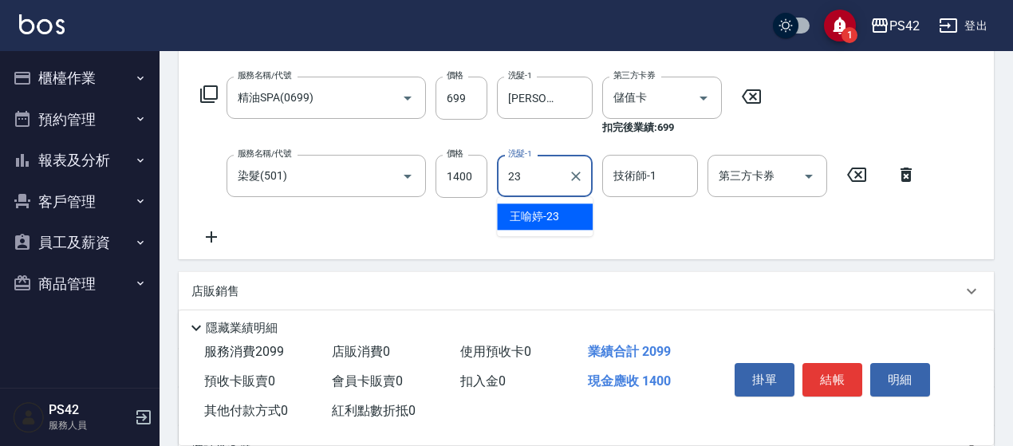
type input "[PERSON_NAME]-23"
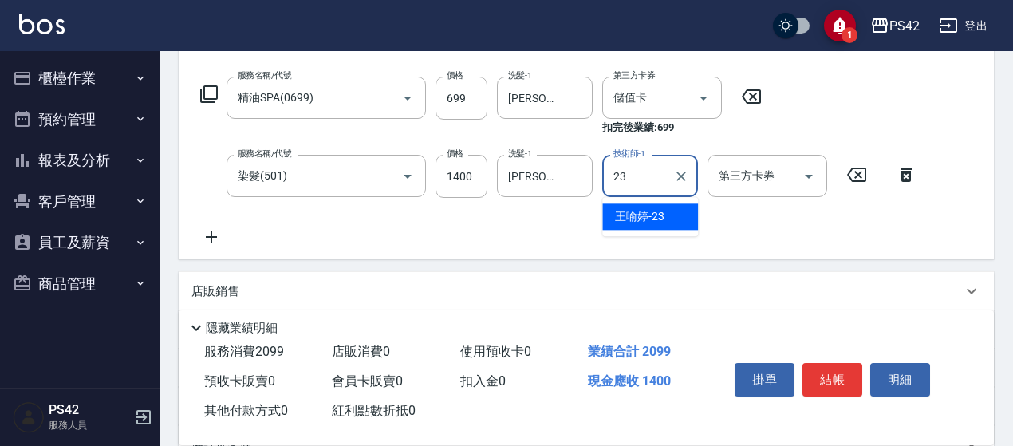
type input "[PERSON_NAME]-23"
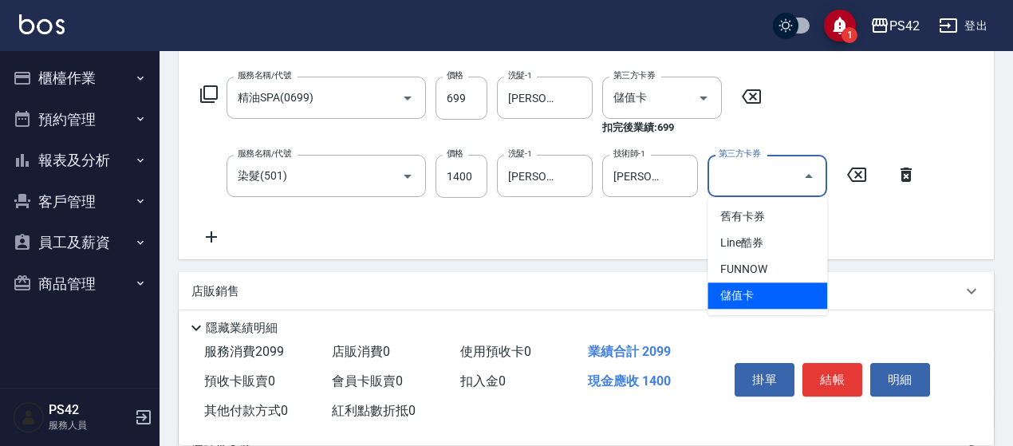
type input "儲值卡"
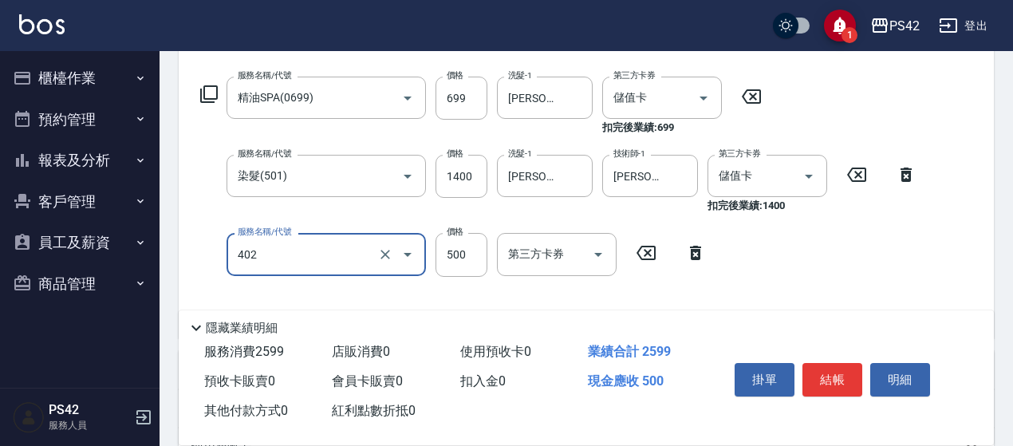
type input "500護(402)"
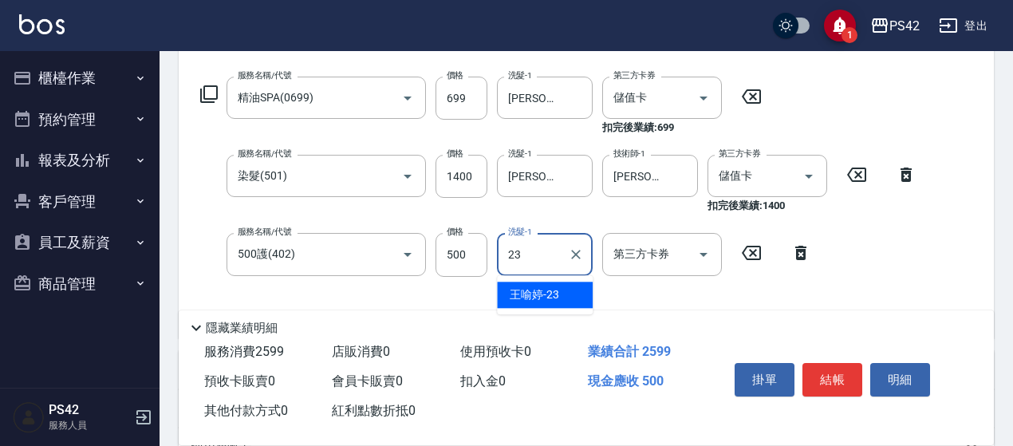
type input "[PERSON_NAME]-23"
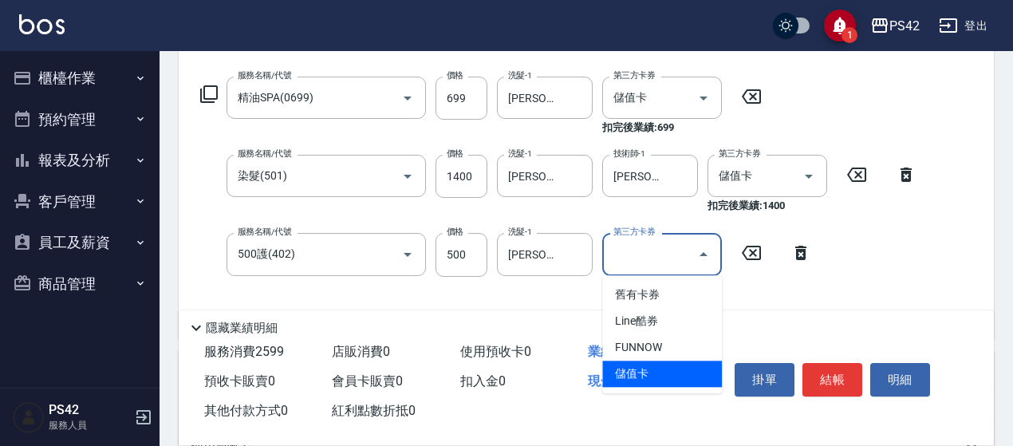
type input "儲值卡"
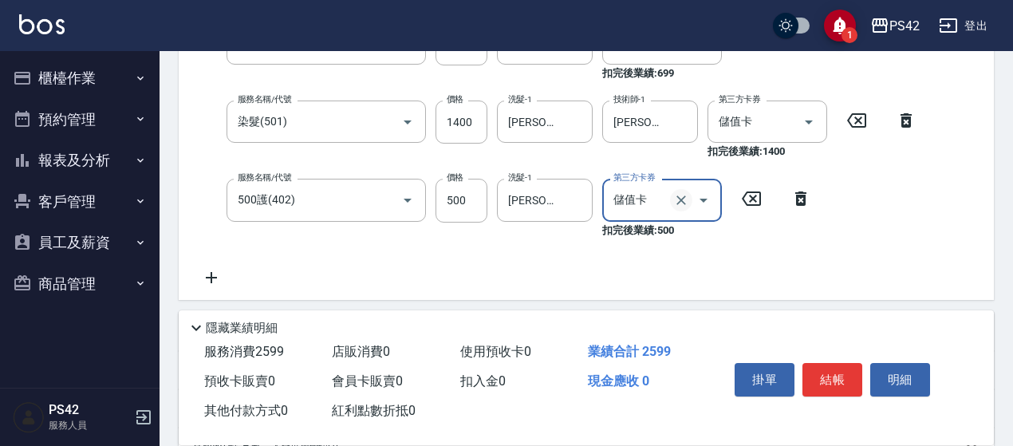
scroll to position [319, 0]
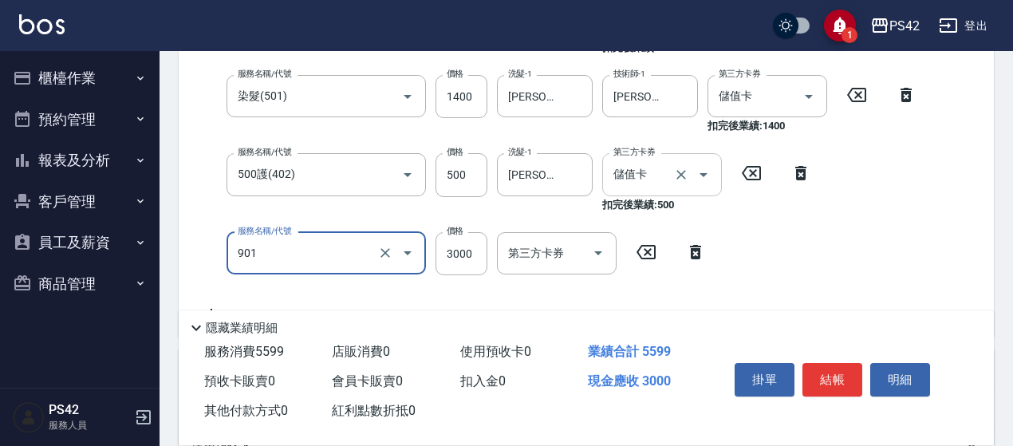
type input "儲值3000(901)"
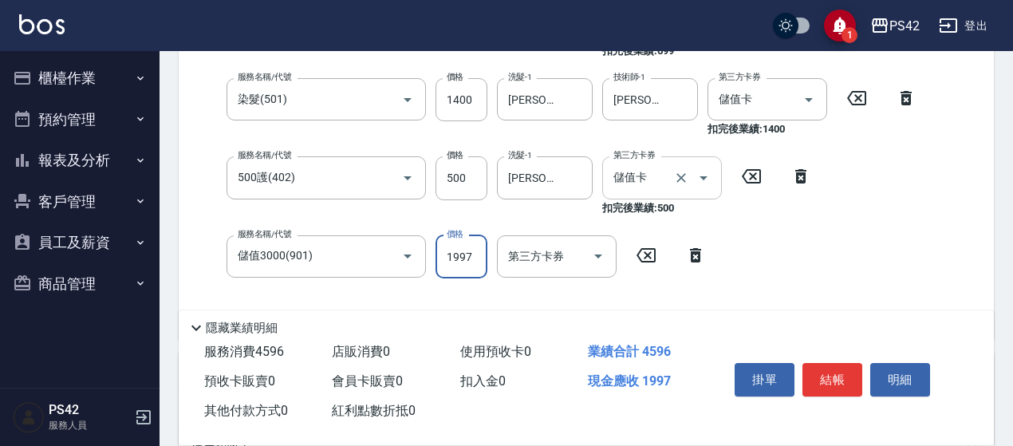
type input "1997"
click at [779, 242] on div "服務名稱/代號 精油SPA(0699) 服務名稱/代號 價格 699 價格 洗髮-1 [PERSON_NAME]-23 洗髮-1 第三方卡券 儲值卡 第三方卡…" at bounding box center [558, 163] width 734 height 327
click at [829, 363] on button "結帳" at bounding box center [832, 379] width 60 height 33
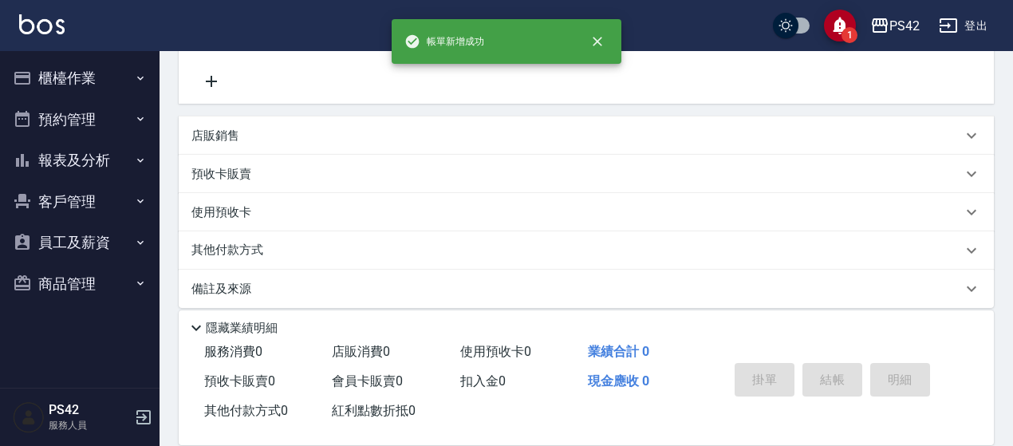
scroll to position [0, 0]
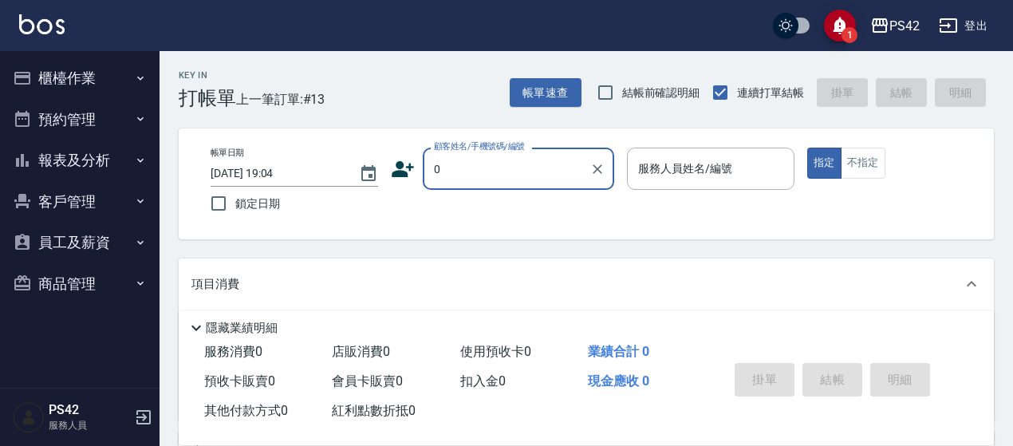
type input "/02/null"
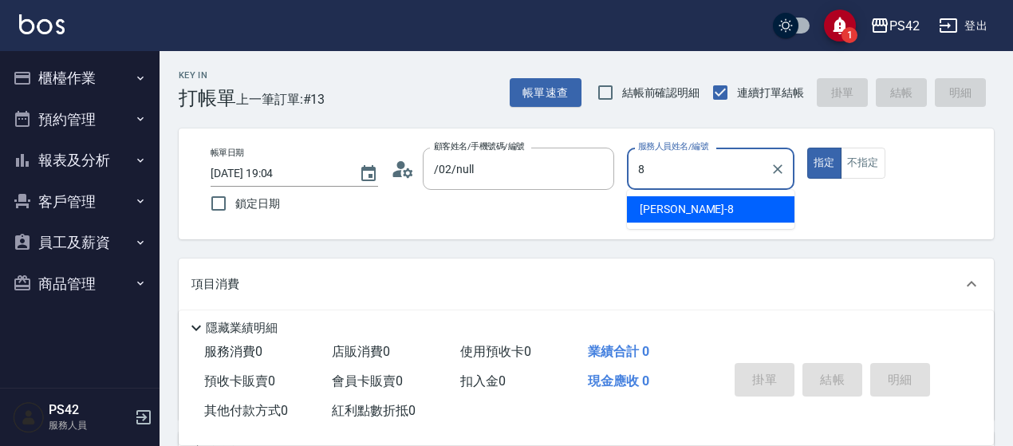
type input "[PERSON_NAME]-8"
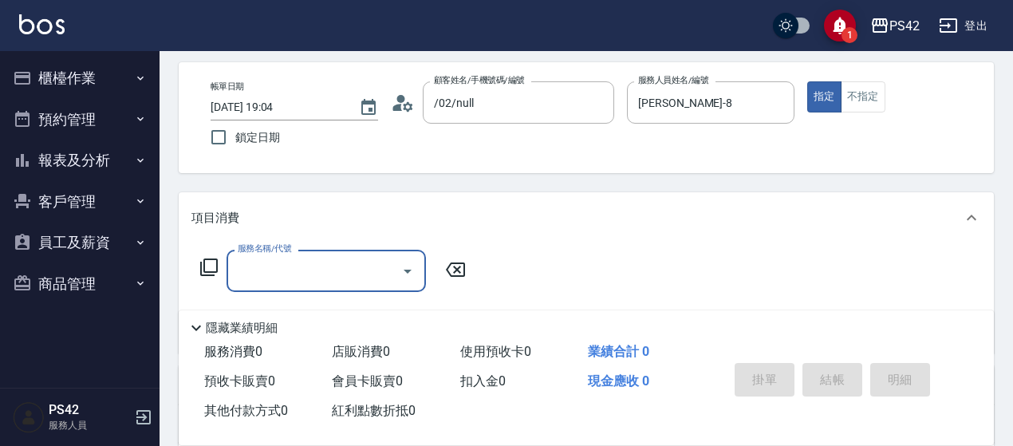
scroll to position [159, 0]
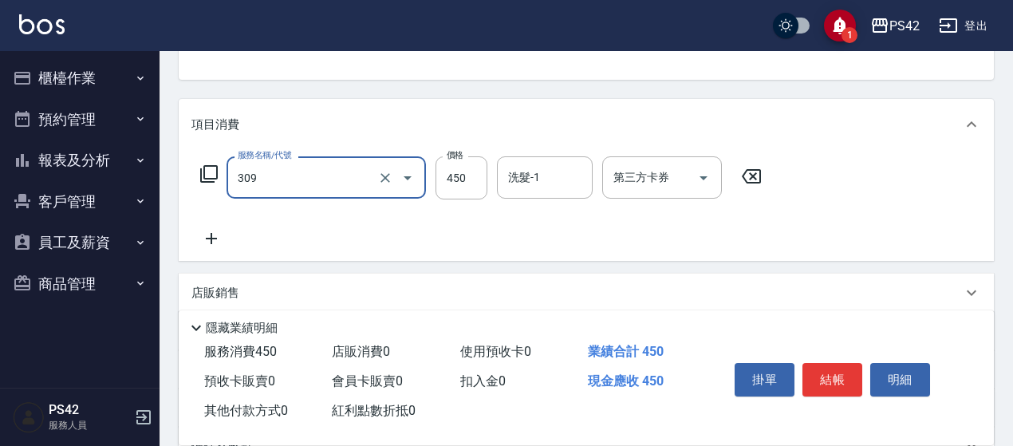
type input "洗+剪(309)"
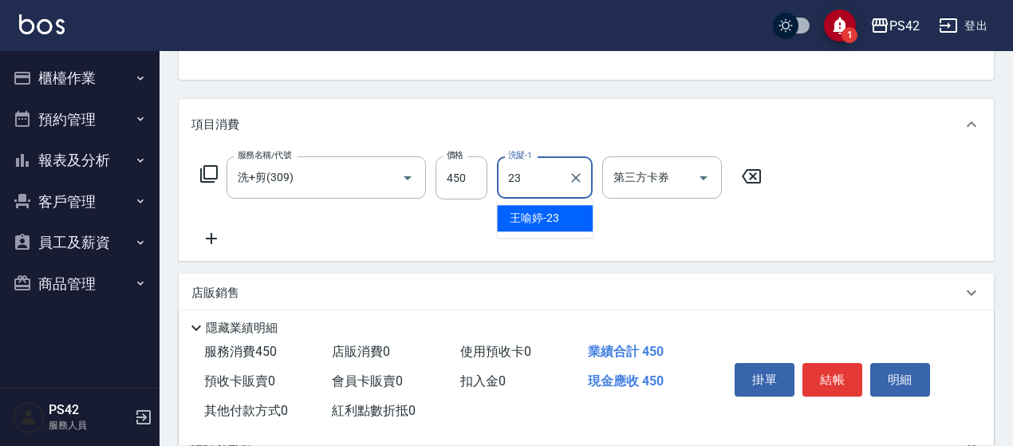
type input "[PERSON_NAME]-23"
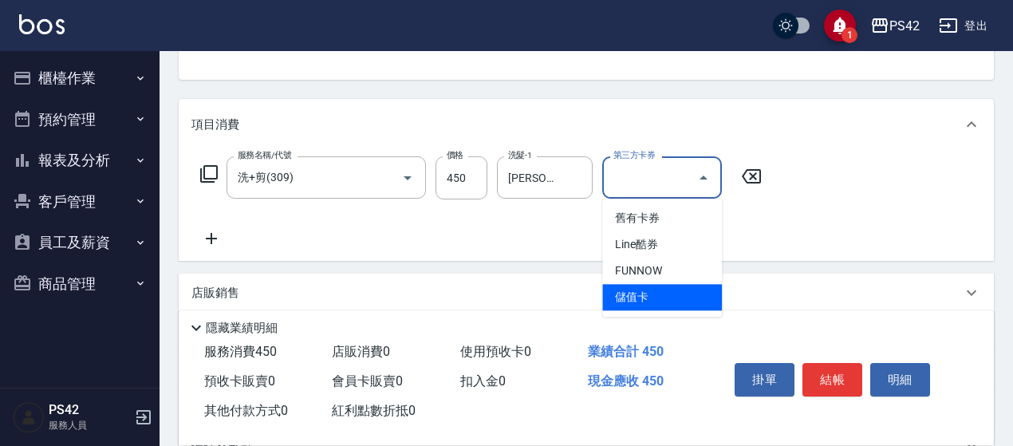
type input "儲值卡"
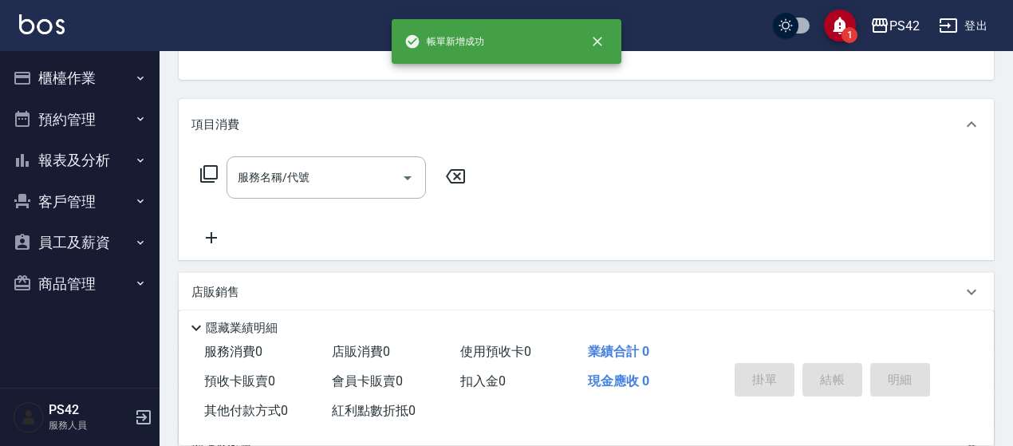
scroll to position [155, 0]
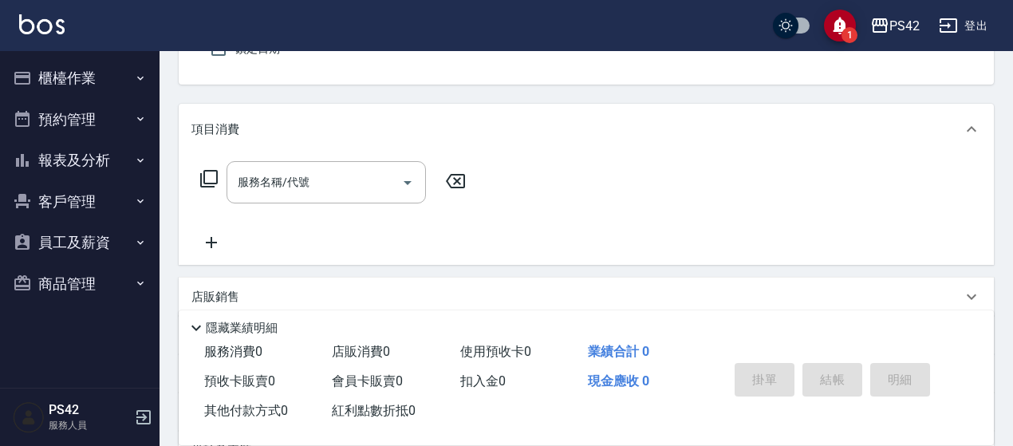
type input "/02/null"
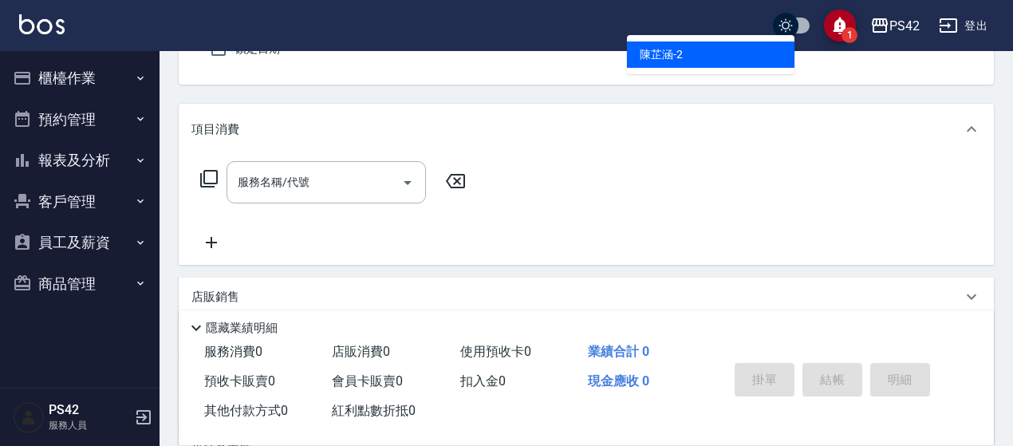
type input "[PERSON_NAME]2"
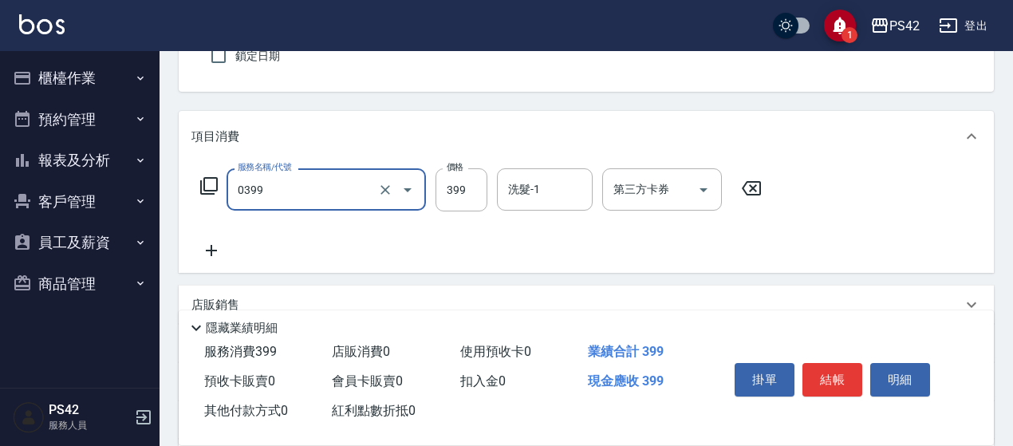
type input "海鹽399(0399)"
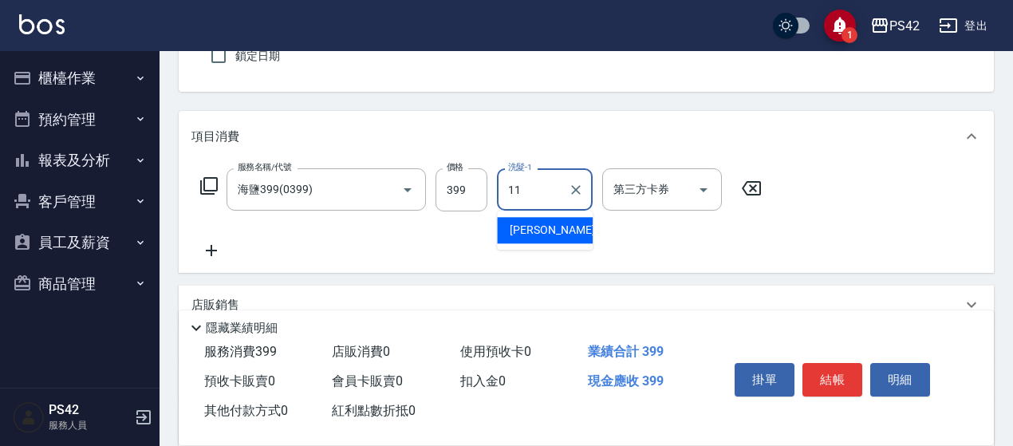
type input "[PERSON_NAME]-11"
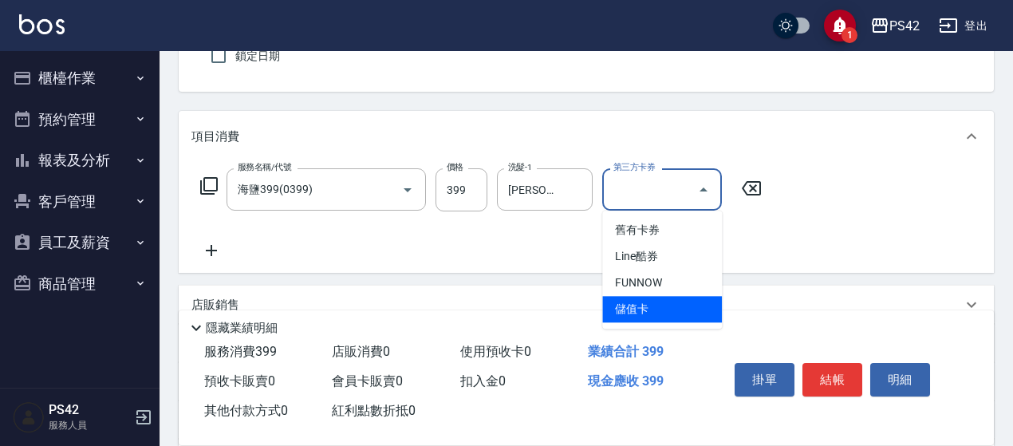
type input "儲值卡"
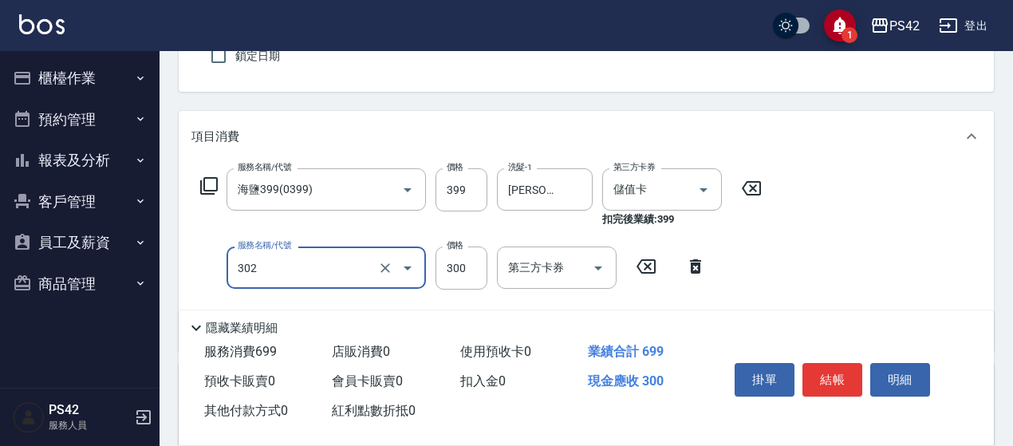
type input "剪髮(302)"
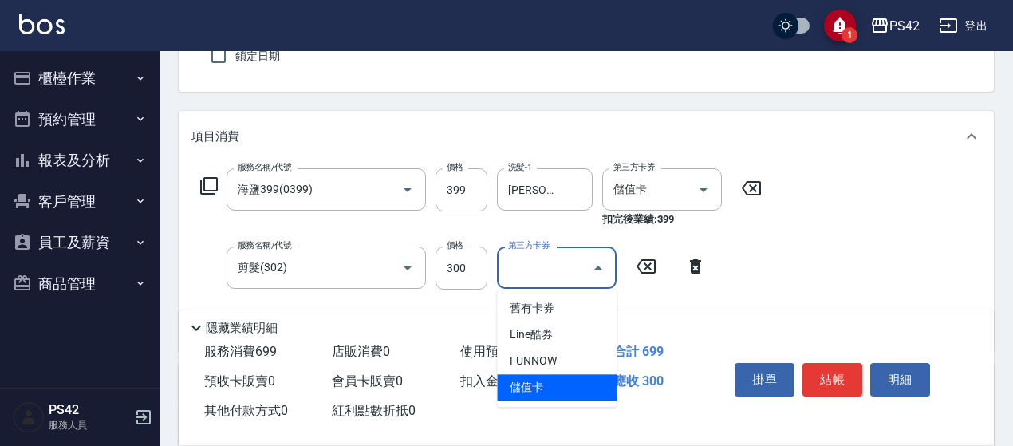
type input "儲值卡"
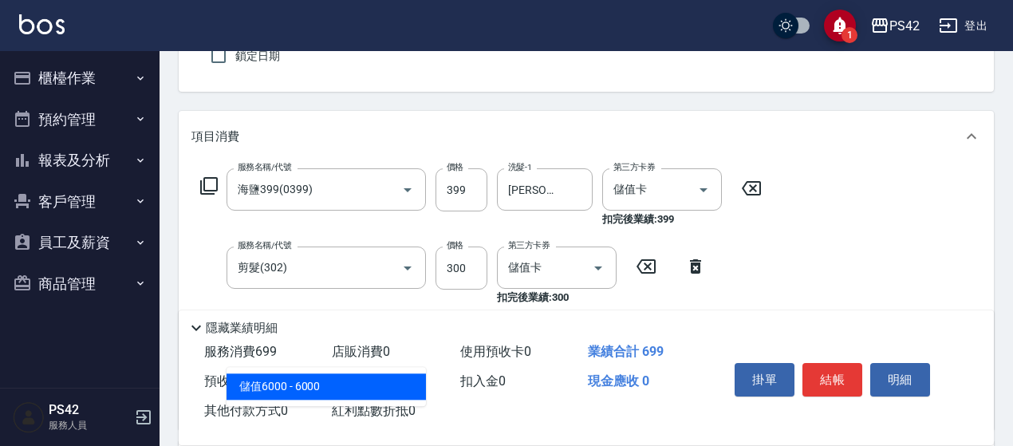
type input "儲值6000(902)"
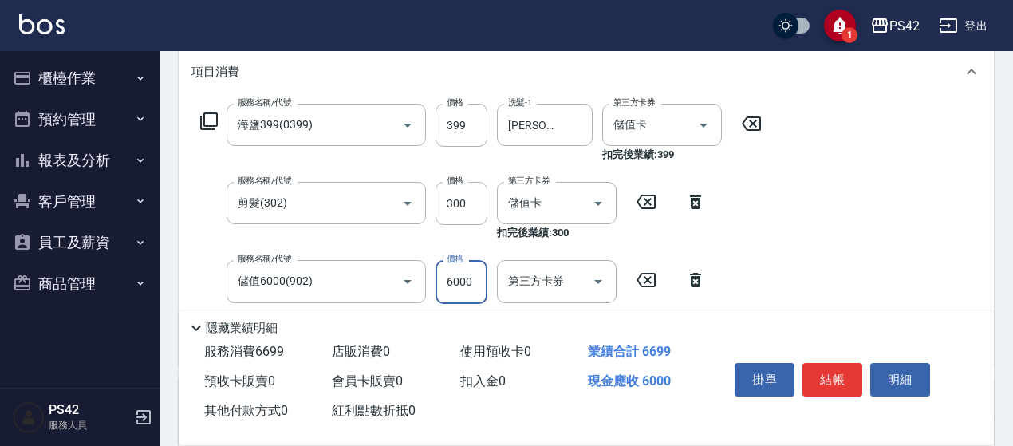
scroll to position [227, 0]
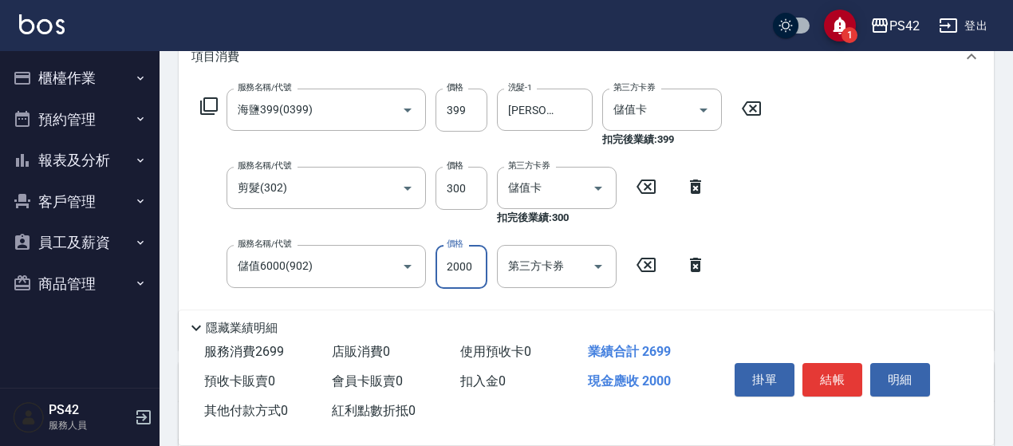
type input "2000"
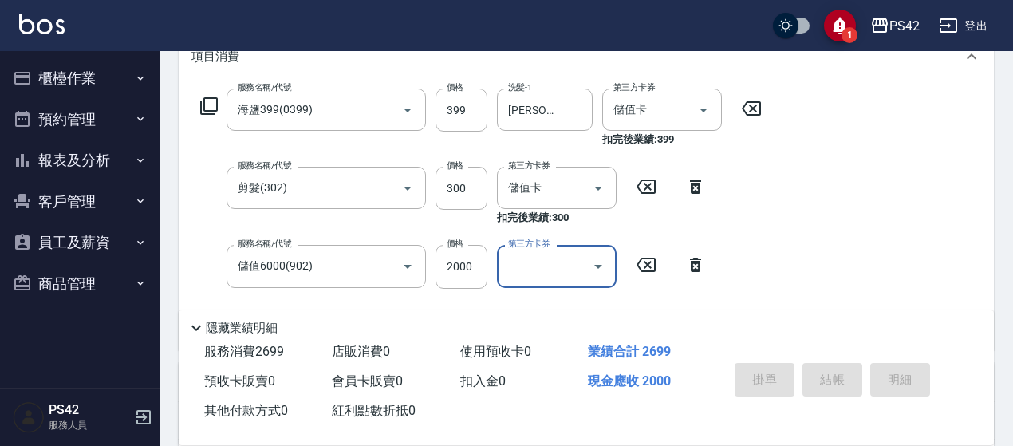
type input "[DATE] 19:05"
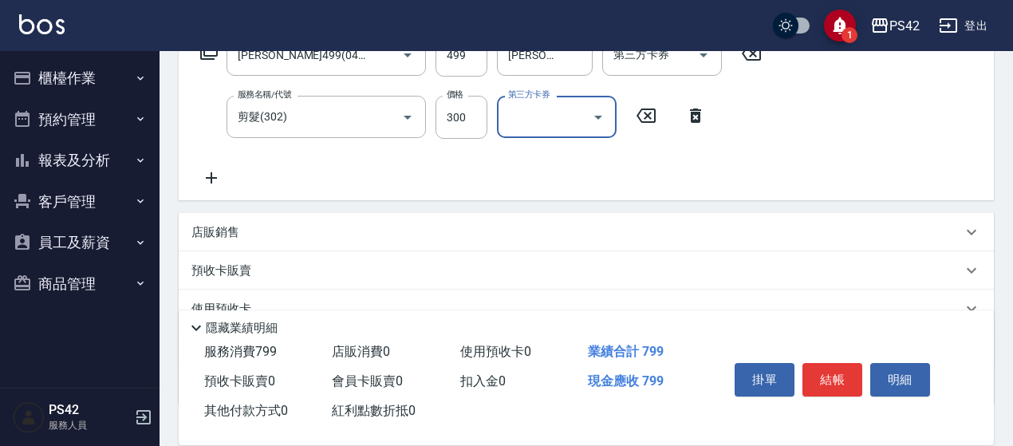
scroll to position [319, 0]
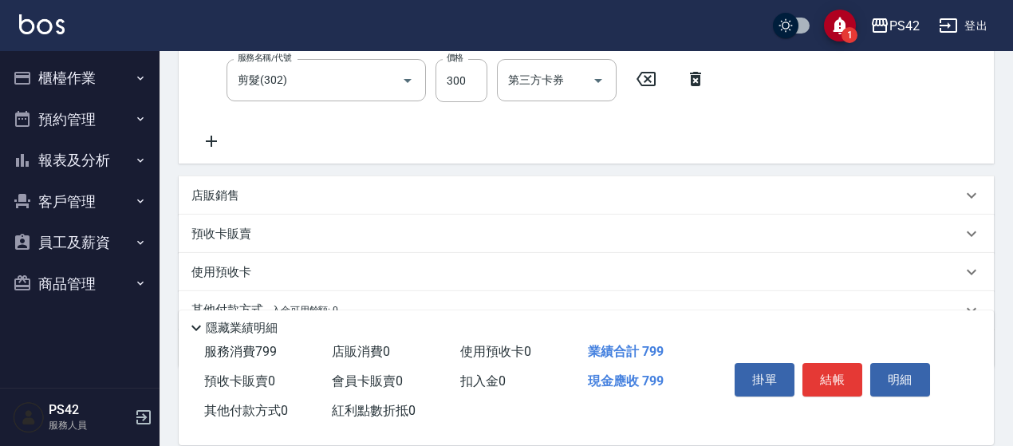
click at [399, 204] on div "店販銷售" at bounding box center [586, 195] width 815 height 38
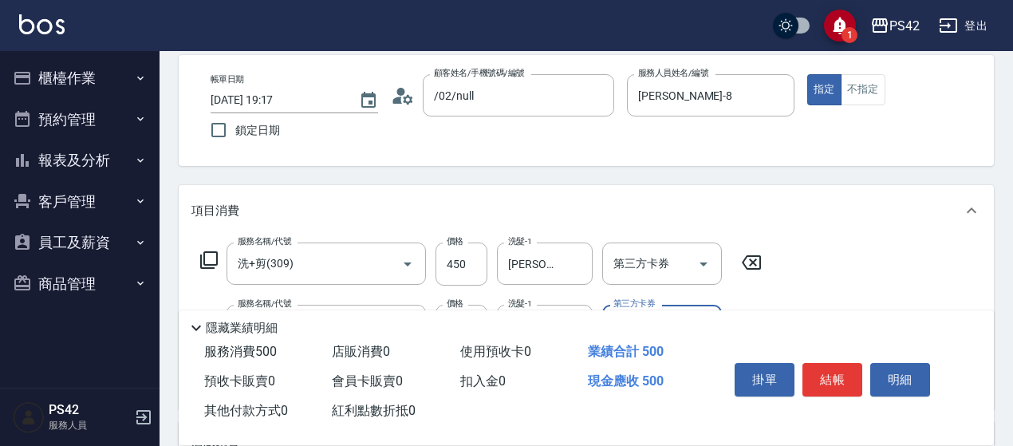
scroll to position [0, 0]
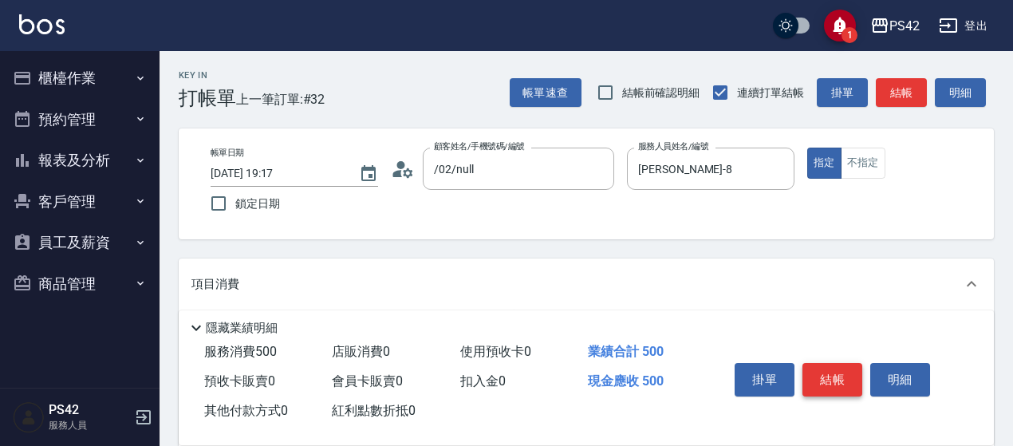
click at [847, 385] on button "結帳" at bounding box center [832, 379] width 60 height 33
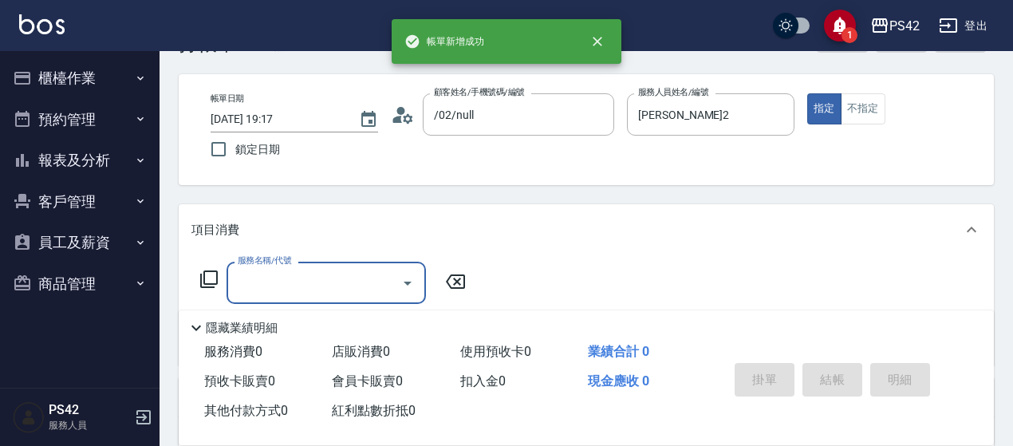
scroll to position [80, 0]
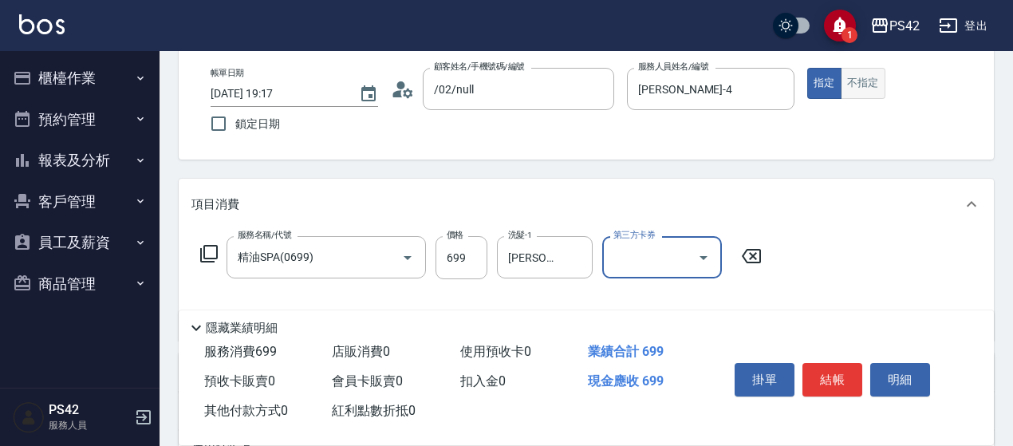
click at [872, 78] on button "不指定" at bounding box center [862, 83] width 45 height 31
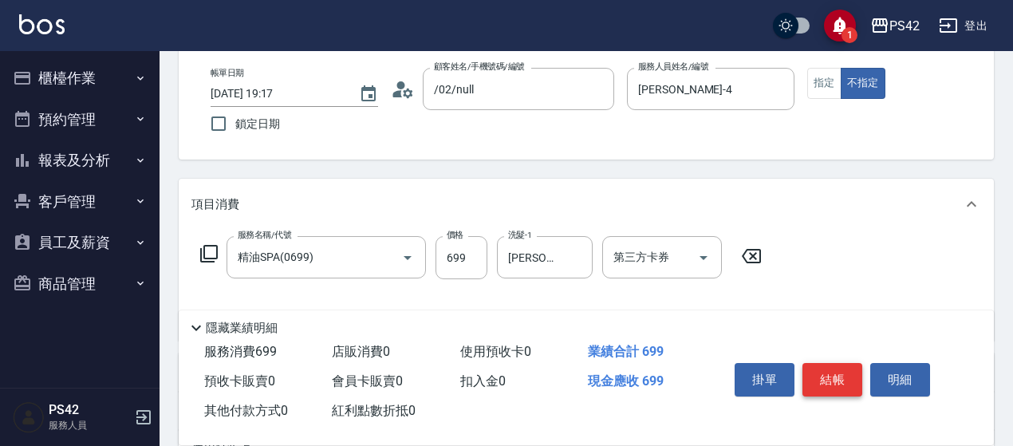
click at [842, 374] on button "結帳" at bounding box center [832, 379] width 60 height 33
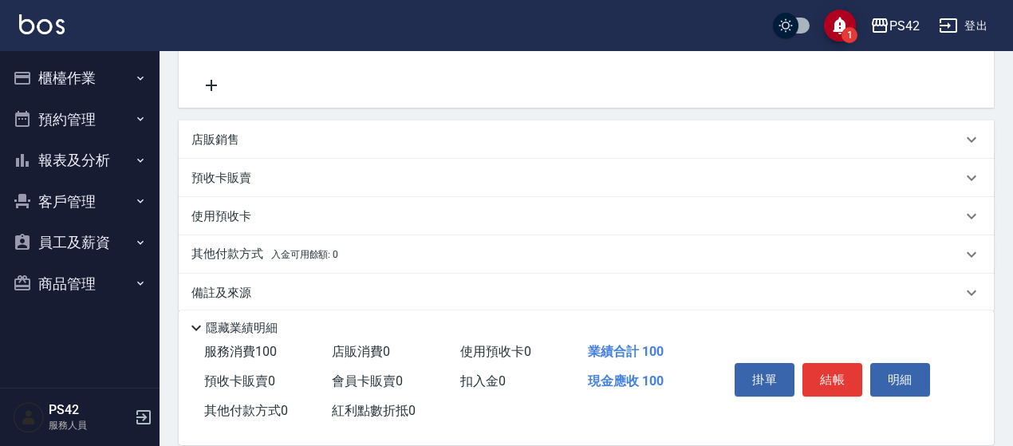
scroll to position [319, 0]
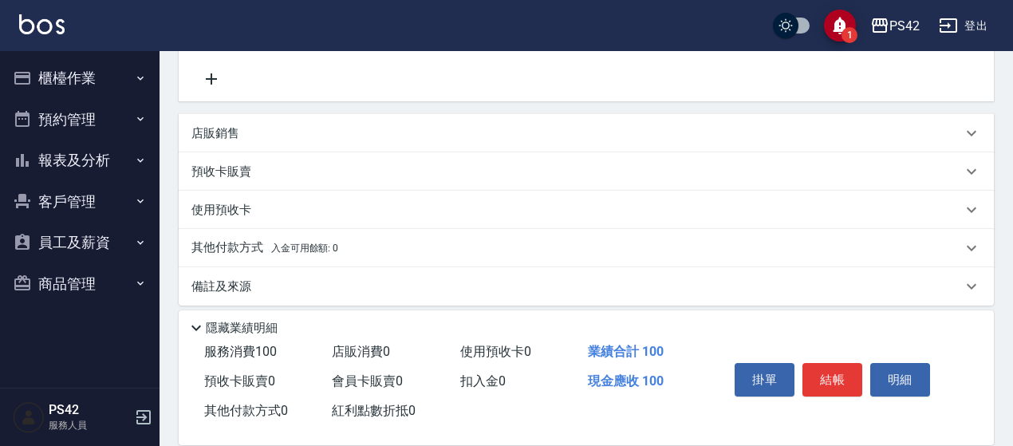
click at [290, 144] on div "店販銷售" at bounding box center [586, 133] width 815 height 38
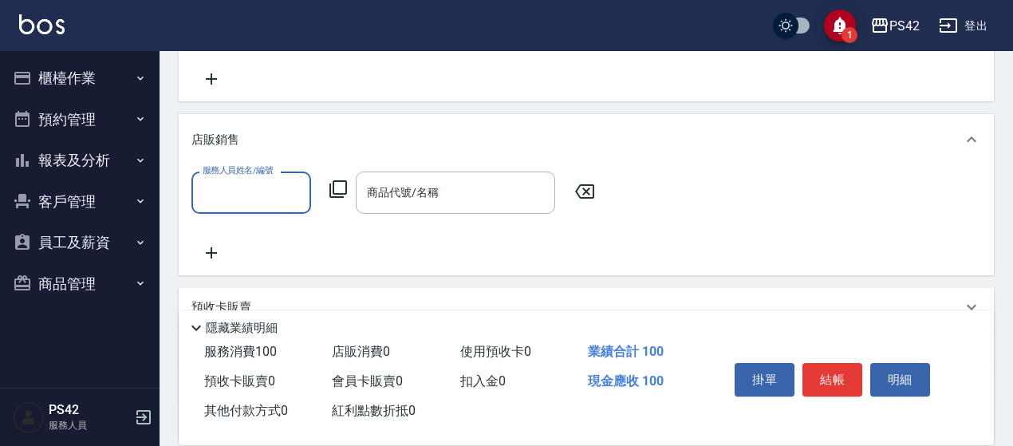
scroll to position [0, 0]
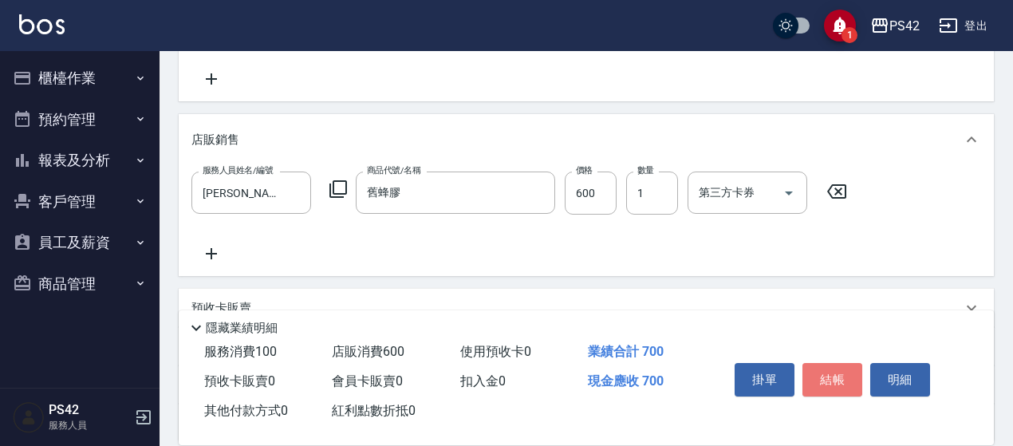
click at [817, 383] on button "結帳" at bounding box center [832, 379] width 60 height 33
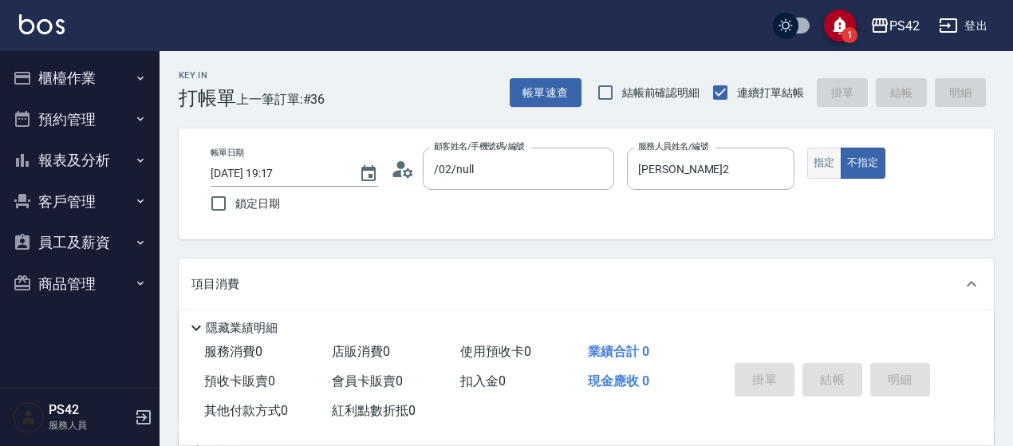
click at [822, 168] on button "指定" at bounding box center [824, 163] width 34 height 31
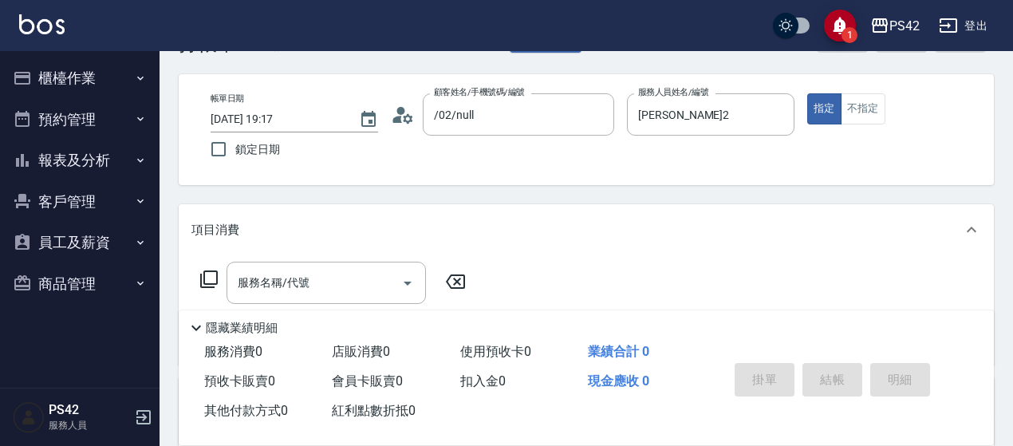
scroll to position [80, 0]
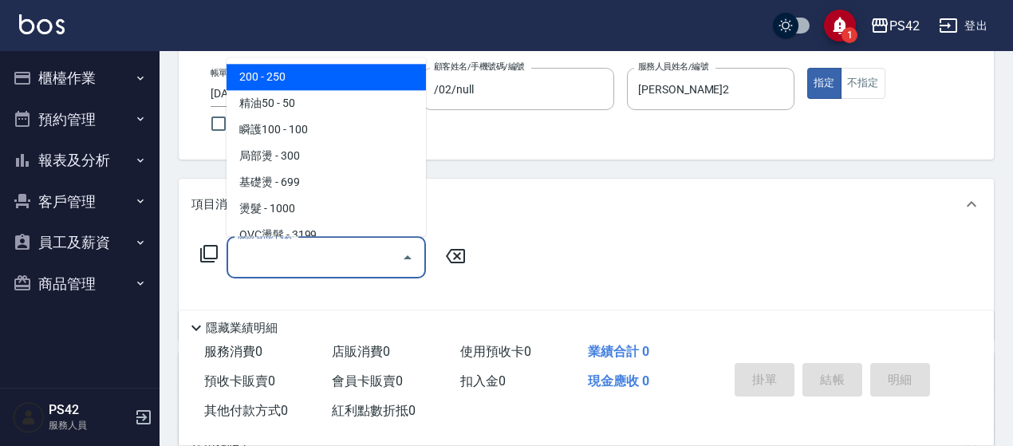
click at [337, 251] on input "服務名稱/代號" at bounding box center [314, 257] width 161 height 28
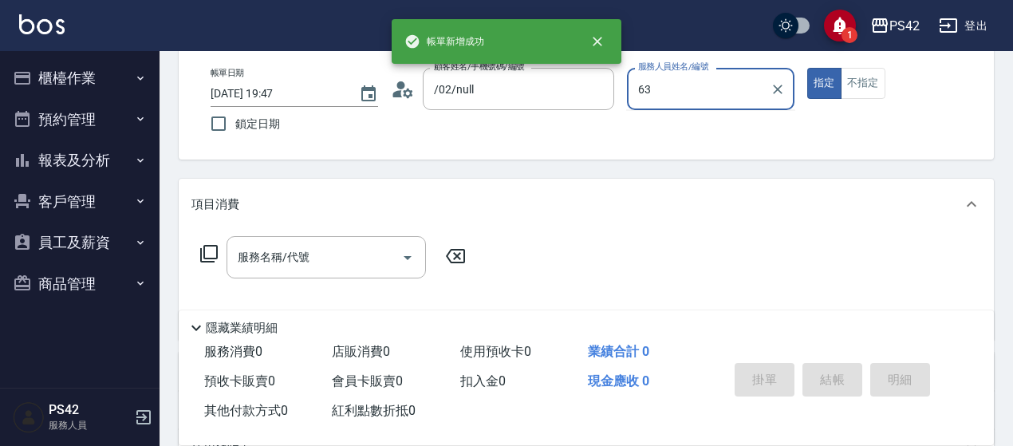
click at [807, 68] on button "指定" at bounding box center [824, 83] width 34 height 31
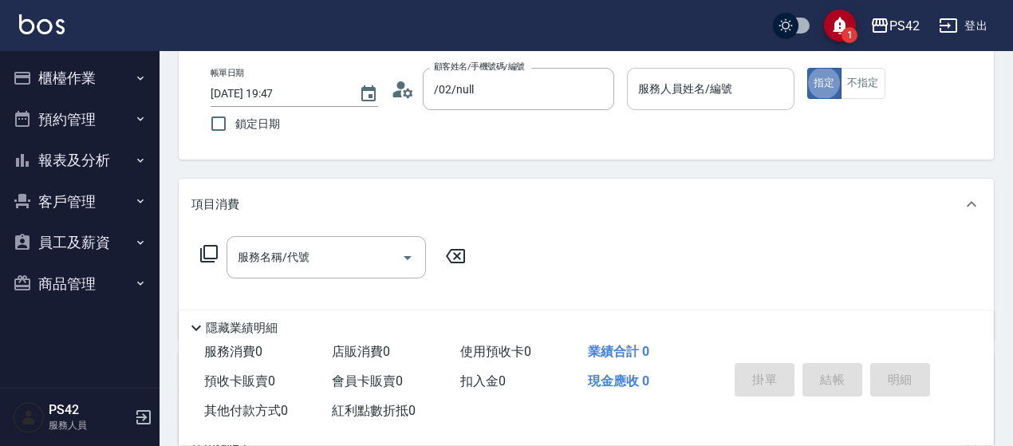
click at [730, 96] on input "服務人員姓名/編號" at bounding box center [710, 89] width 153 height 28
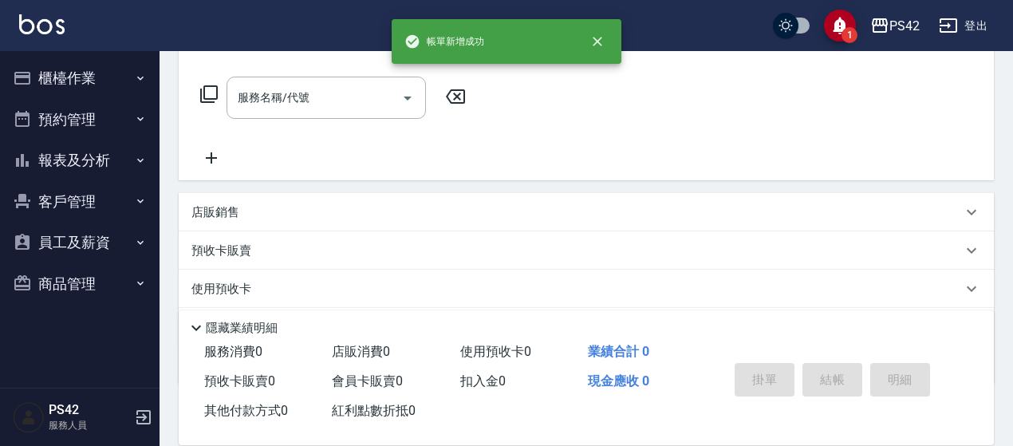
scroll to position [0, 0]
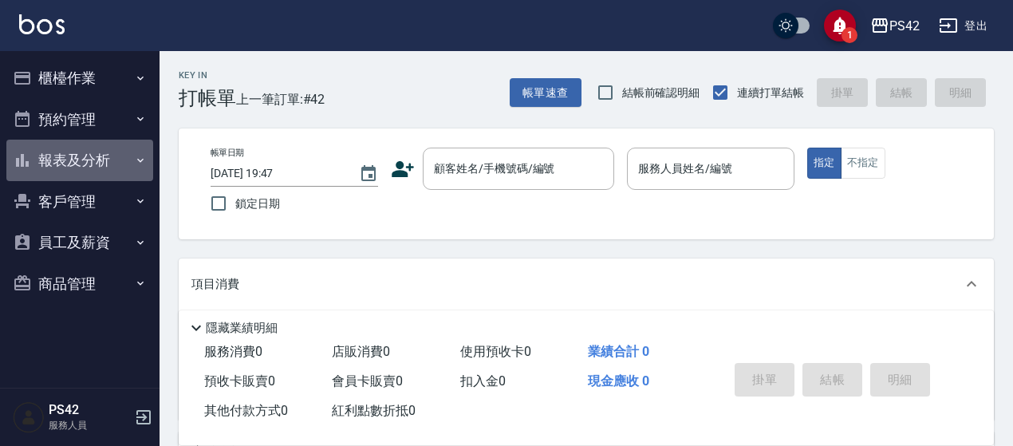
click at [100, 155] on button "報表及分析" at bounding box center [79, 160] width 147 height 41
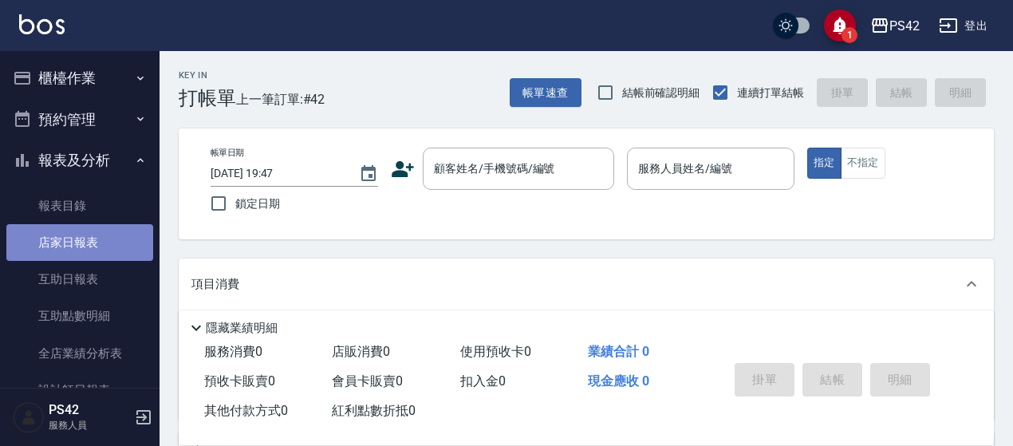
click at [106, 248] on link "店家日報表" at bounding box center [79, 242] width 147 height 37
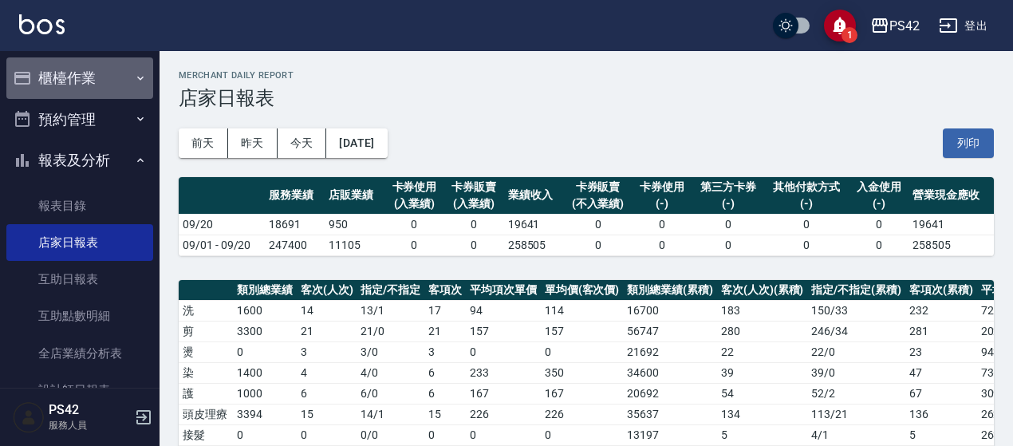
drag, startPoint x: 105, startPoint y: 66, endPoint x: 104, endPoint y: 103, distance: 36.7
click at [104, 66] on button "櫃檯作業" at bounding box center [79, 77] width 147 height 41
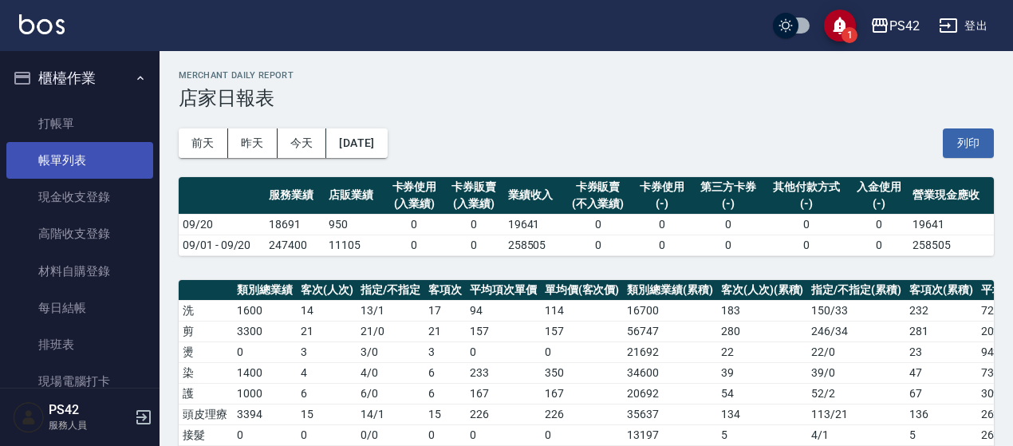
click at [106, 154] on link "帳單列表" at bounding box center [79, 160] width 147 height 37
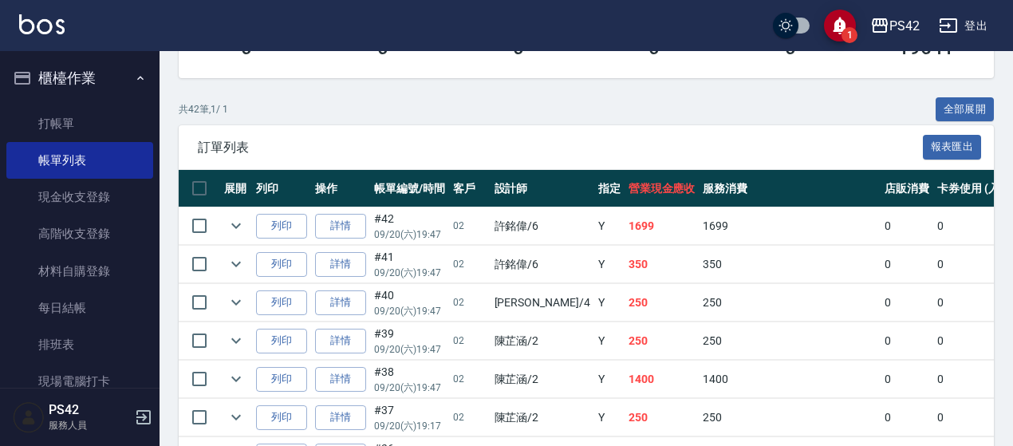
scroll to position [308, 0]
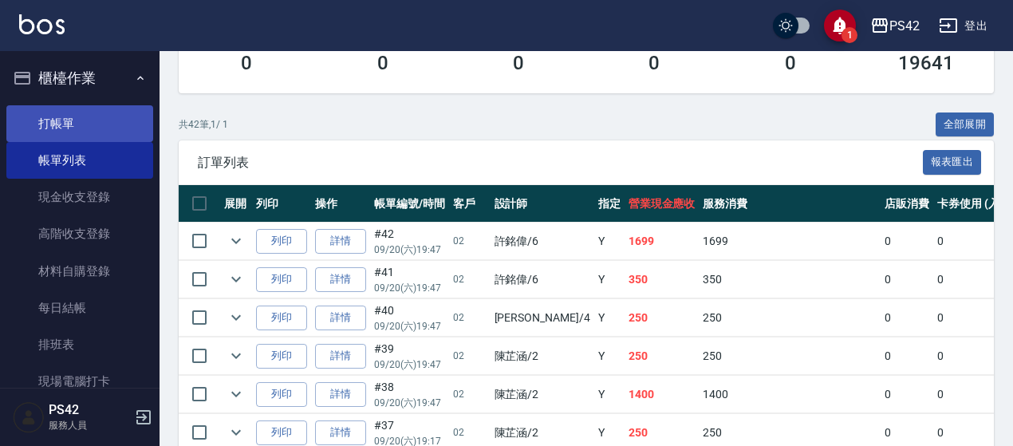
click at [73, 124] on link "打帳單" at bounding box center [79, 123] width 147 height 37
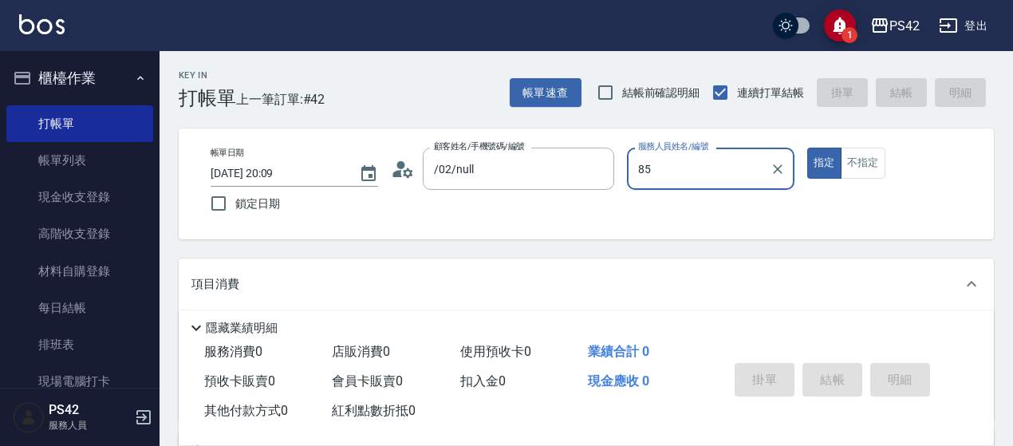
click at [807, 148] on button "指定" at bounding box center [824, 163] width 34 height 31
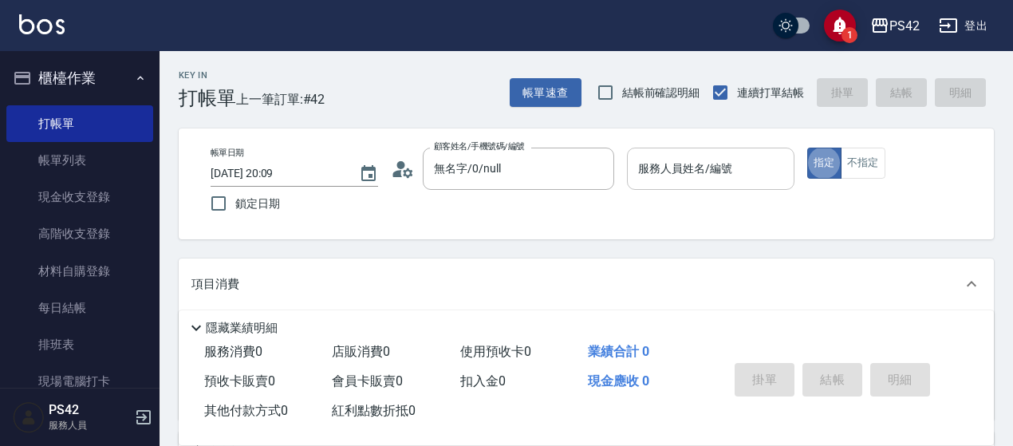
click at [682, 165] on input "服務人員姓名/編號" at bounding box center [710, 169] width 153 height 28
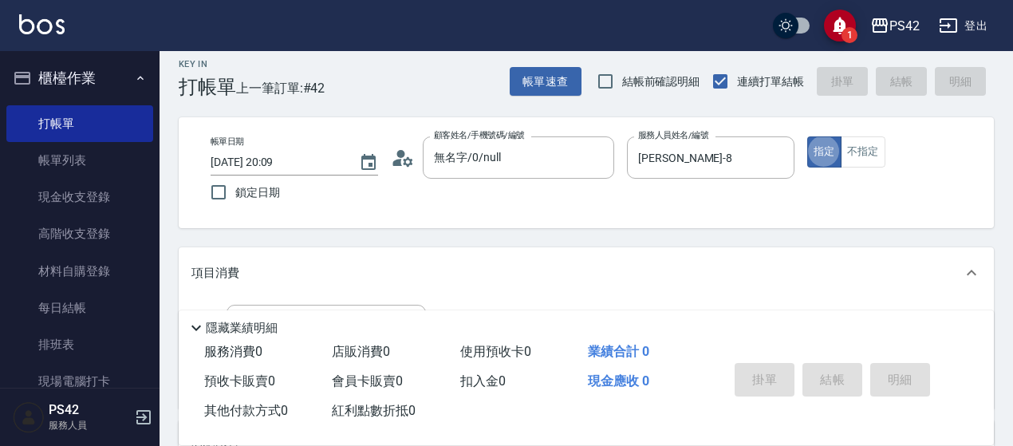
scroll to position [159, 0]
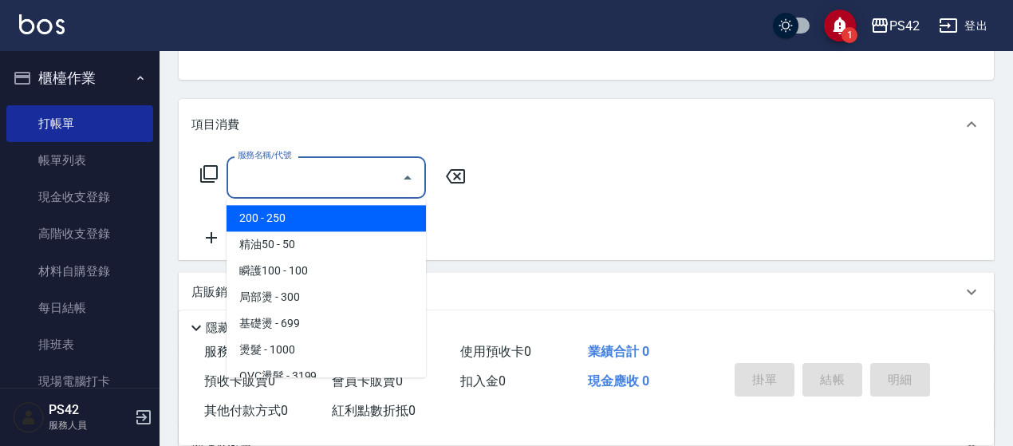
click at [330, 171] on input "服務名稱/代號" at bounding box center [314, 177] width 161 height 28
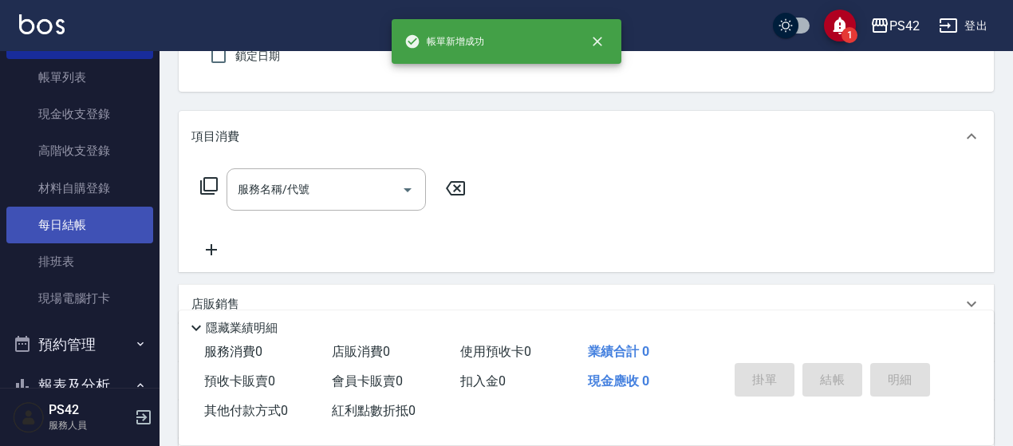
scroll to position [239, 0]
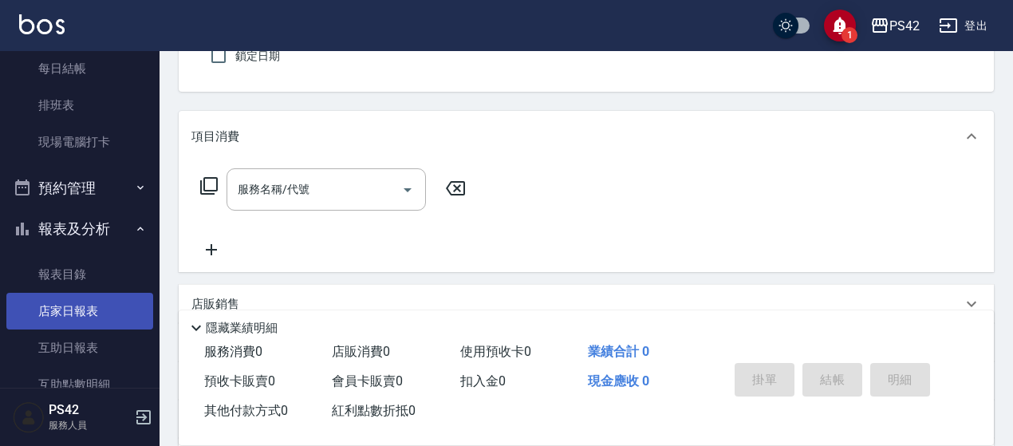
click at [77, 314] on link "店家日報表" at bounding box center [79, 311] width 147 height 37
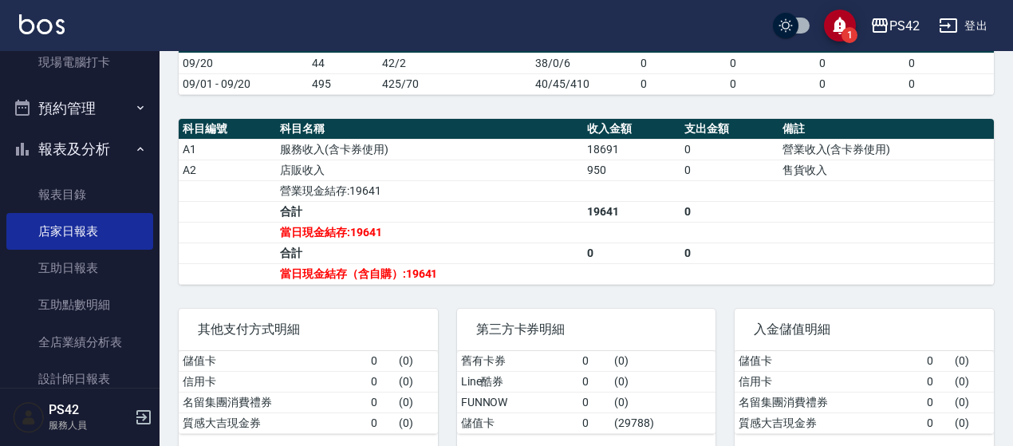
scroll to position [478, 0]
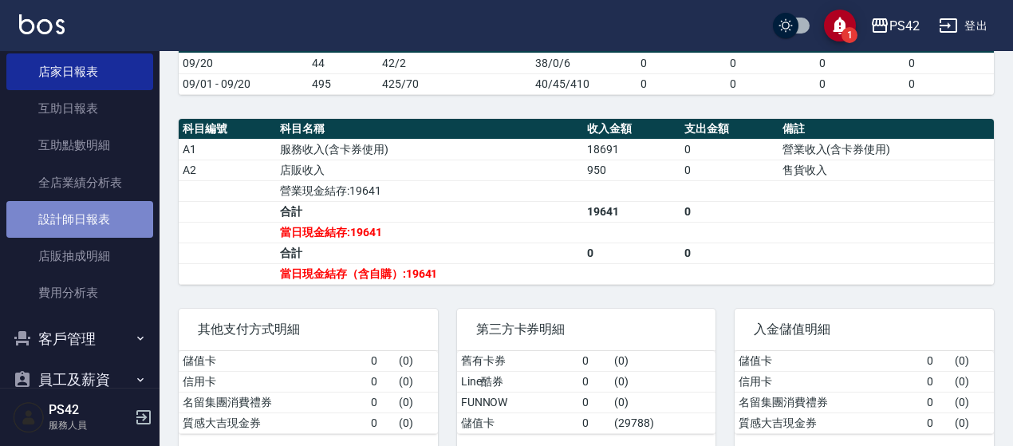
click at [102, 211] on link "設計師日報表" at bounding box center [79, 219] width 147 height 37
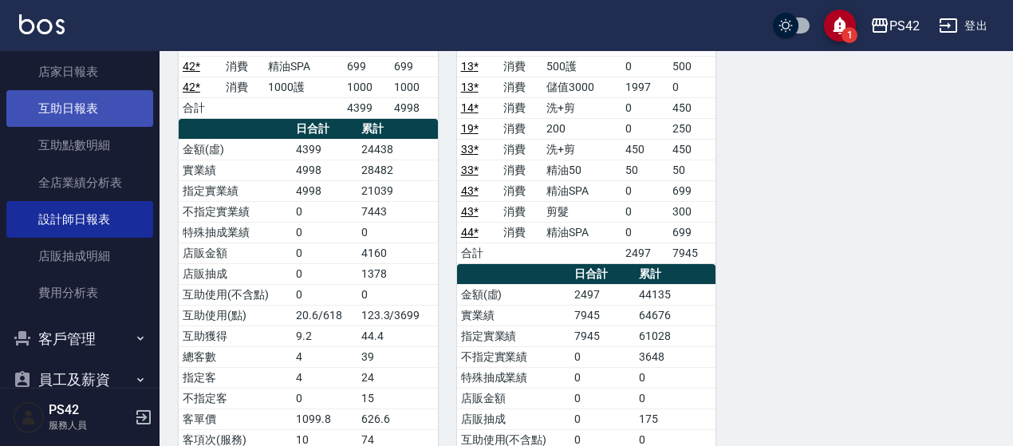
scroll to position [399, 0]
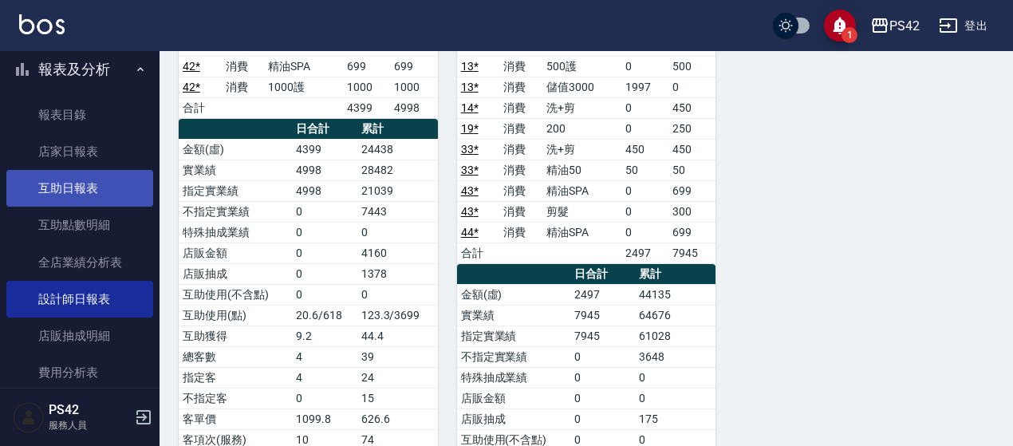
click at [64, 184] on link "互助日報表" at bounding box center [79, 188] width 147 height 37
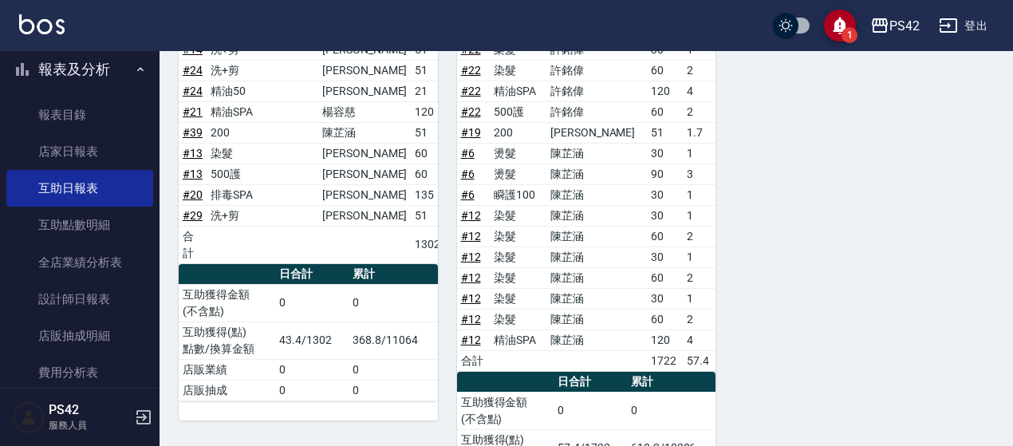
scroll to position [1399, 0]
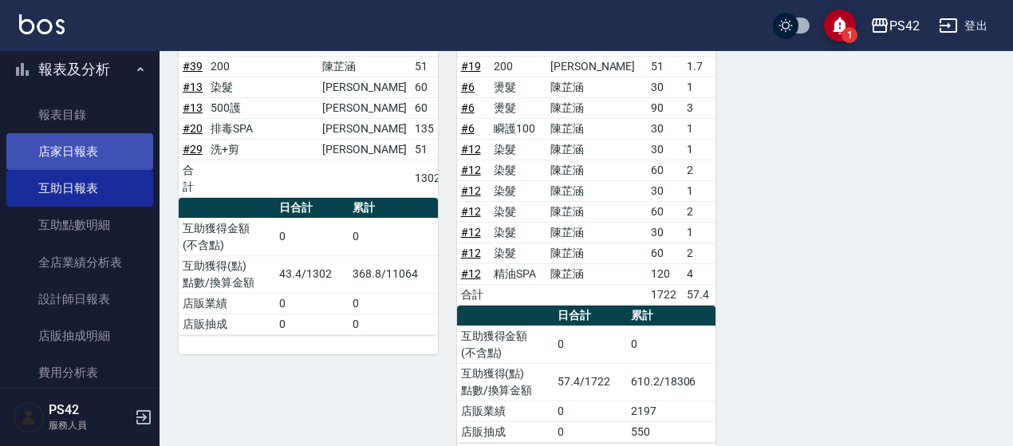
click at [74, 146] on link "店家日報表" at bounding box center [79, 151] width 147 height 37
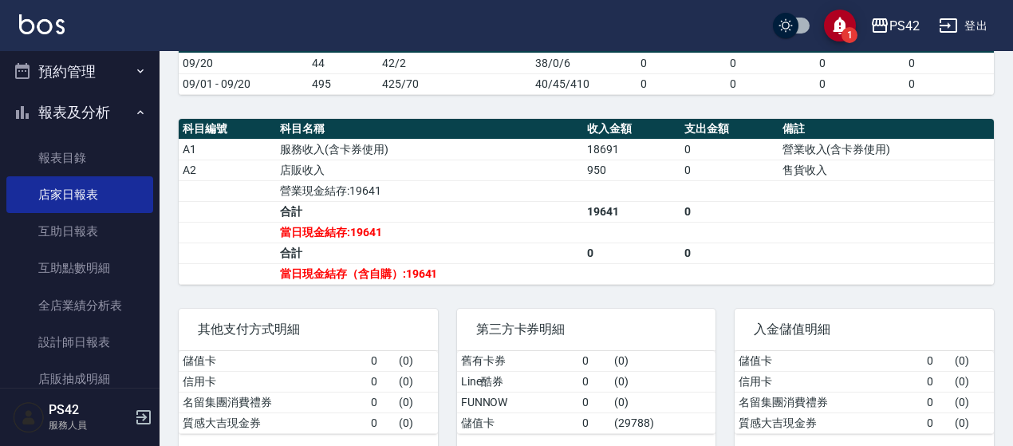
scroll to position [470, 0]
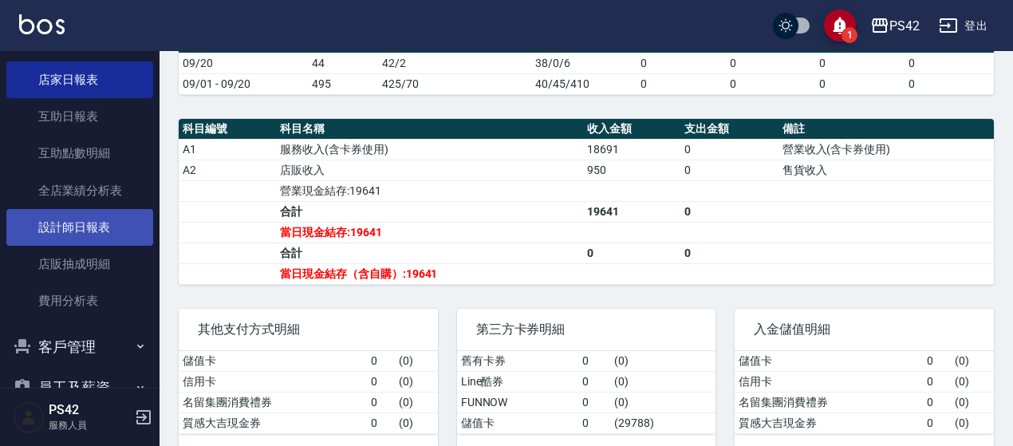
click at [108, 222] on link "設計師日報表" at bounding box center [79, 227] width 147 height 37
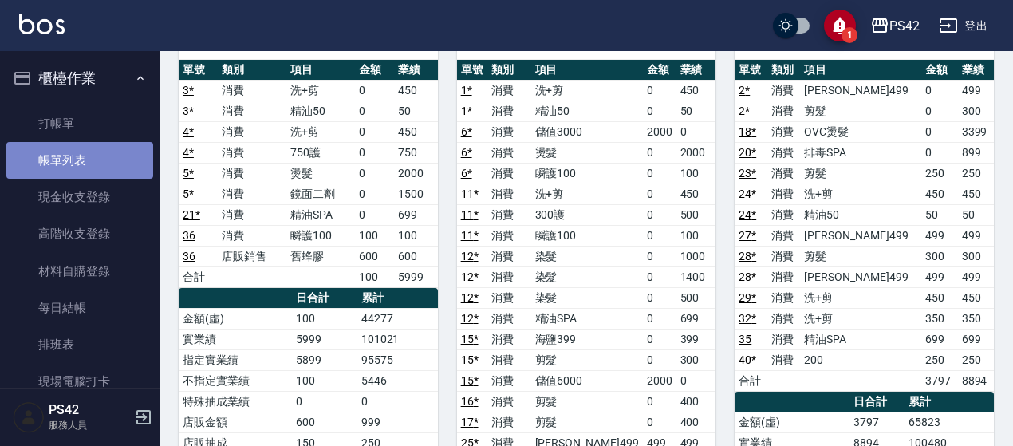
click at [99, 161] on link "帳單列表" at bounding box center [79, 160] width 147 height 37
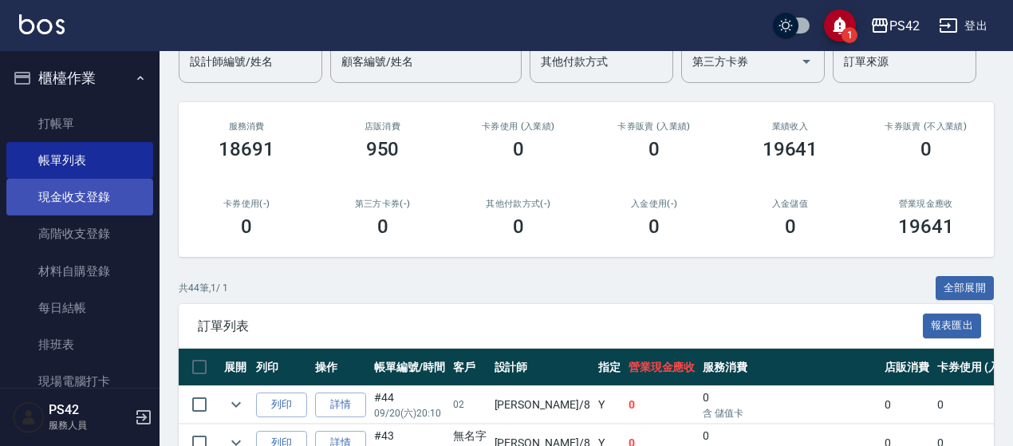
click at [115, 203] on link "現金收支登錄" at bounding box center [79, 197] width 147 height 37
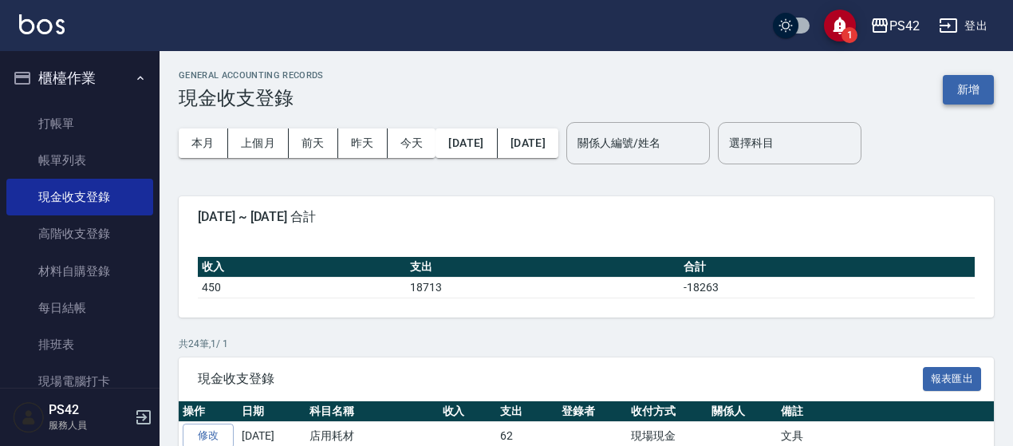
click at [959, 95] on button "新增" at bounding box center [968, 90] width 51 height 30
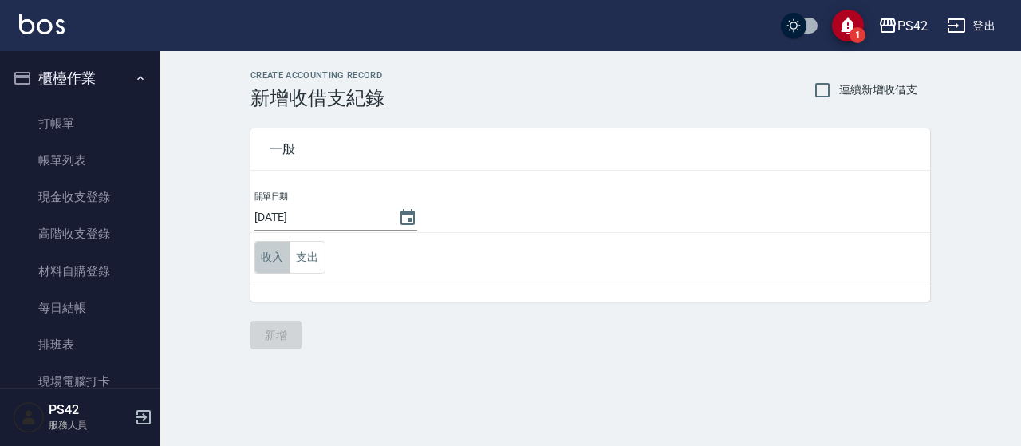
click at [274, 254] on button "收入" at bounding box center [272, 257] width 36 height 33
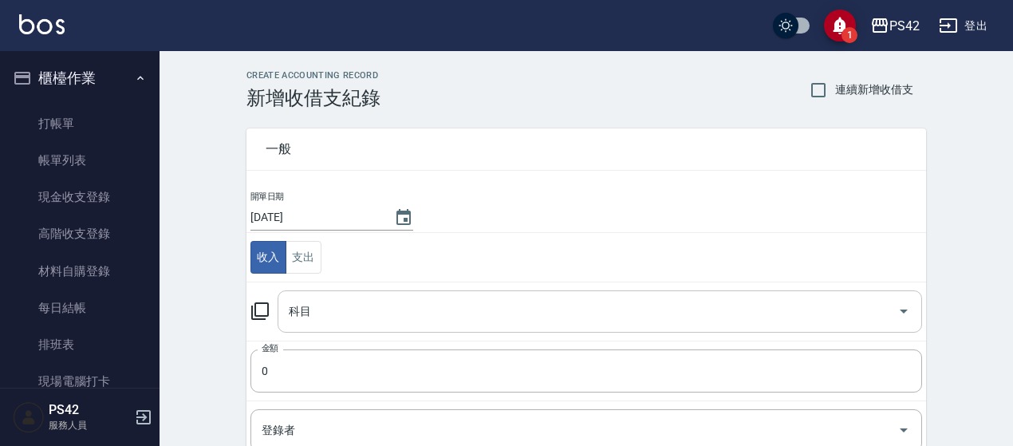
click at [321, 300] on input "科目" at bounding box center [588, 311] width 606 height 28
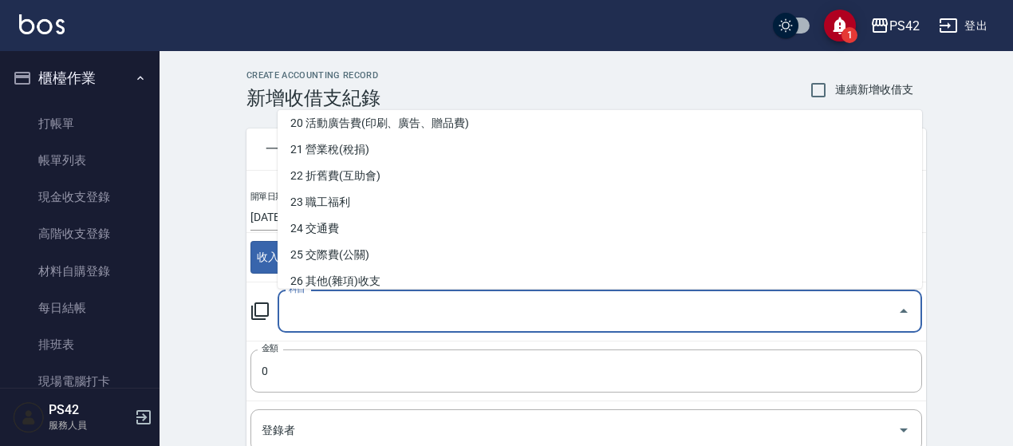
scroll to position [558, 0]
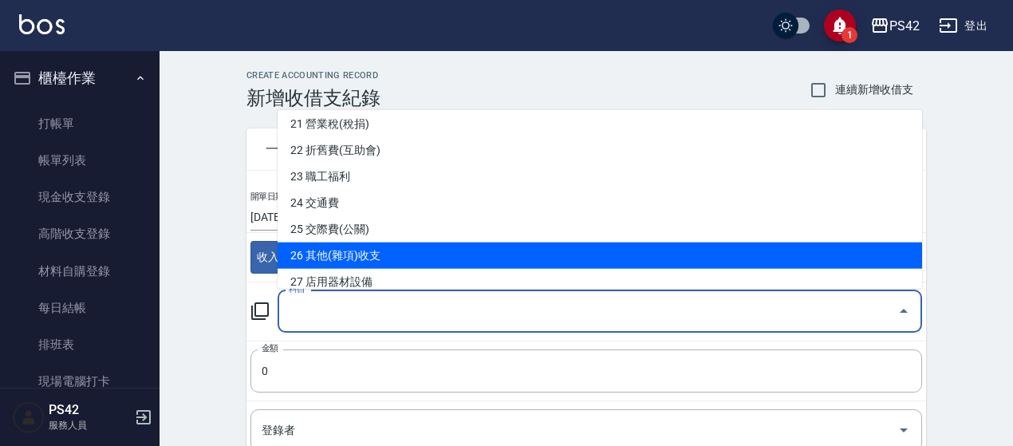
click at [403, 252] on li "26 其他(雜項)收支" at bounding box center [599, 255] width 644 height 26
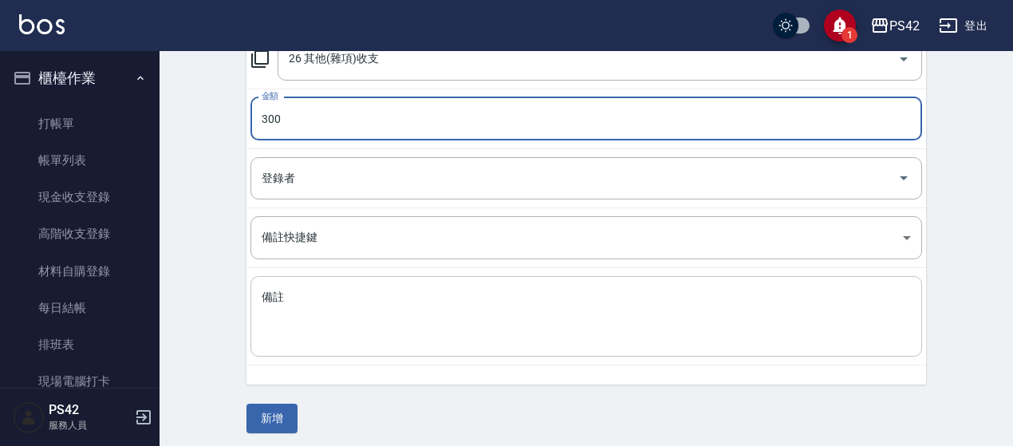
scroll to position [255, 0]
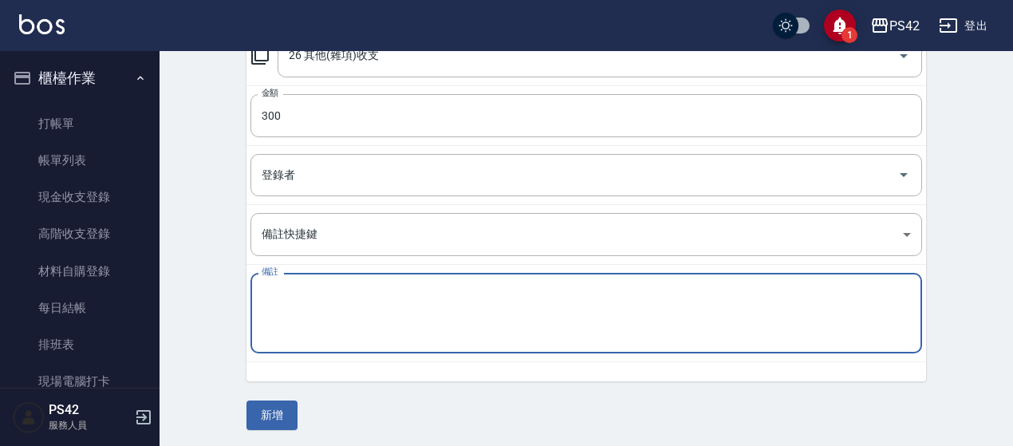
click at [359, 315] on textarea "備註" at bounding box center [586, 313] width 649 height 54
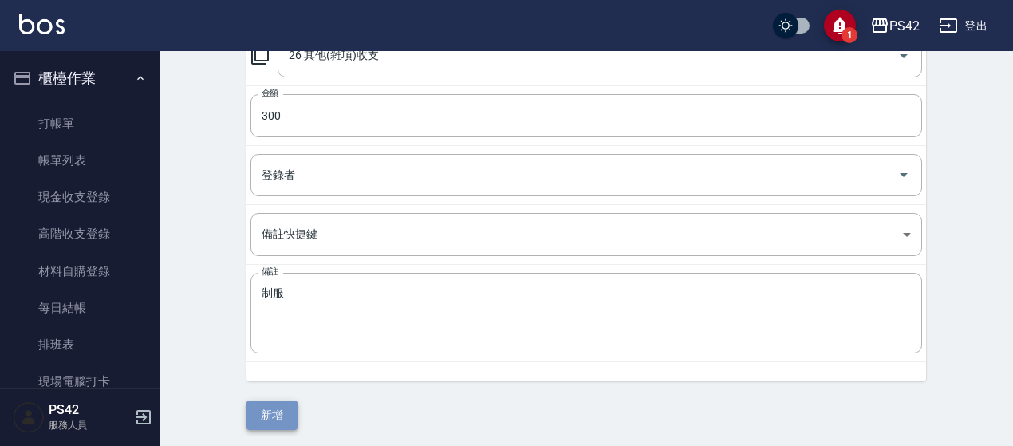
click at [276, 403] on button "新增" at bounding box center [271, 415] width 51 height 30
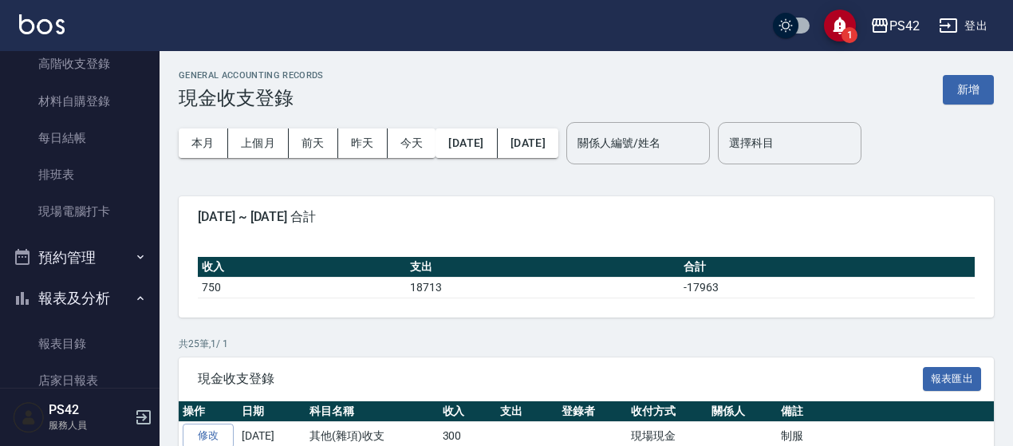
scroll to position [319, 0]
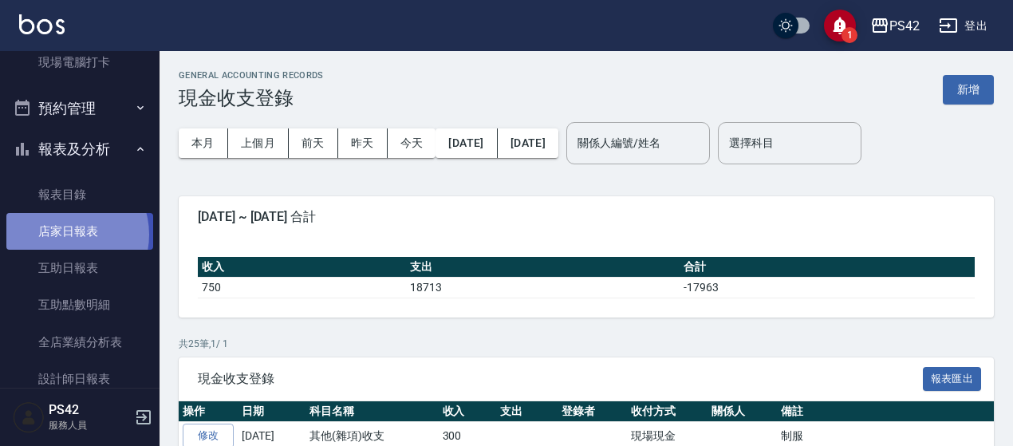
click at [65, 234] on link "店家日報表" at bounding box center [79, 231] width 147 height 37
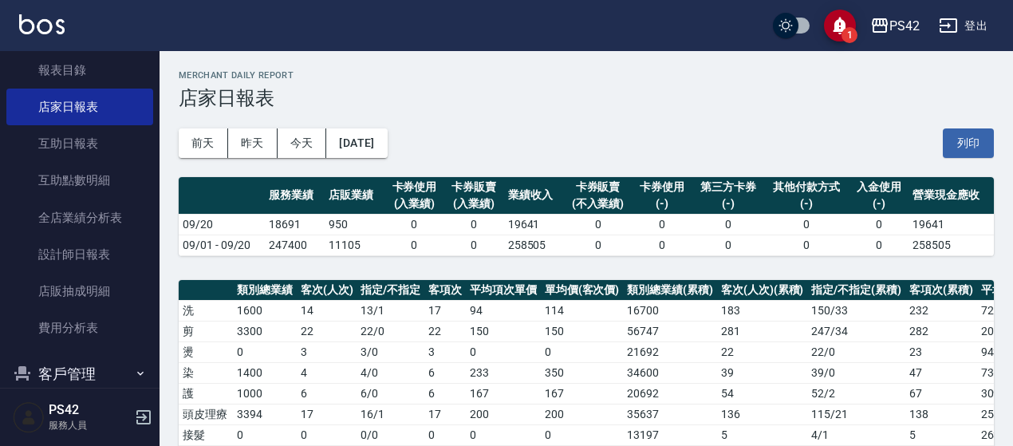
scroll to position [478, 0]
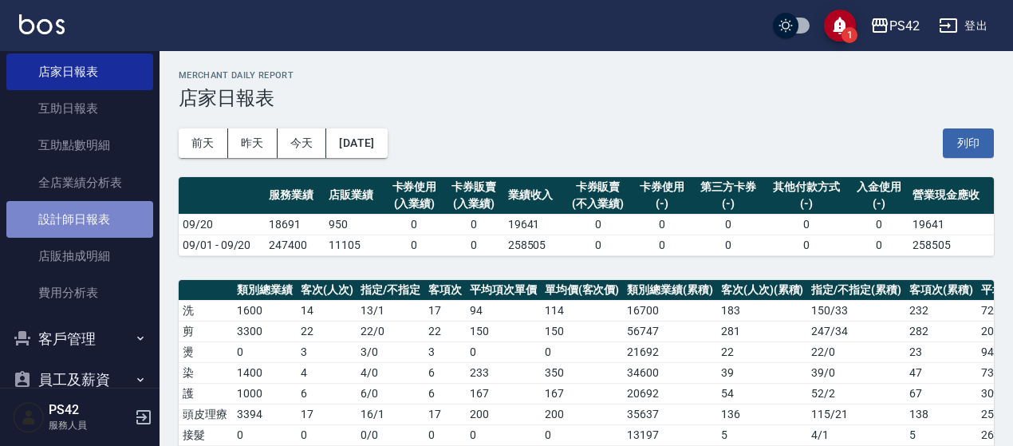
click at [92, 230] on link "設計師日報表" at bounding box center [79, 219] width 147 height 37
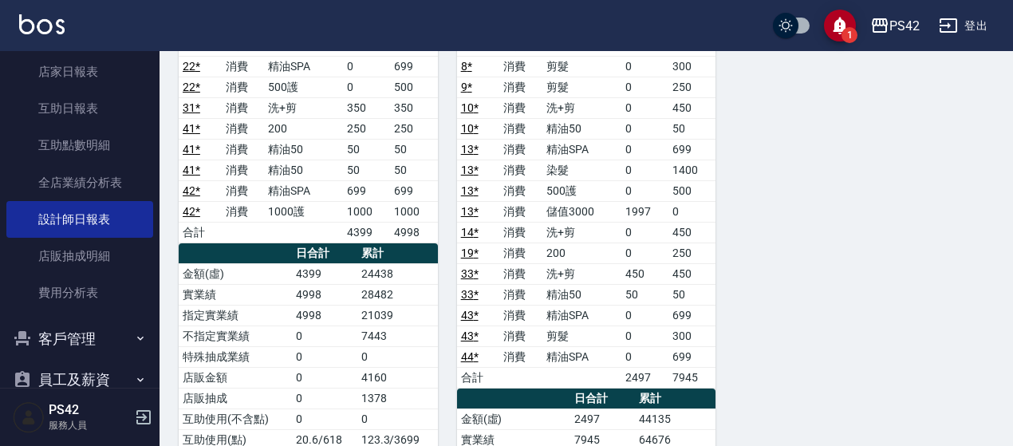
scroll to position [1356, 0]
